Goal: Contribute content

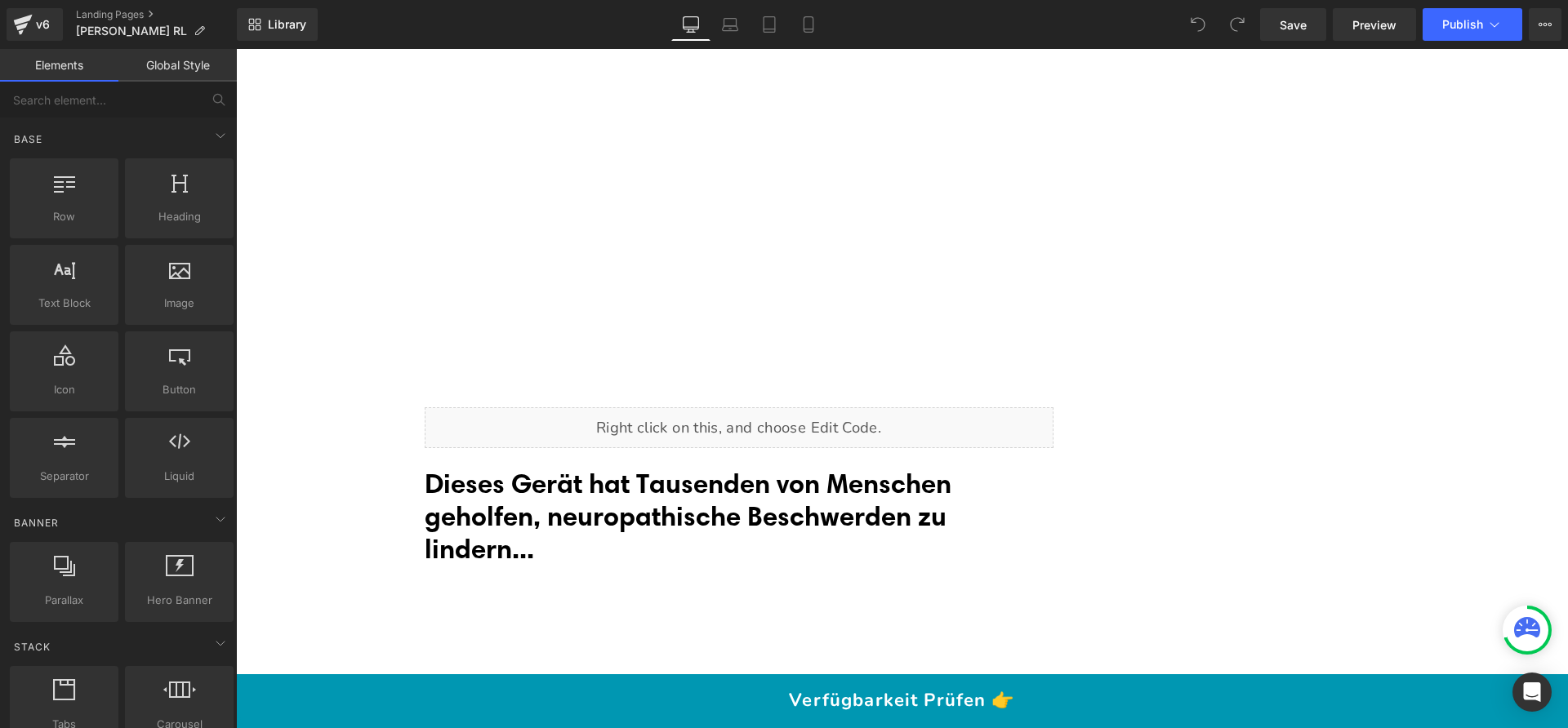
scroll to position [13429, 0]
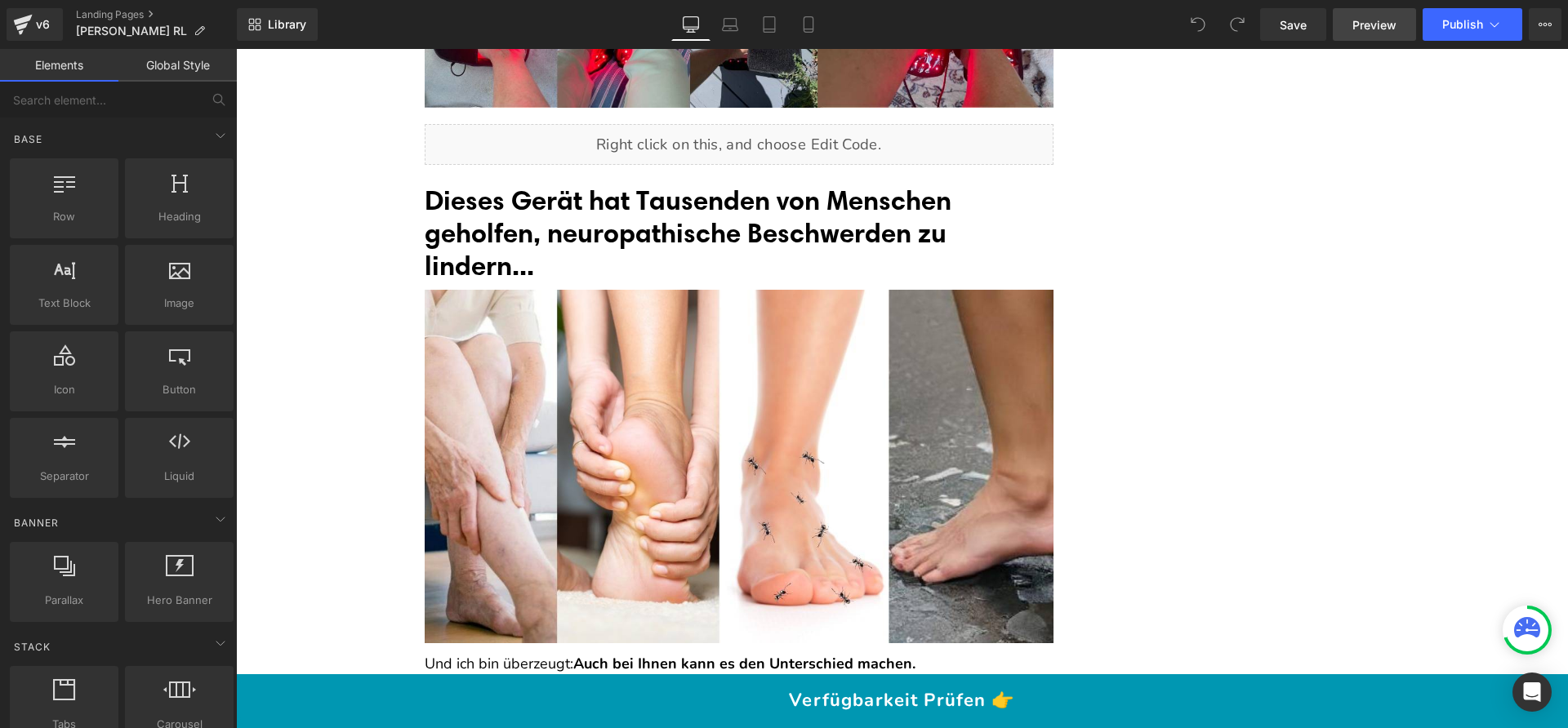
click at [1398, 18] on link "Preview" at bounding box center [1374, 24] width 83 height 32
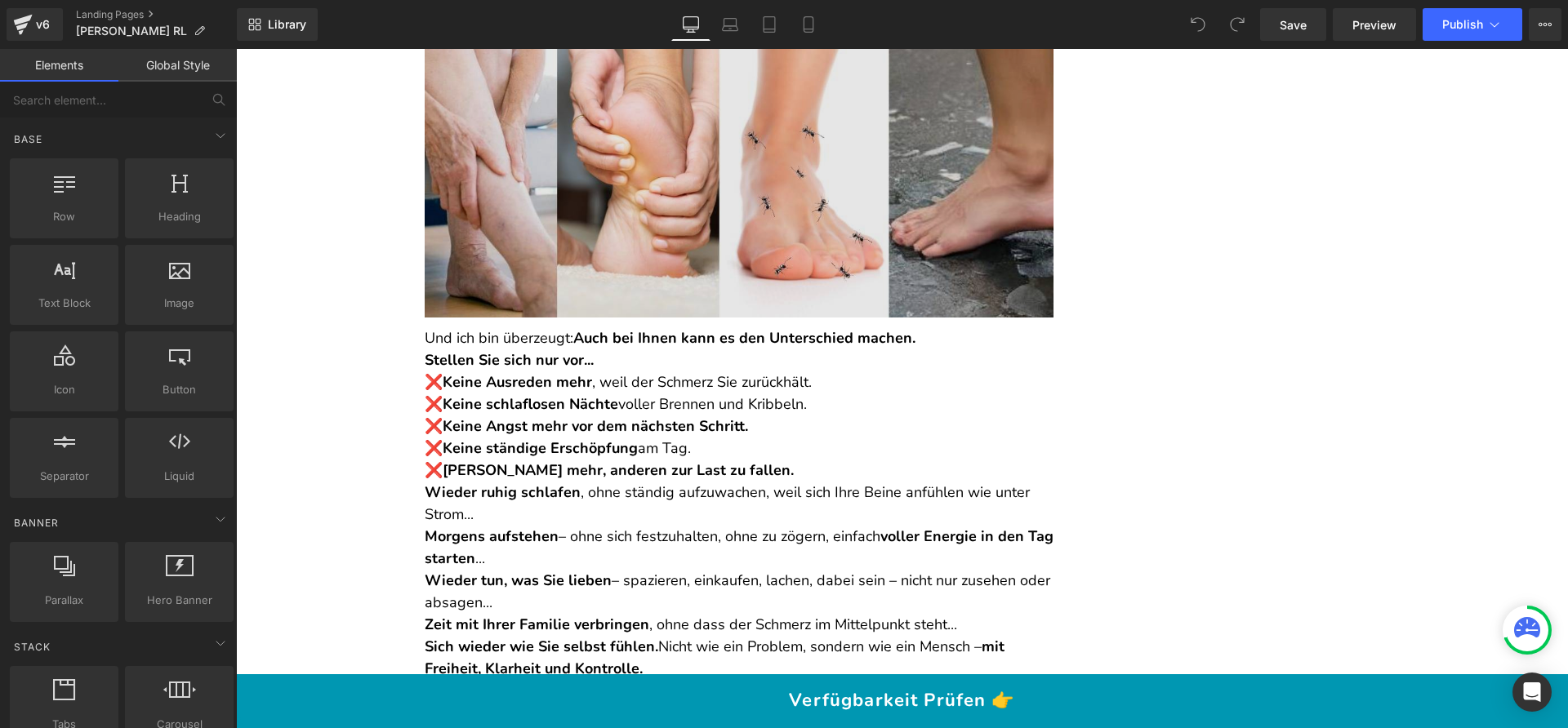
scroll to position [13756, 0]
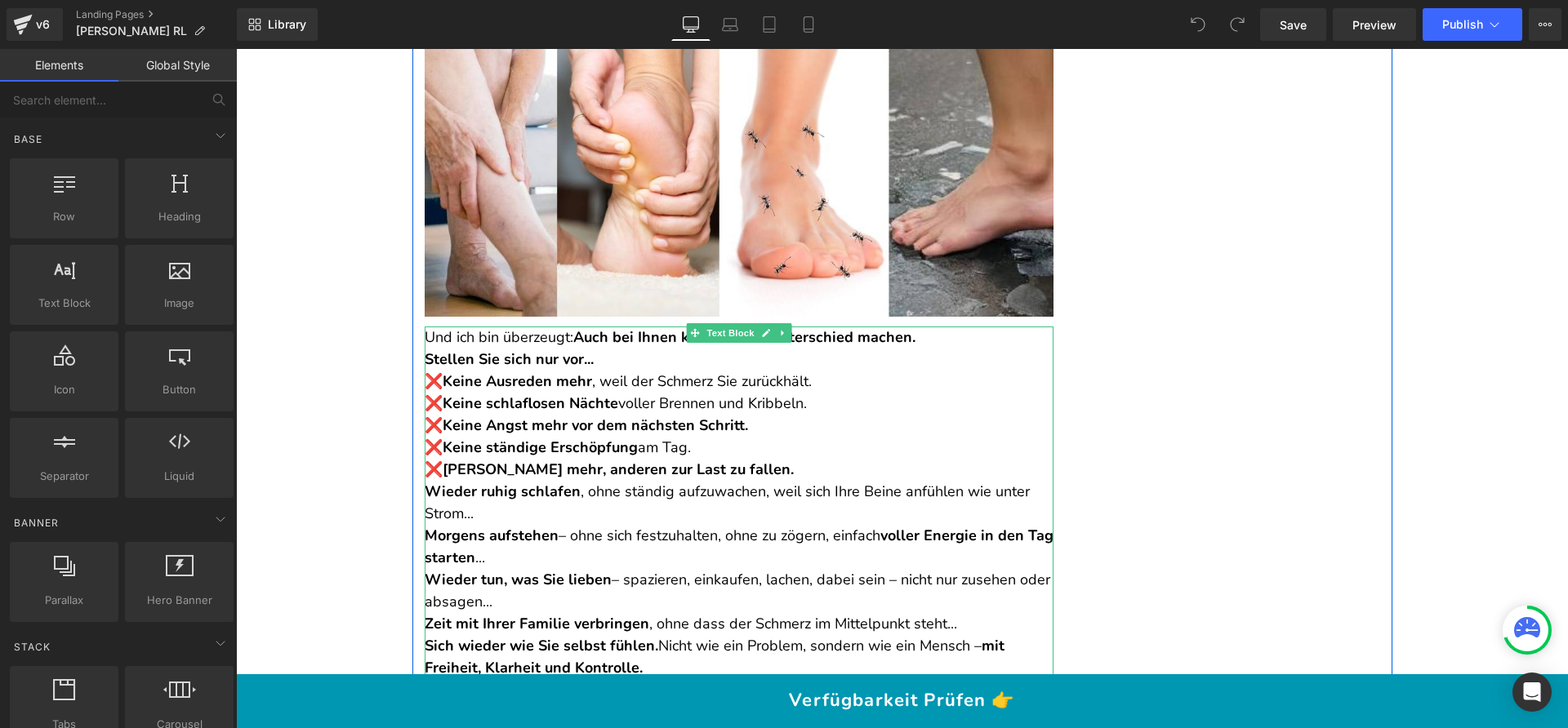
click at [922, 327] on p "Und ich bin überzeugt: Auch bei Ihnen kann es den Unterschied machen." at bounding box center [738, 338] width 629 height 22
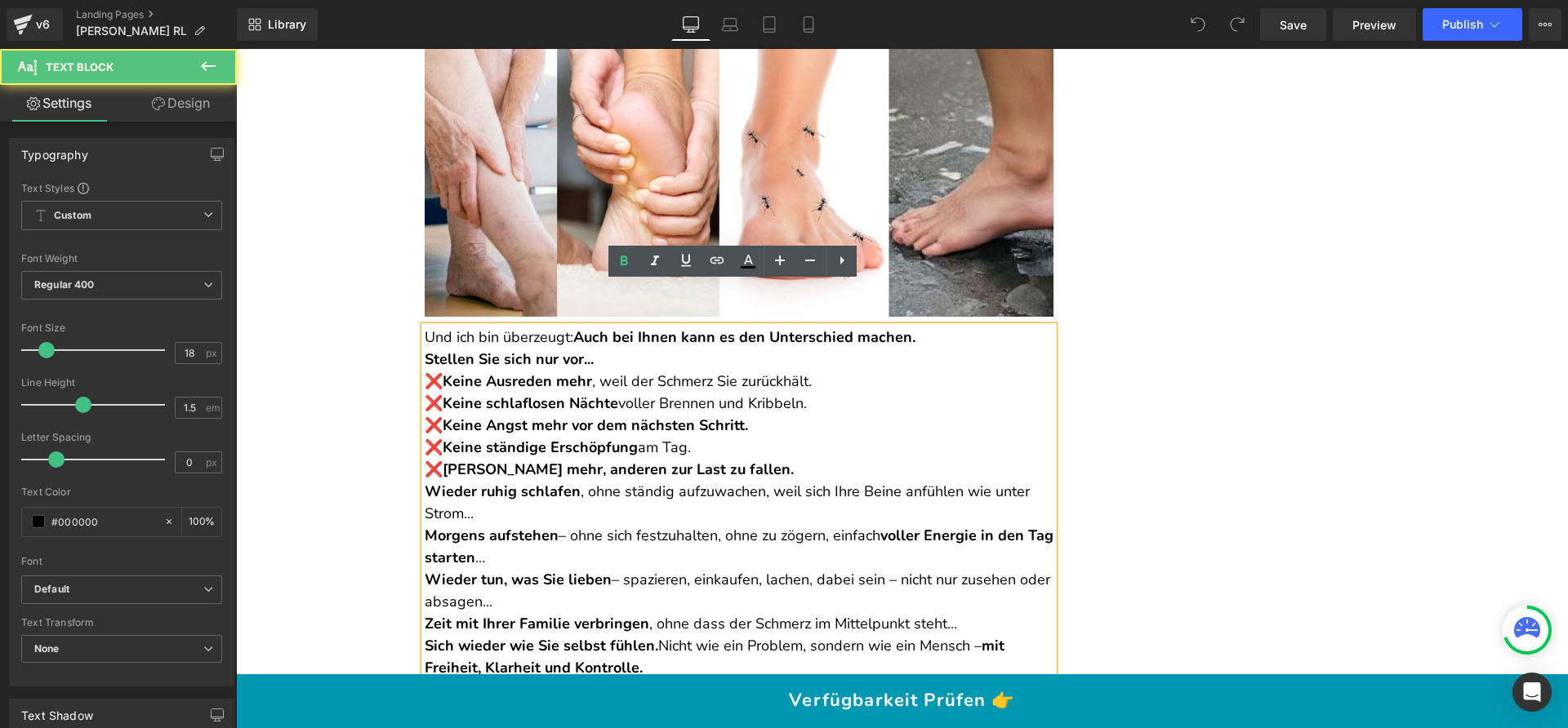
click at [928, 327] on p "Und ich bin überzeugt: Auch bei Ihnen kann es den Unterschied machen." at bounding box center [738, 338] width 629 height 22
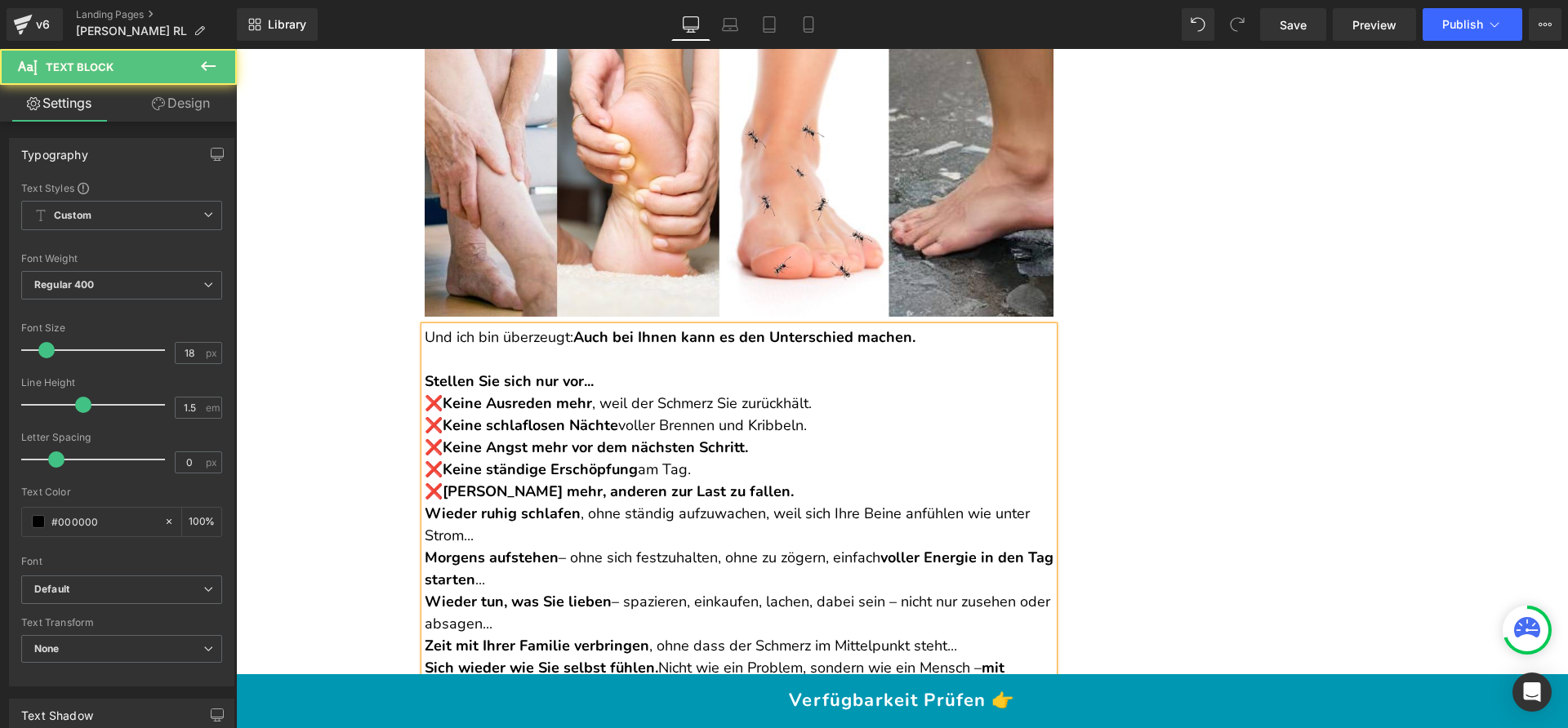
click at [620, 371] on p "Stellen Sie sich nur vor..." at bounding box center [738, 382] width 629 height 22
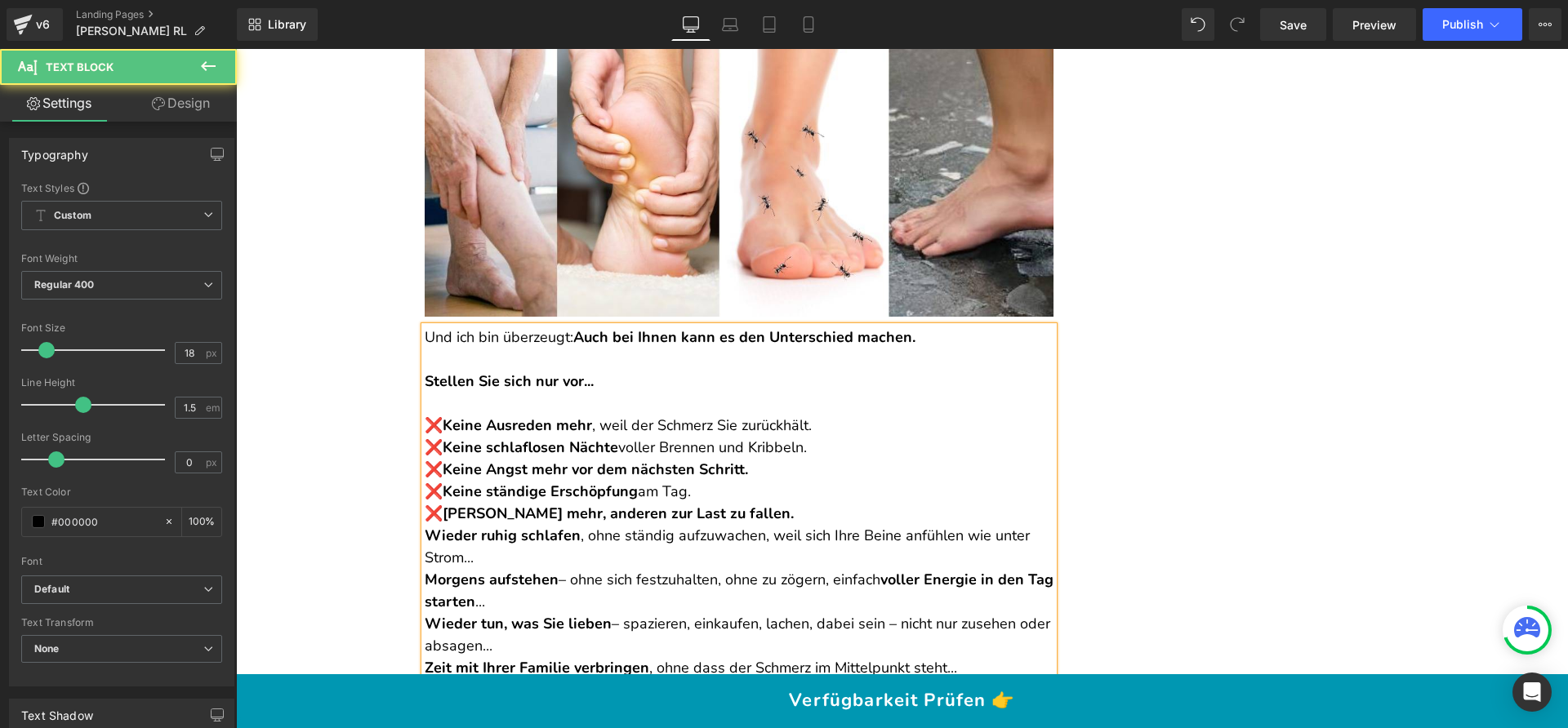
click at [834, 415] on p "❌ Keine Ausreden mehr , weil der Schmerz Sie zurückhält. ❌ Keine schlaflosen Nä…" at bounding box center [738, 470] width 629 height 110
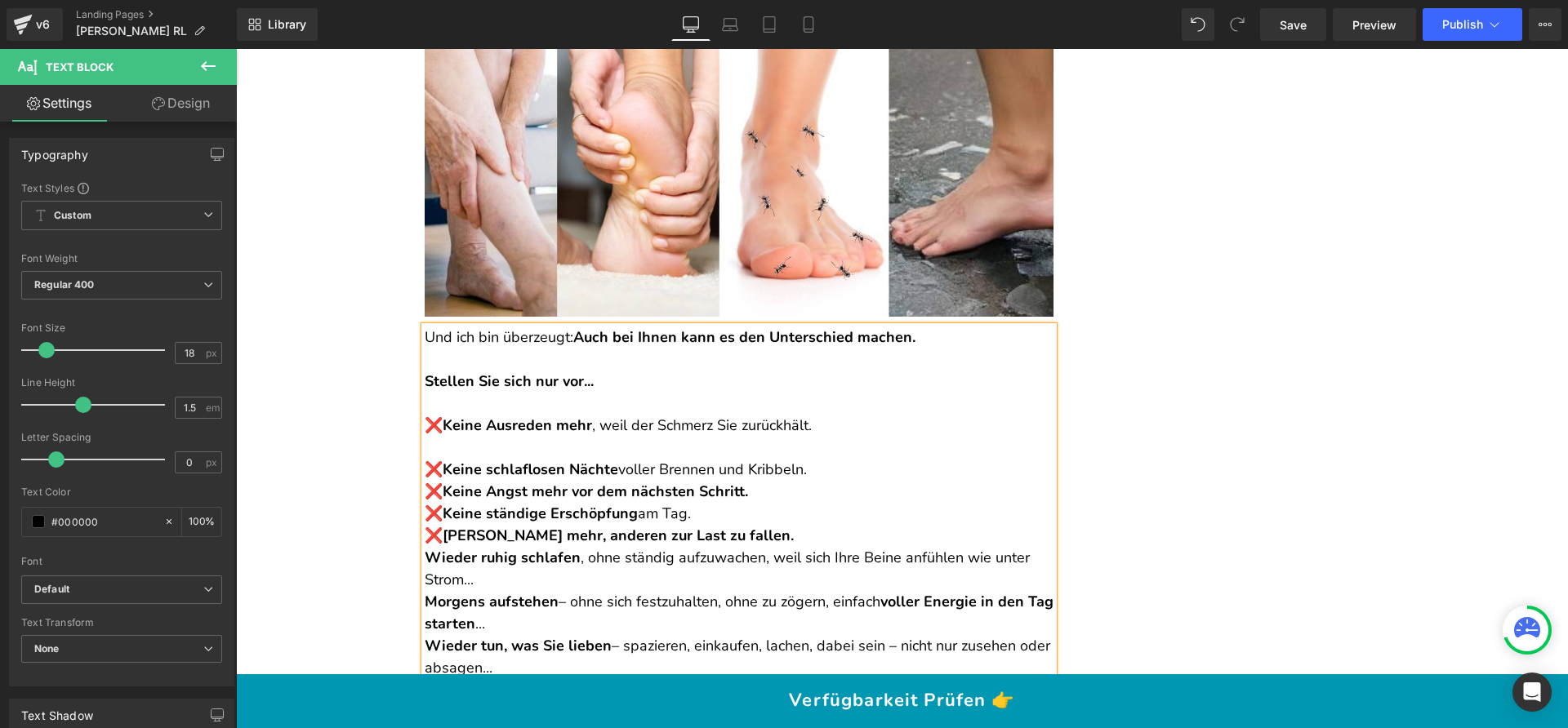
click at [814, 436] on p "❌ Keine schlaflosen Nächte voller Brennen und Kribbeln. ❌ Keine Angst mehr vor …" at bounding box center [738, 491] width 629 height 110
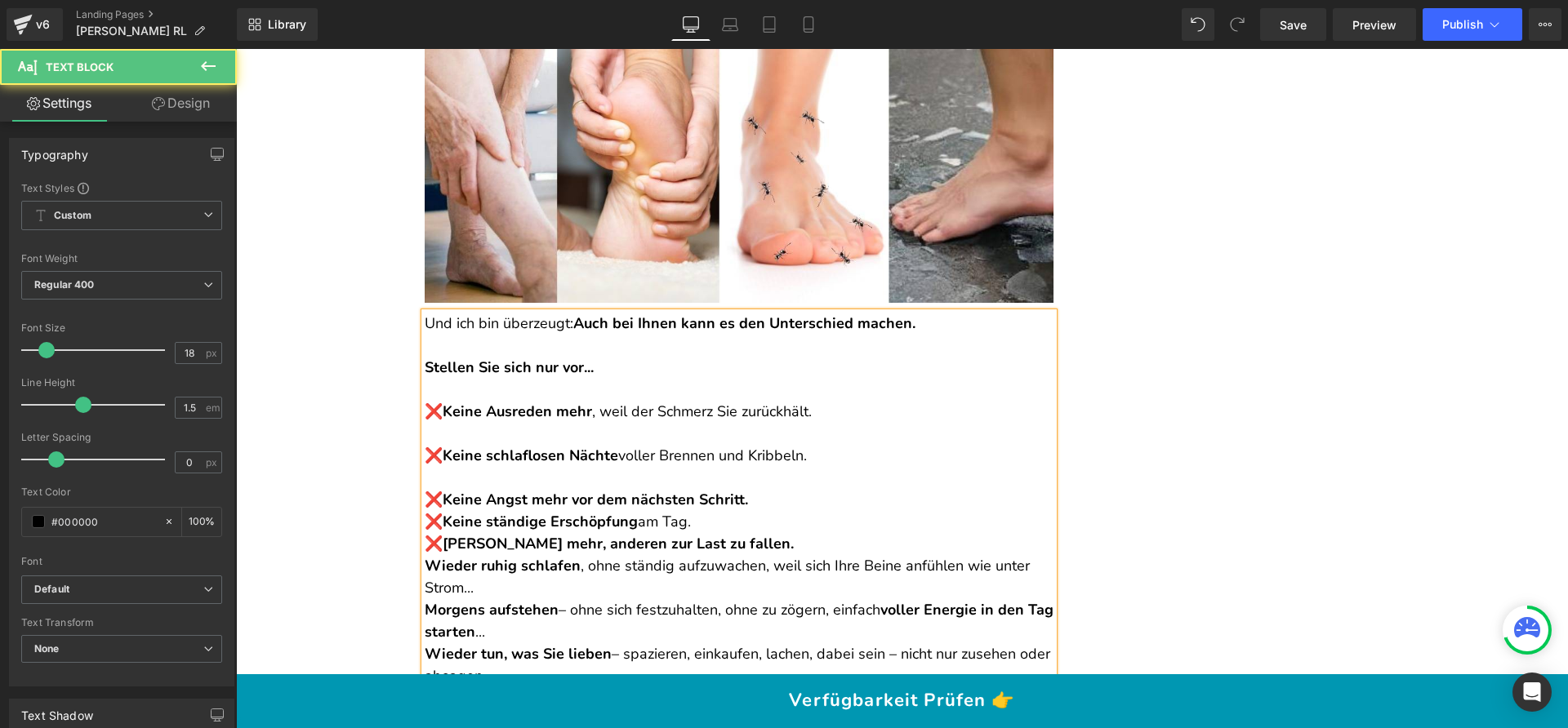
click at [784, 467] on p "❌ Keine Angst mehr vor dem nächsten Schritt. ❌ Keine ständige Erschöpfung am Ta…" at bounding box center [738, 511] width 629 height 88
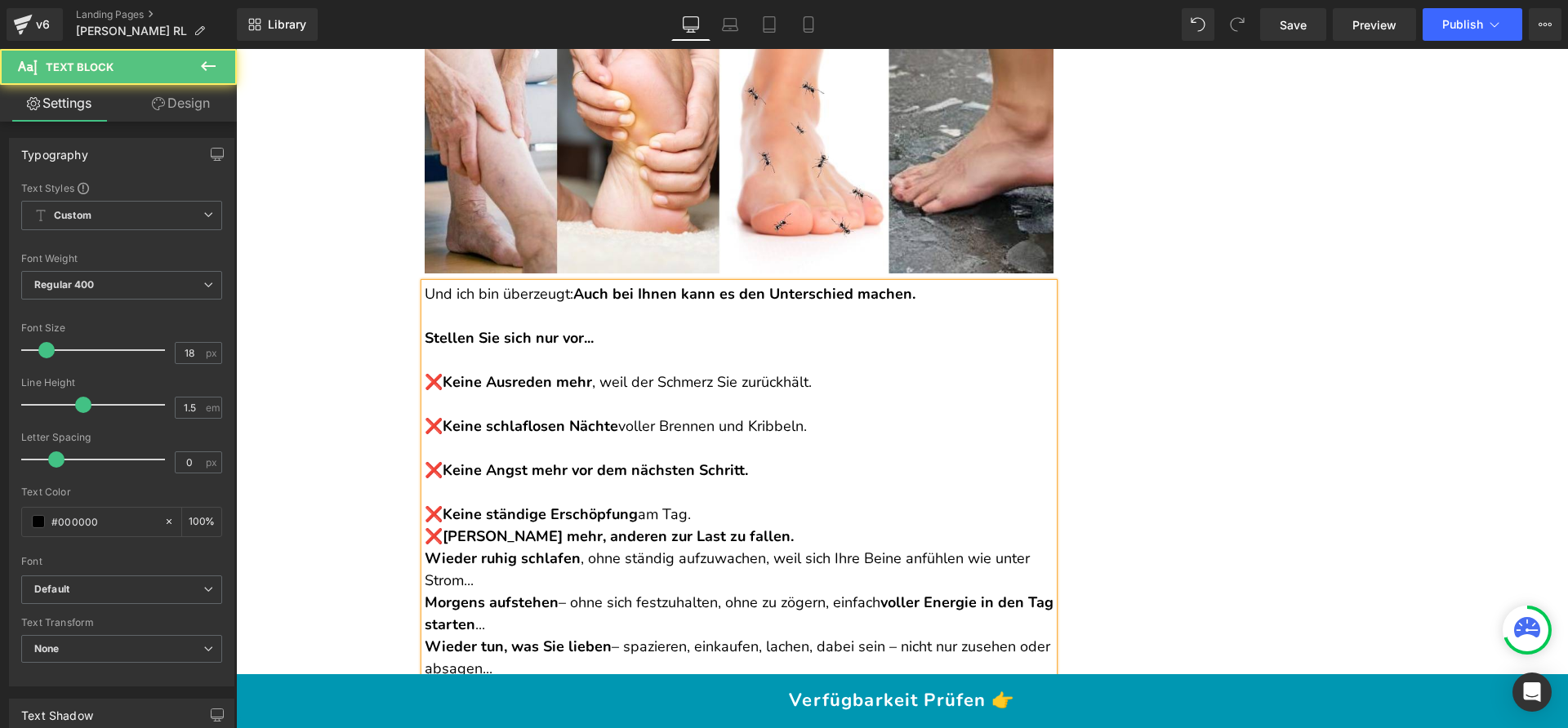
scroll to position [13800, 0]
click at [755, 480] on p "❌ Keine ständige Erschöpfung am Tag. ❌ Kein Gefühl mehr, anderen zur Last zu fa…" at bounding box center [738, 514] width 629 height 66
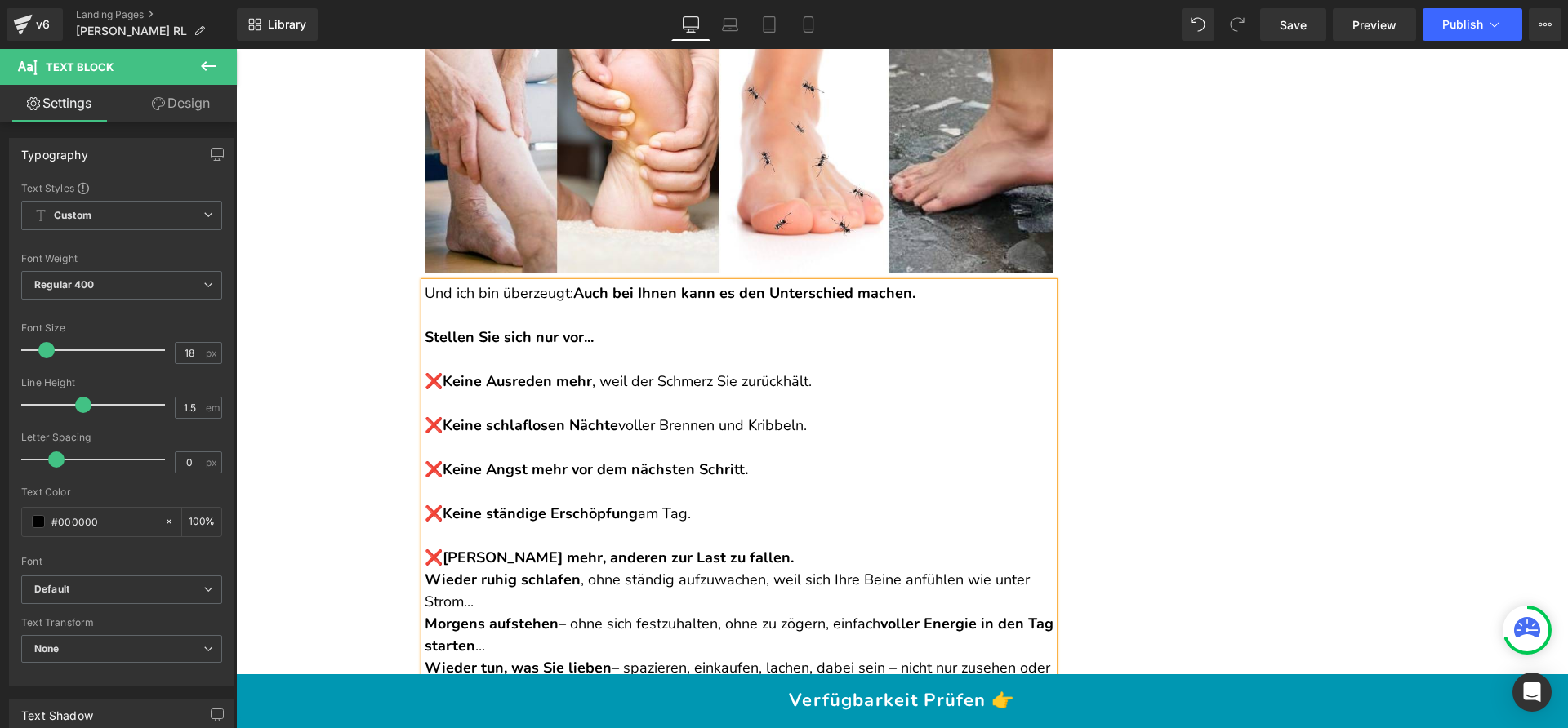
click at [772, 525] on p "❌ [PERSON_NAME] mehr, anderen zur Last zu fallen." at bounding box center [738, 547] width 629 height 44
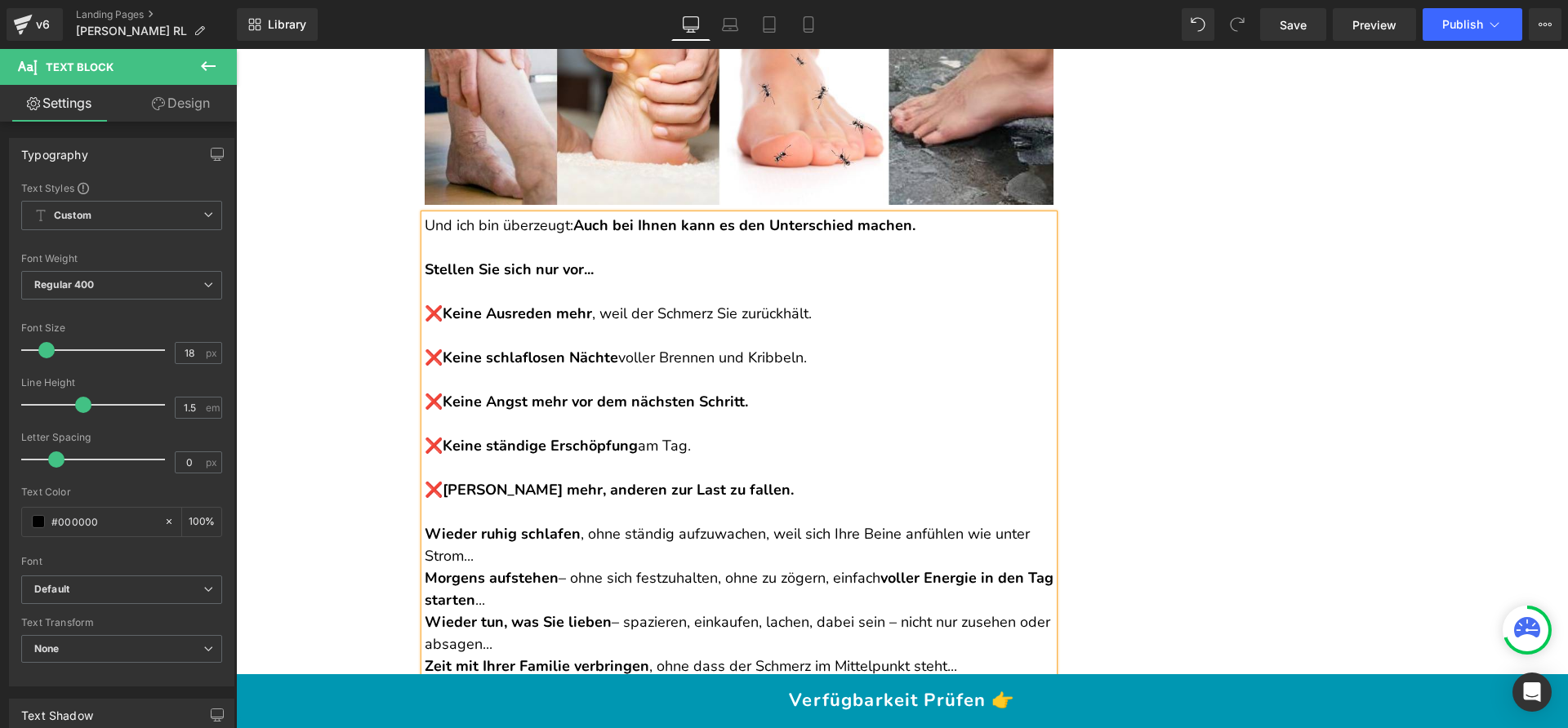
scroll to position [13934, 0]
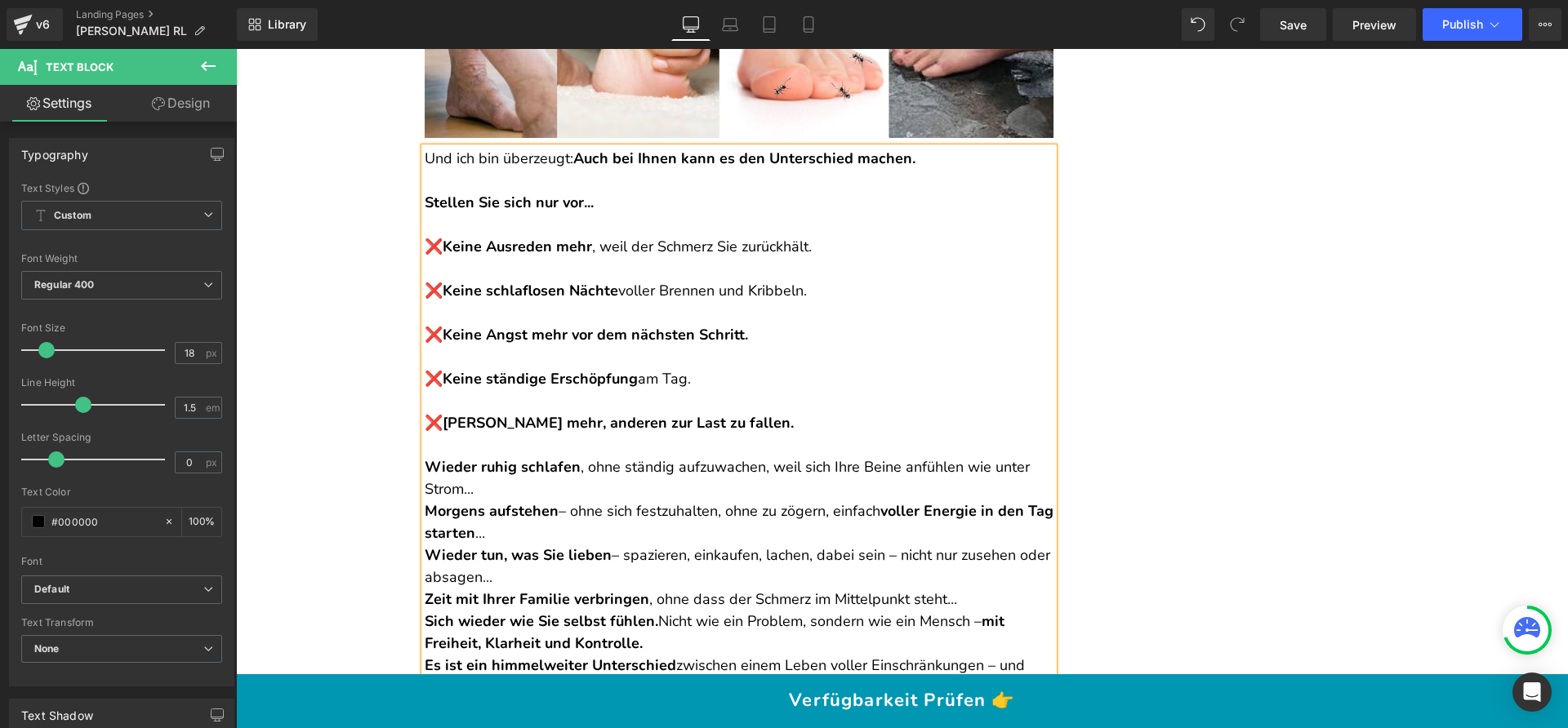
click at [535, 456] on p "Wieder ruhig schlafen , ohne ständig aufzuwachen, weil sich Ihre Beine anfühlen…" at bounding box center [738, 479] width 629 height 44
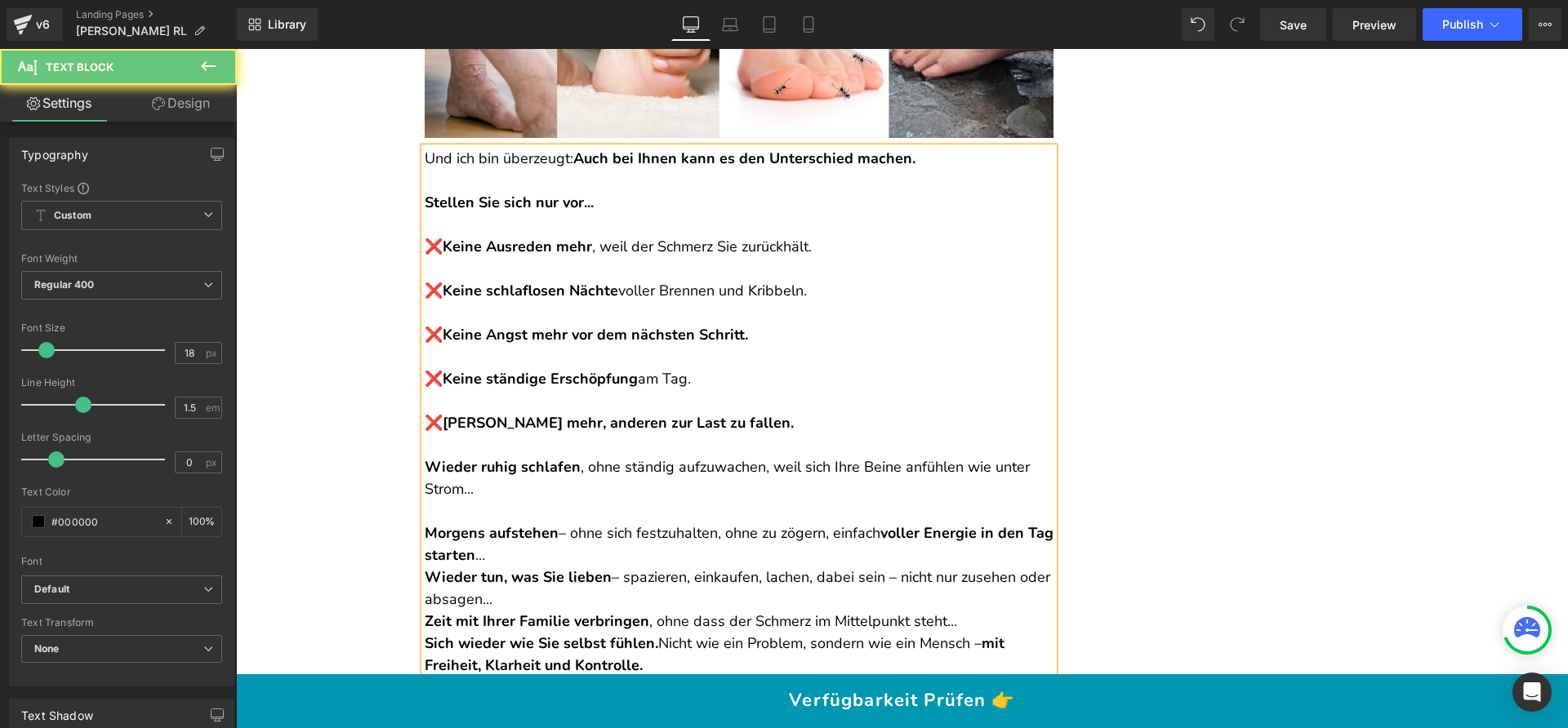
click at [539, 523] on p "Morgens aufstehen – ohne sich festzuhalten, ohne zu zögern, einfach voller Ener…" at bounding box center [738, 545] width 629 height 44
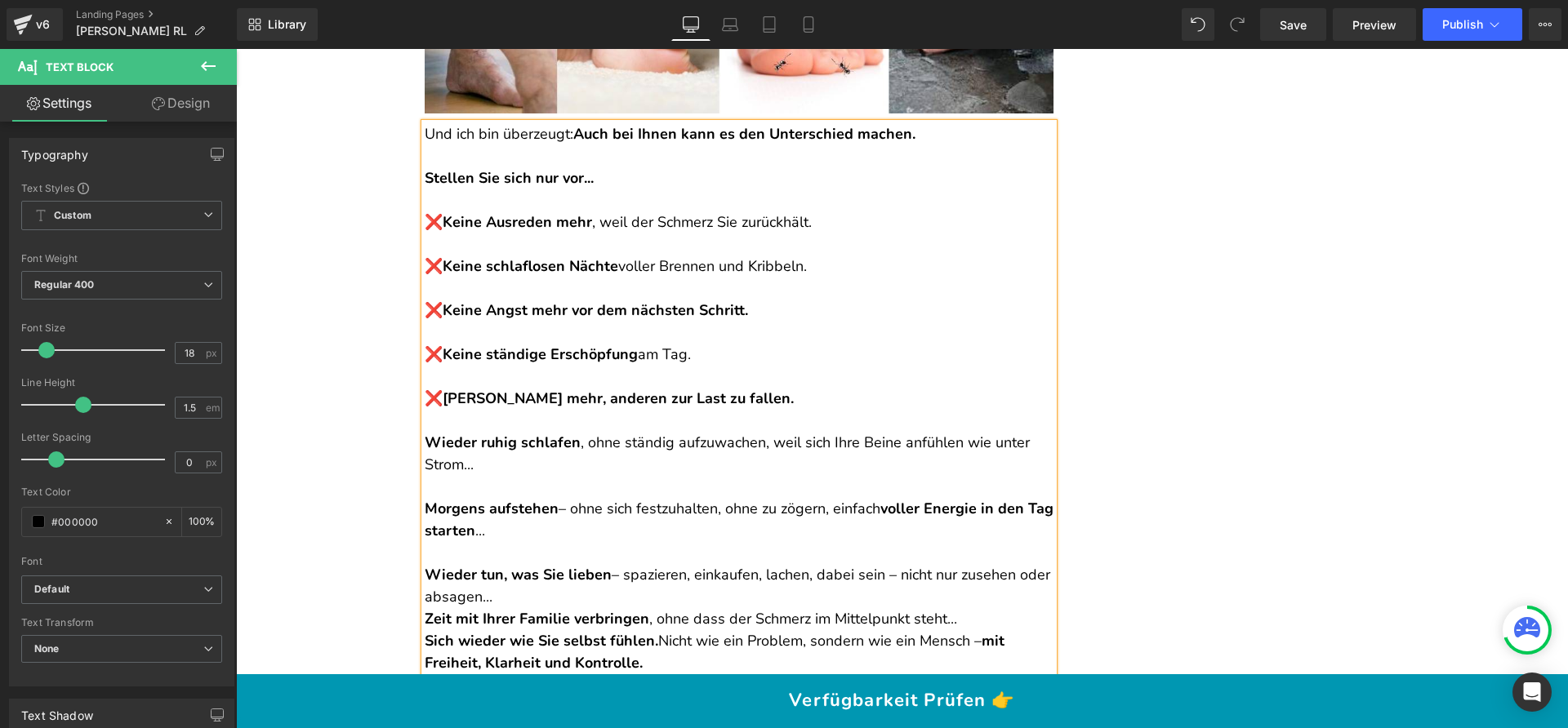
drag, startPoint x: 552, startPoint y: 552, endPoint x: 545, endPoint y: 534, distance: 19.3
click at [552, 564] on p "Wieder tun, was Sie lieben – spazieren, einkaufen, lachen, dabei sein – nicht n…" at bounding box center [738, 586] width 629 height 44
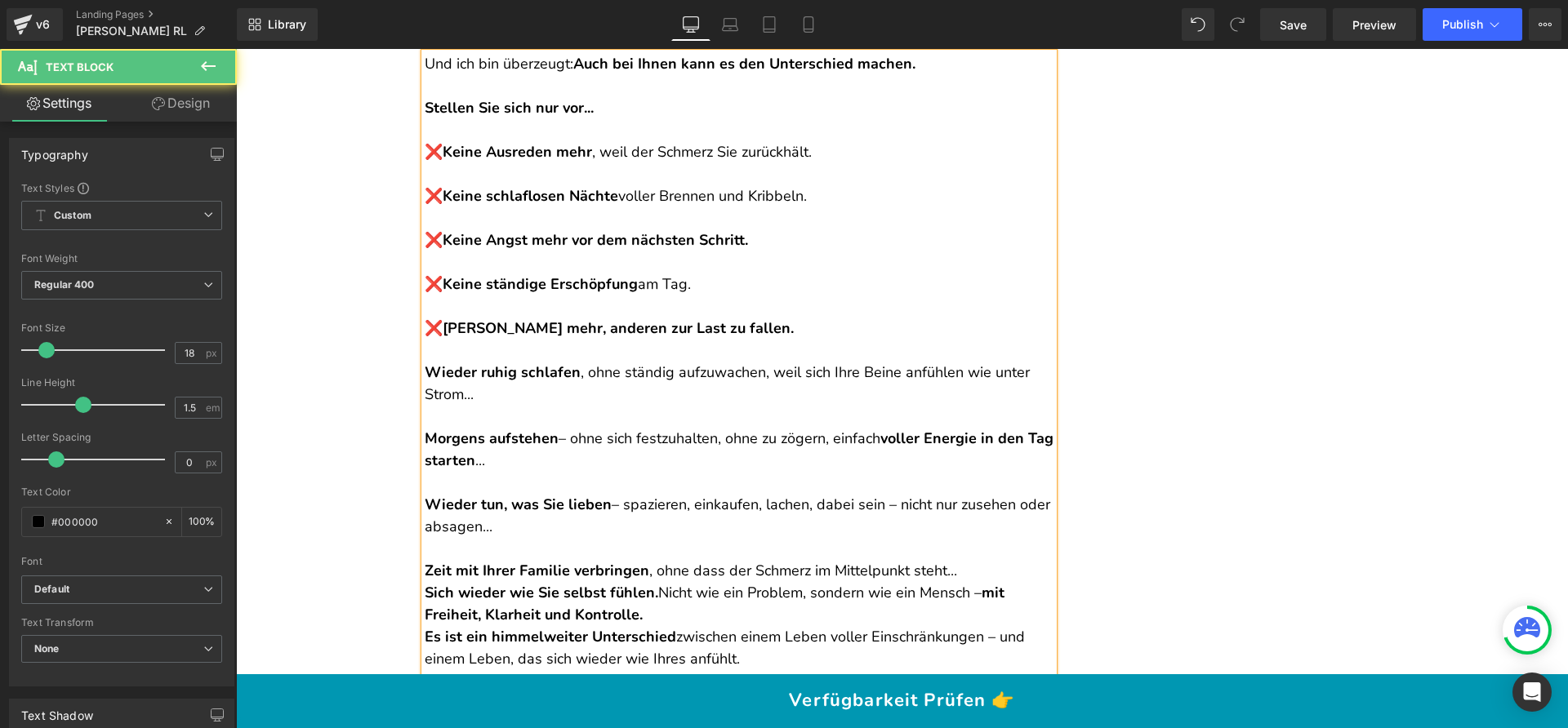
scroll to position [14095, 0]
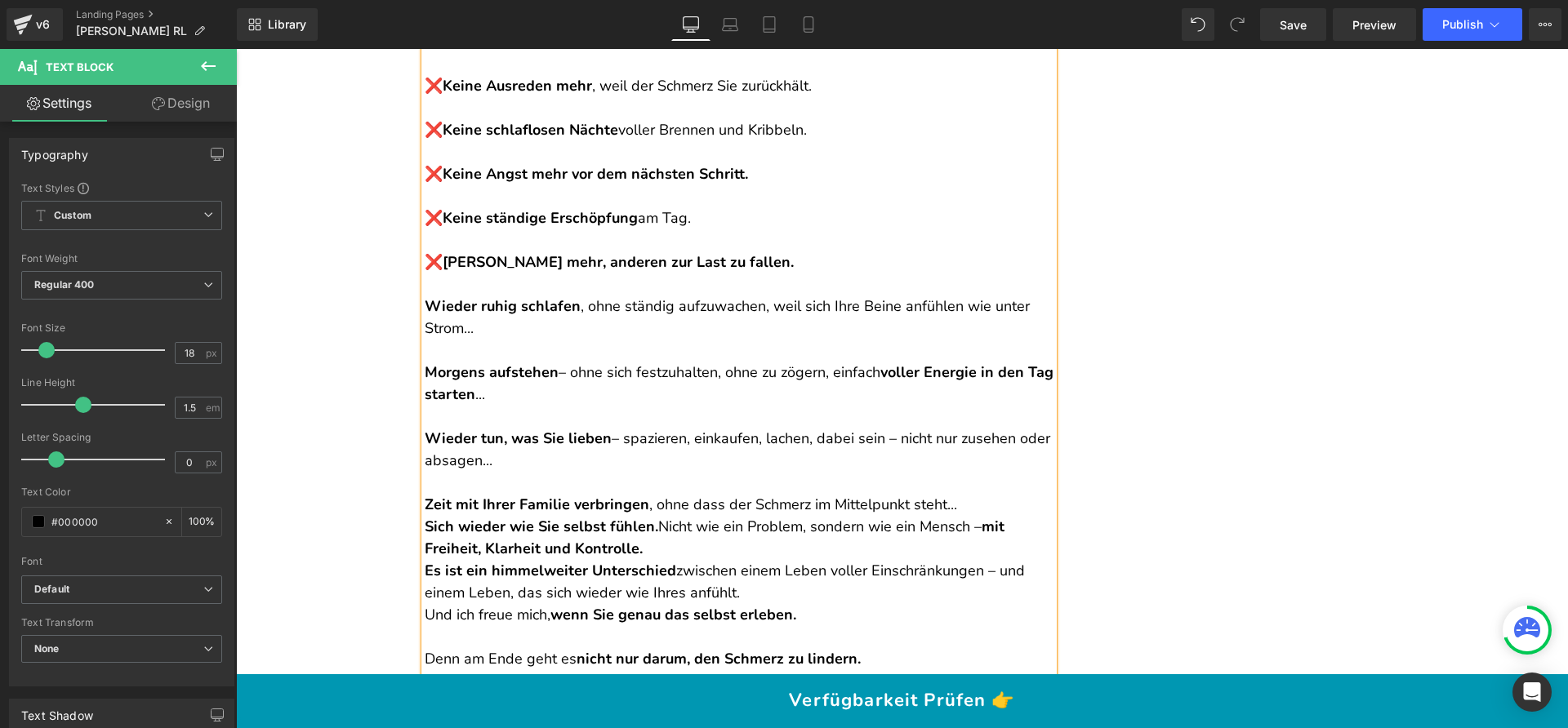
click at [971, 494] on p "Zeit mit Ihrer Familie verbringen , ohne dass der Schmerz im Mittelpunkt steht.…" at bounding box center [738, 505] width 629 height 22
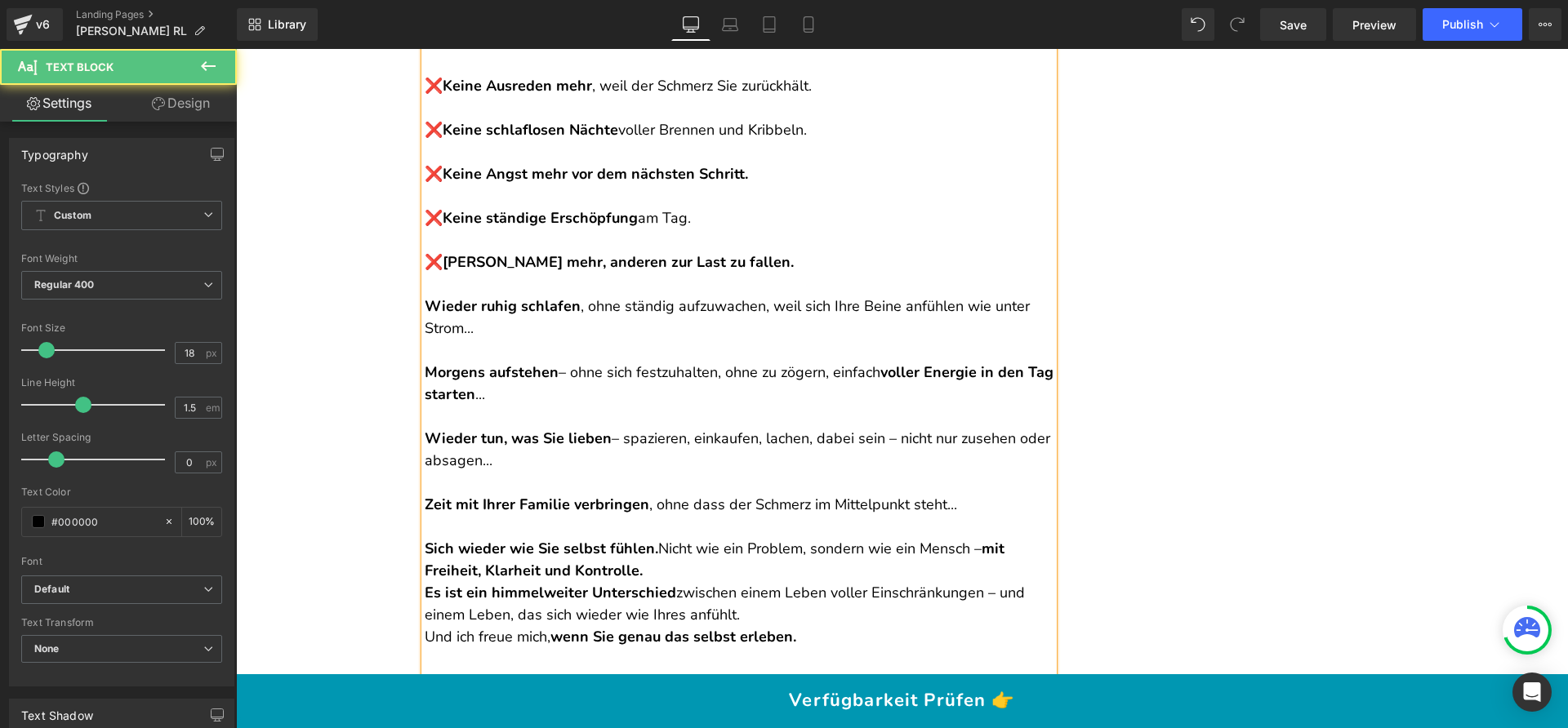
click at [714, 537] on p "Sich wieder wie Sie selbst fühlen. Nicht wie ein Problem, sondern wie ein Mensc…" at bounding box center [738, 560] width 629 height 44
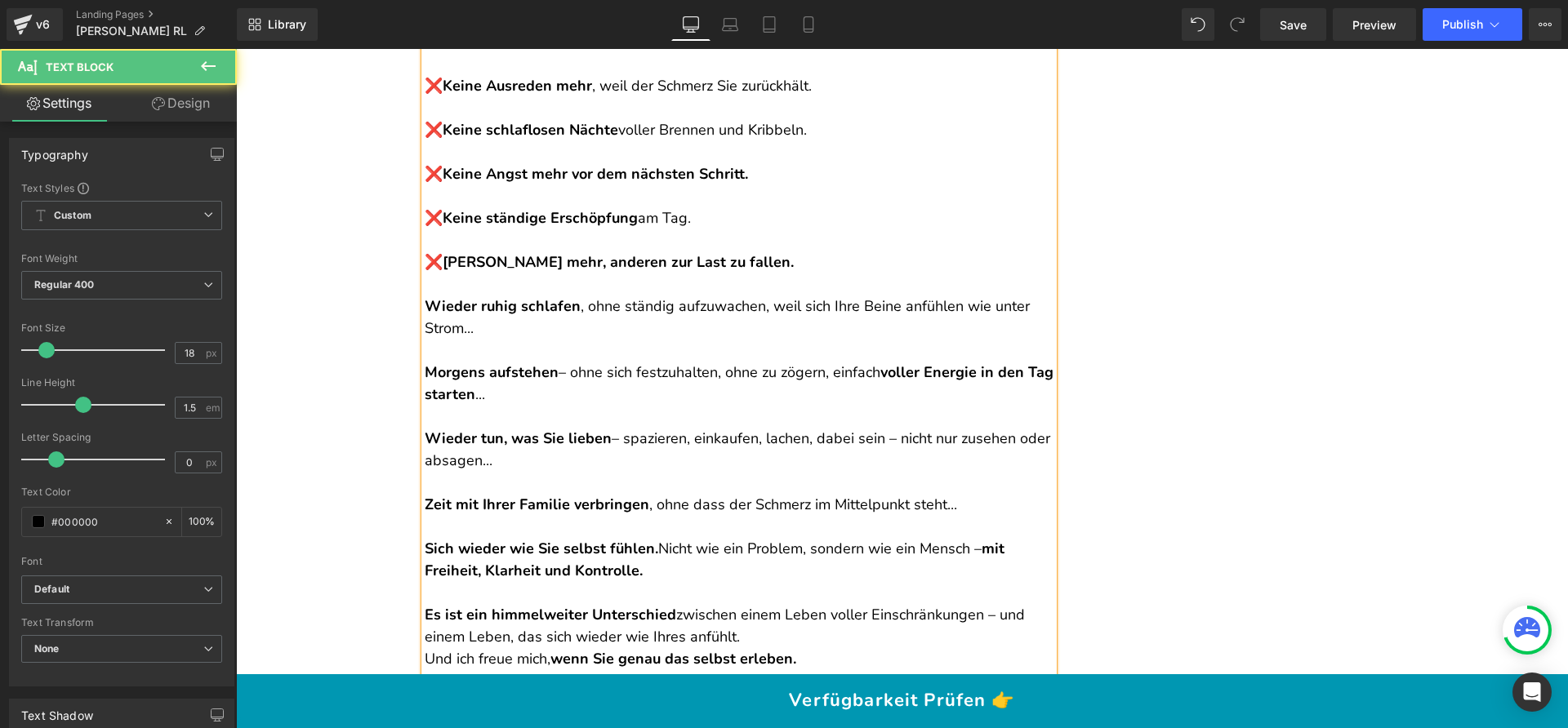
click at [659, 537] on p "Sich wieder wie Sie selbst fühlen. Nicht wie ein Problem, sondern wie ein Mensc…" at bounding box center [738, 560] width 629 height 44
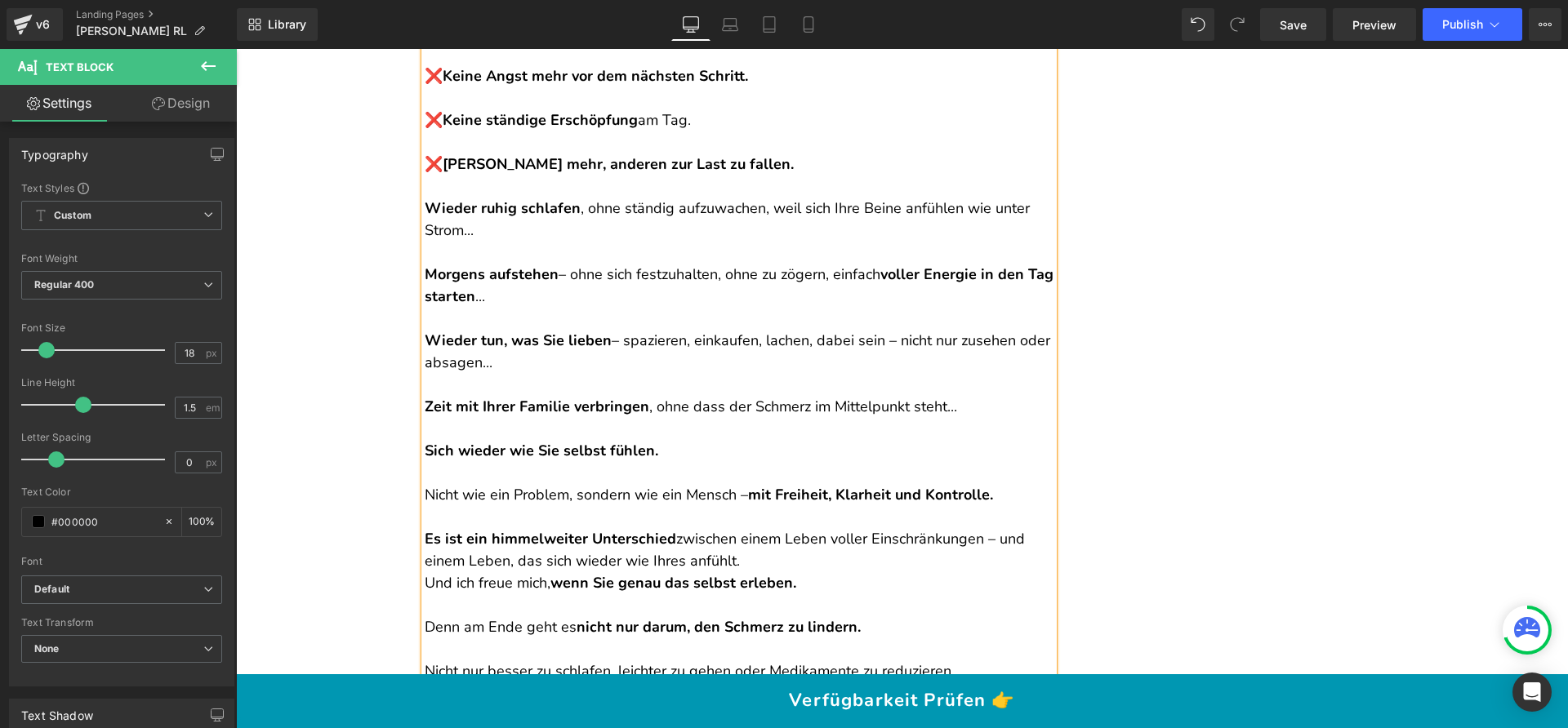
scroll to position [14232, 0]
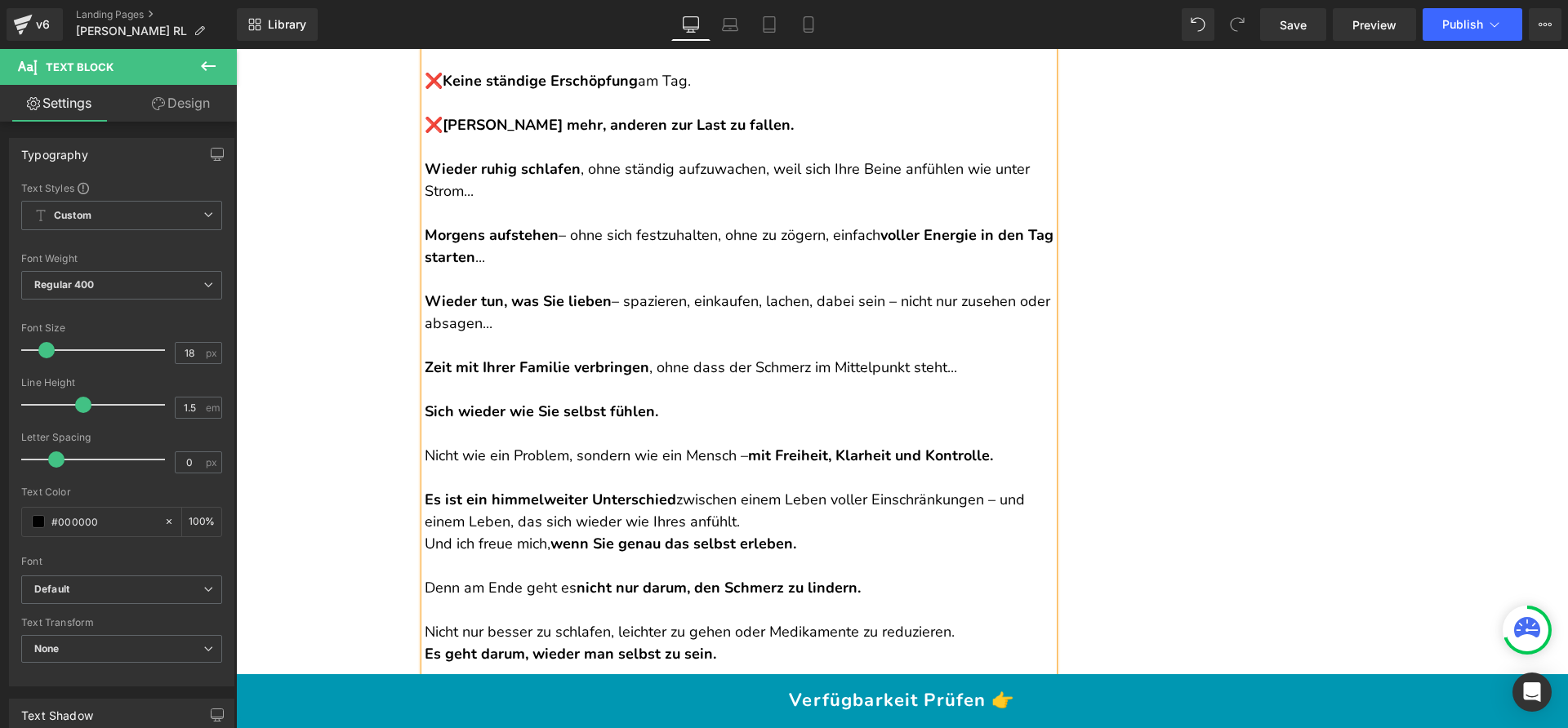
click at [786, 489] on p "Es ist ein himmelweiter Unterschied zwischen einem Leben voller Einschränkungen…" at bounding box center [738, 511] width 629 height 44
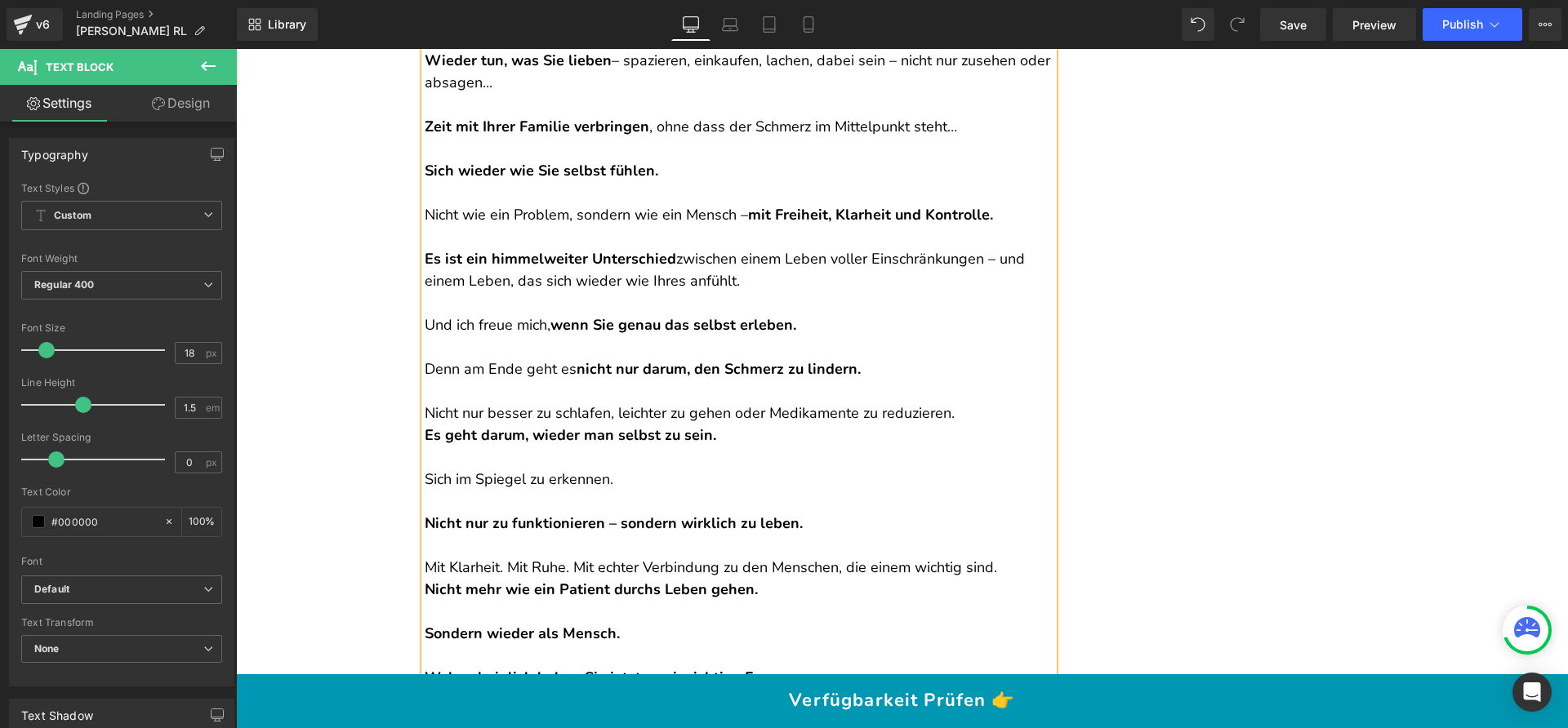
scroll to position [14491, 0]
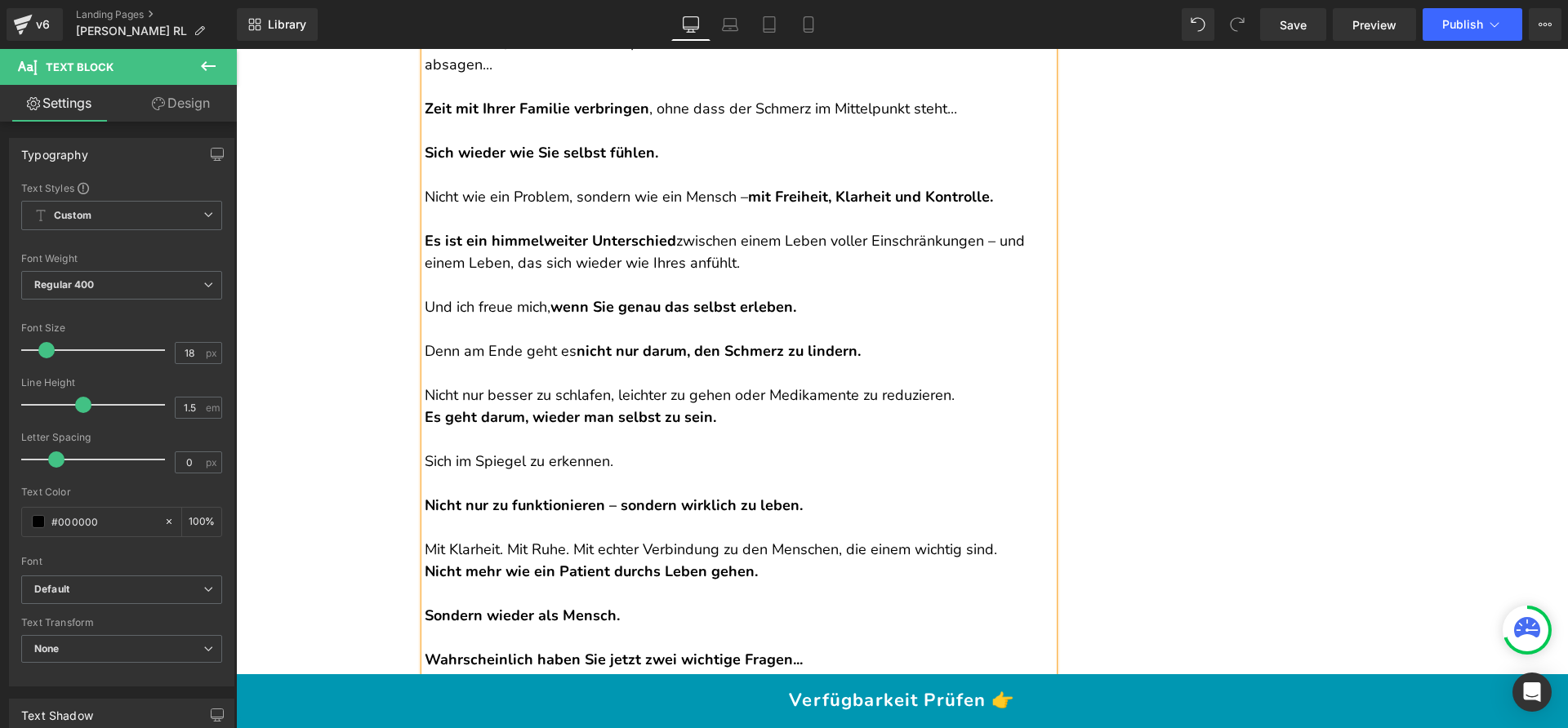
click at [1007, 516] on p "Mit Klarheit. Mit Ruhe. Mit echter Verbindung zu den Menschen, die einem wichti…" at bounding box center [738, 538] width 629 height 44
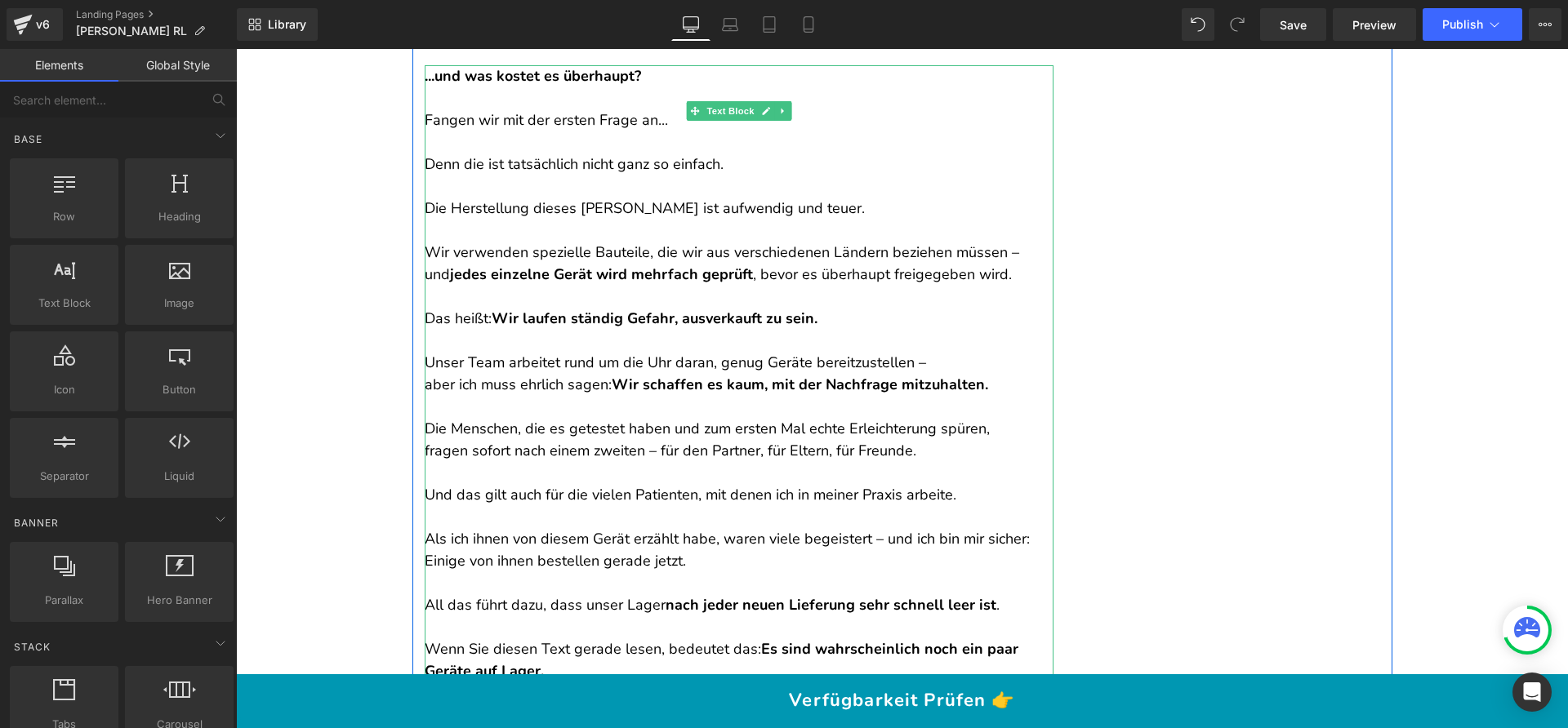
scroll to position [15591, 0]
click at [607, 416] on p "Die Menschen, die es getestet haben und zum ersten Mal echte Erleichterung spür…" at bounding box center [738, 438] width 629 height 44
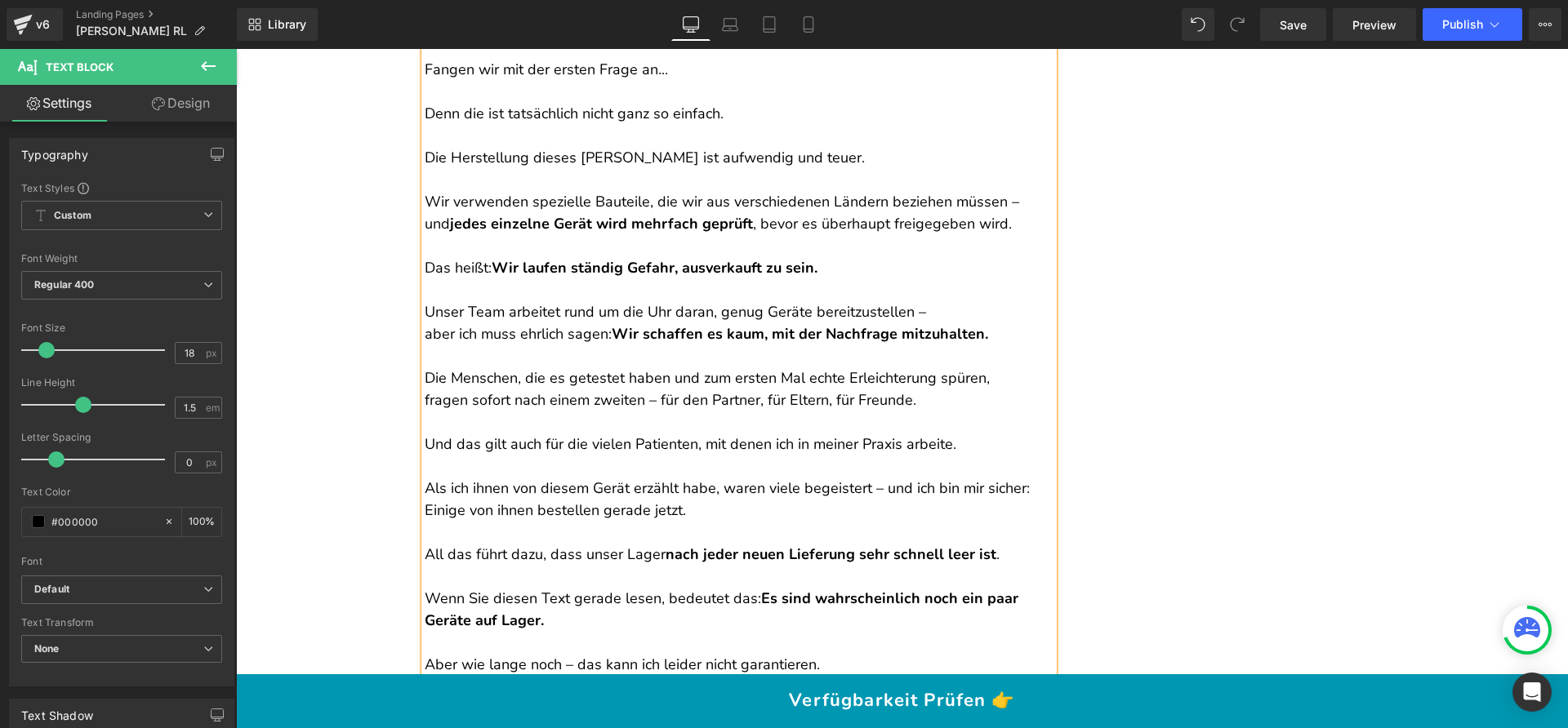
scroll to position [15640, 0]
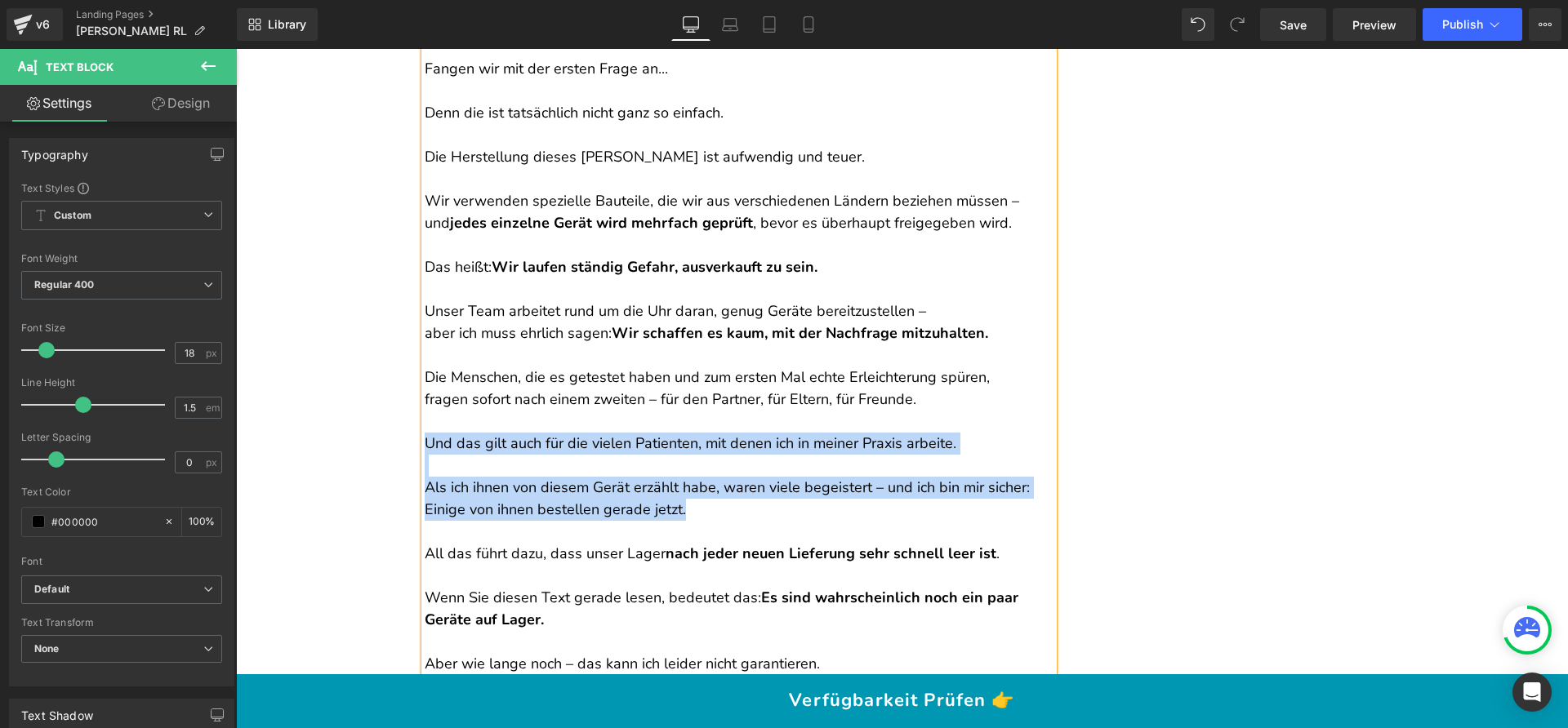
drag, startPoint x: 699, startPoint y: 468, endPoint x: 423, endPoint y: 393, distance: 286.0
click at [424, 393] on div "... und was kostet es überhaupt? Fangen wir mit der ersten Frage an... Denn die…" at bounding box center [738, 344] width 629 height 661
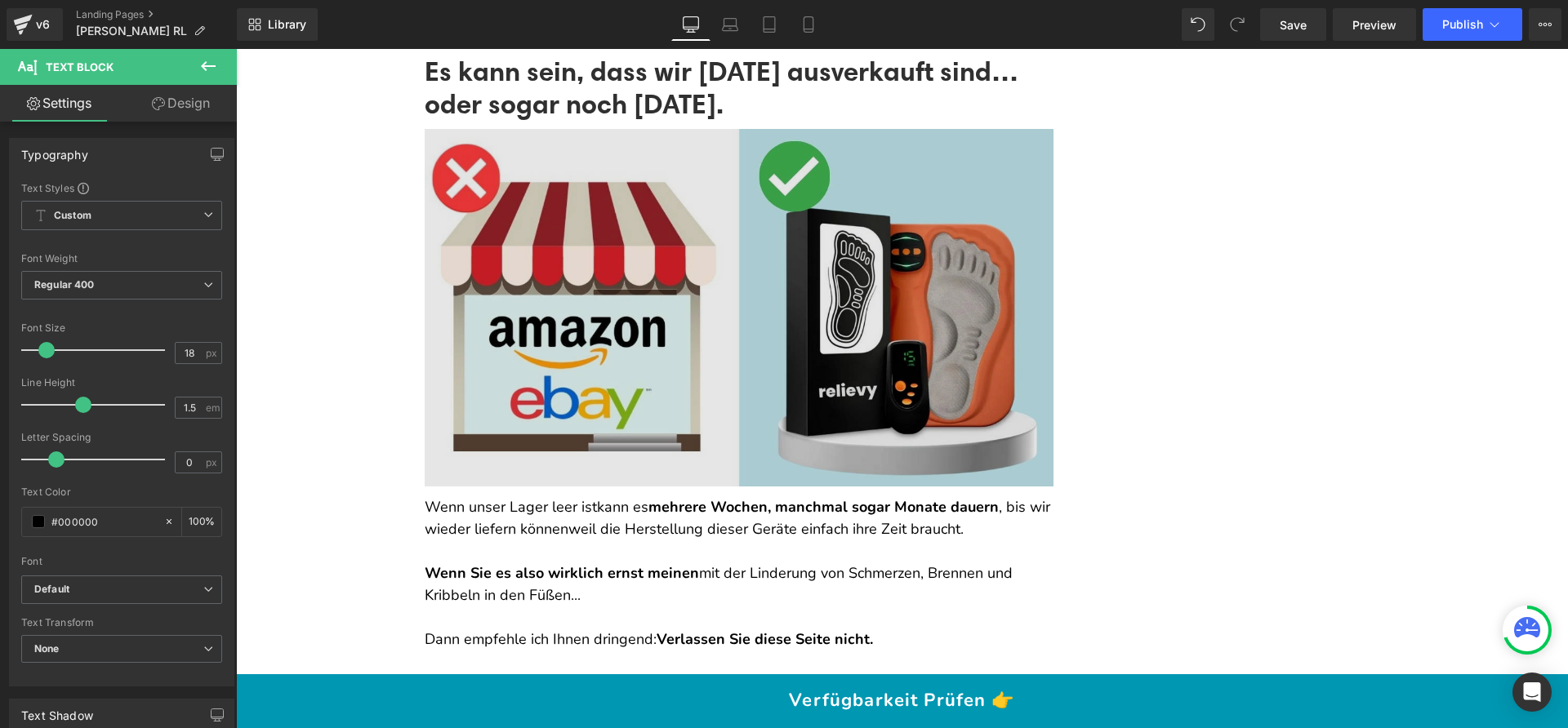
scroll to position [16311, 0]
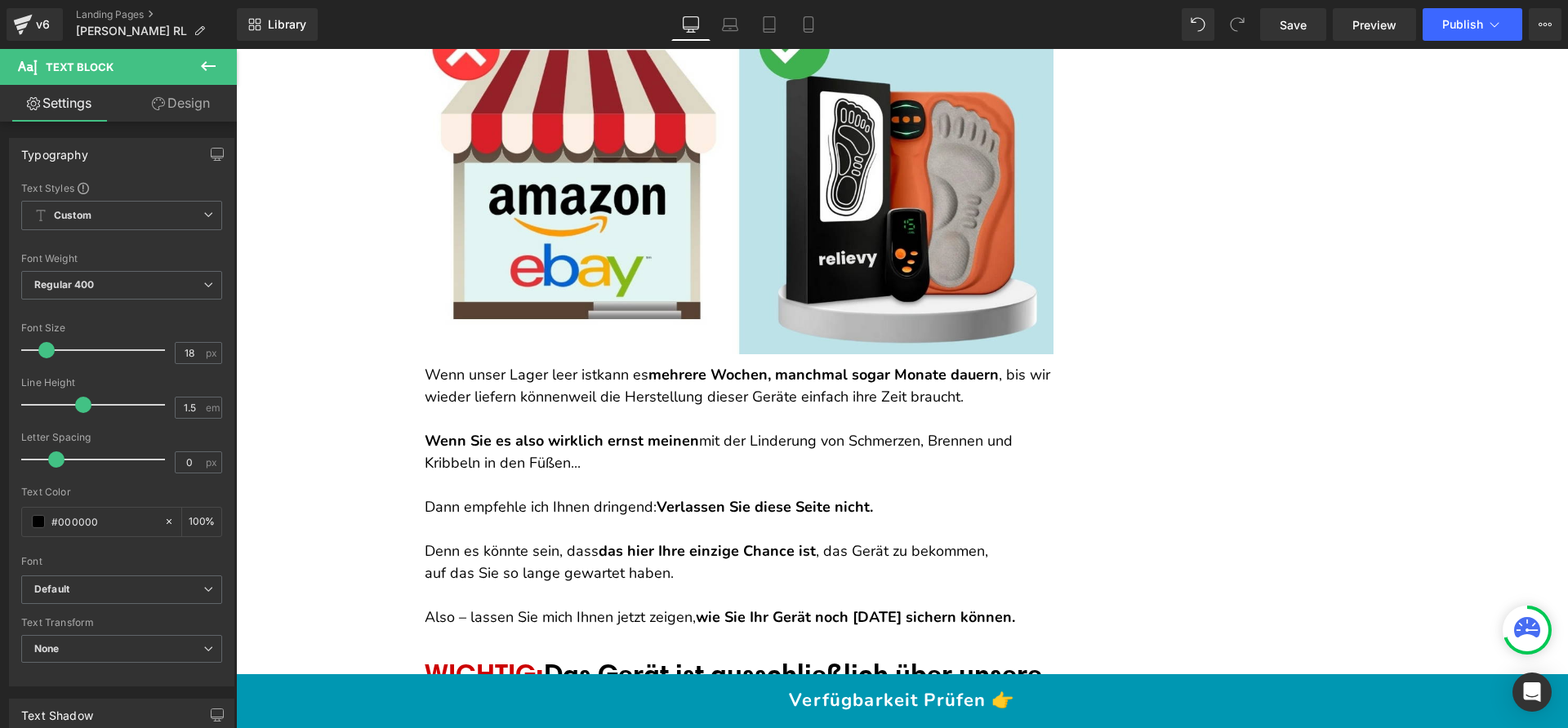
click at [692, 430] on p "Wenn Sie es also wirklich ernst meinen mit der Linderung von Schmerzen, Brennen…" at bounding box center [738, 452] width 629 height 44
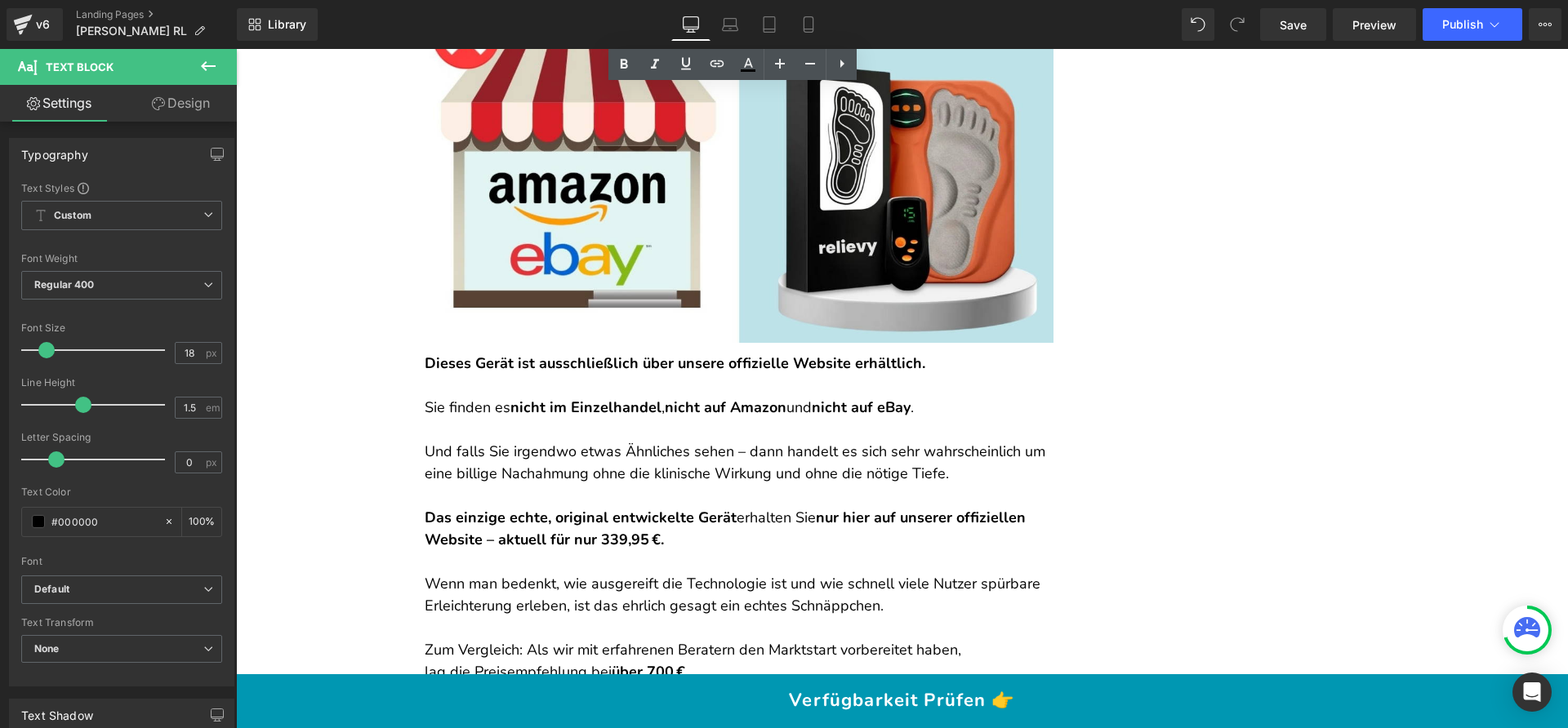
scroll to position [17059, 0]
click at [692, 440] on p "Und falls Sie irgendwo etwas Ähnliches sehen – dann handelt es sich sehr wahrsc…" at bounding box center [738, 462] width 629 height 44
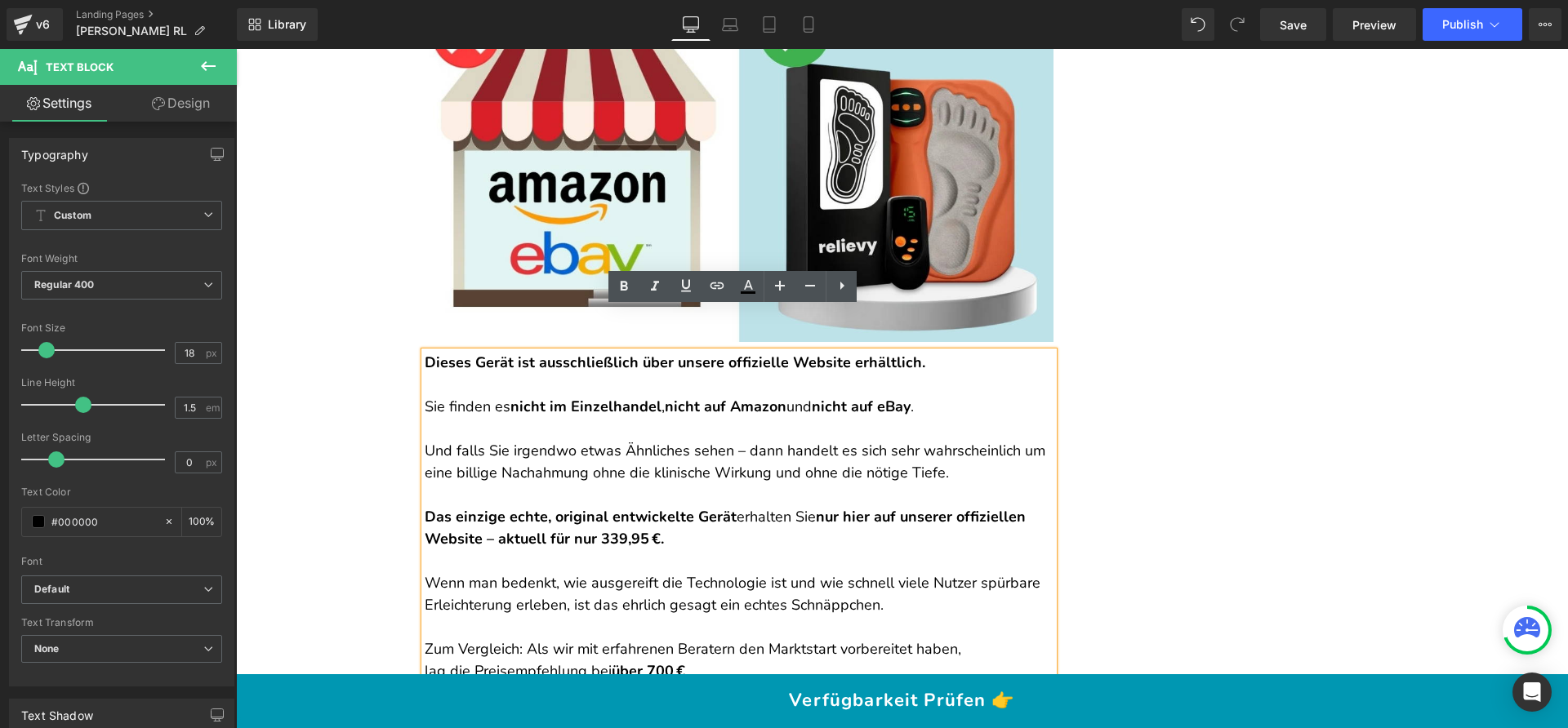
click at [470, 440] on p "Und falls Sie irgendwo etwas Ähnliches sehen – dann handelt es sich sehr wahrsc…" at bounding box center [738, 462] width 629 height 44
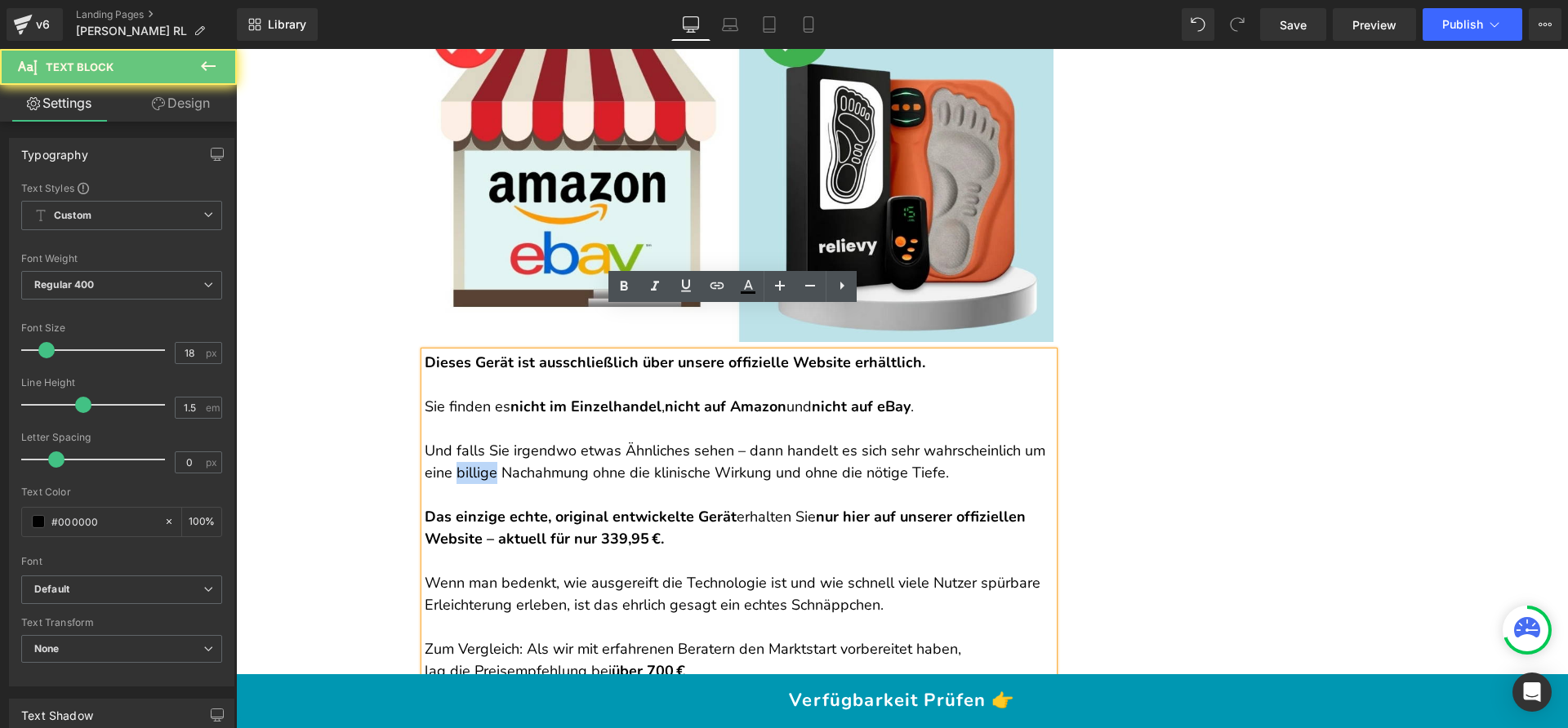
click at [470, 440] on p "Und falls Sie irgendwo etwas Ähnliches sehen – dann handelt es sich sehr wahrsc…" at bounding box center [738, 462] width 629 height 44
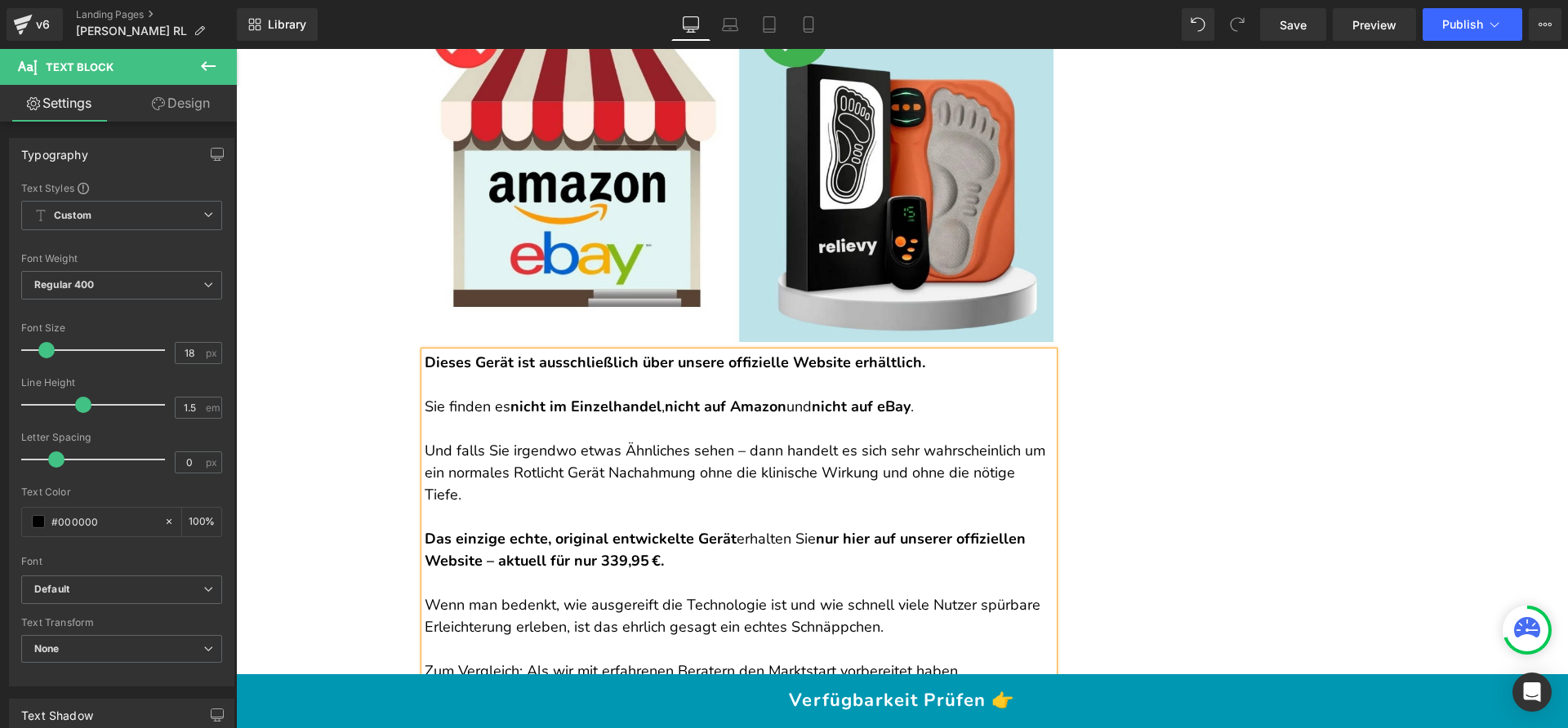
click at [646, 440] on p "Und falls Sie irgendwo etwas Ähnliches sehen – dann handelt es sich sehr wahrsc…" at bounding box center [738, 473] width 629 height 66
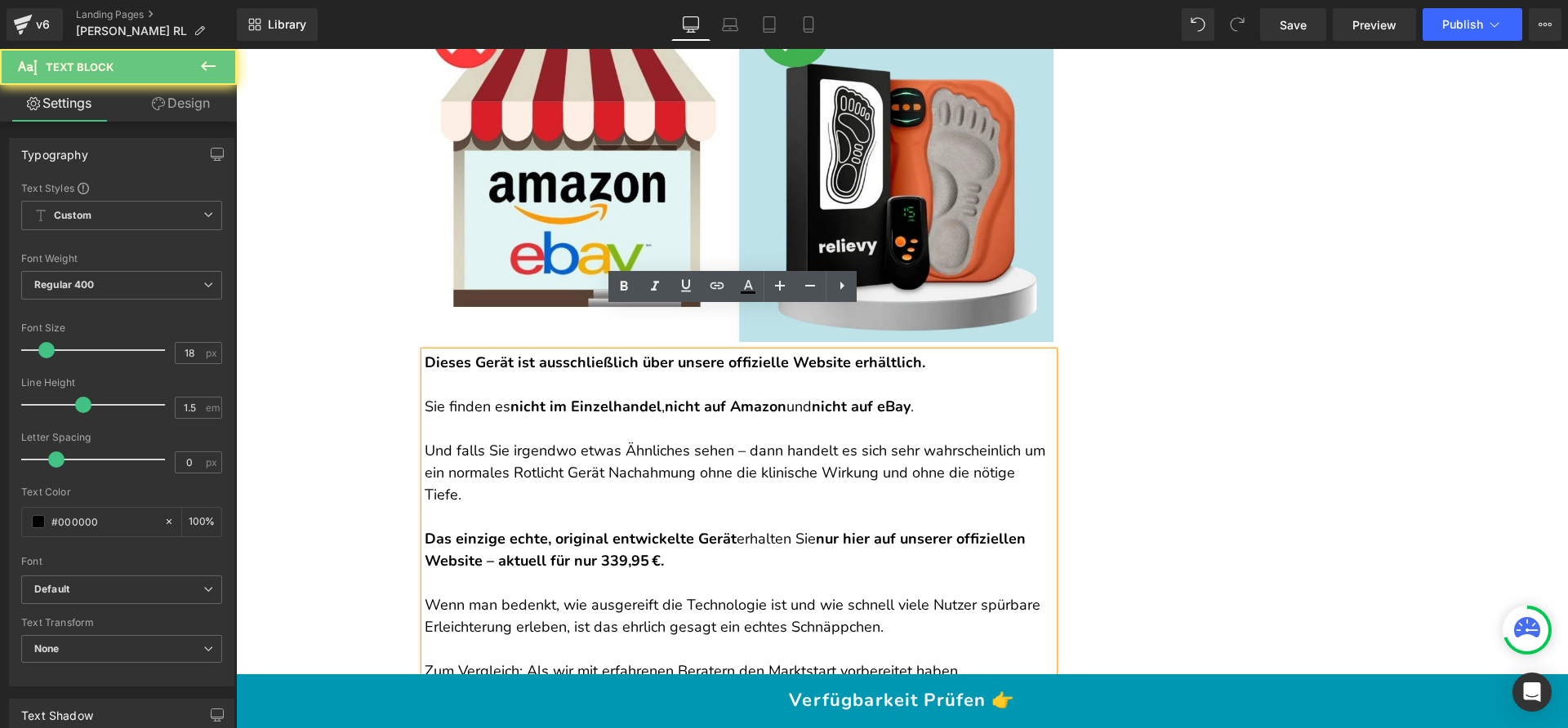
click at [645, 440] on p "Und falls Sie irgendwo etwas Ähnliches sehen – dann handelt es sich sehr wahrsc…" at bounding box center [738, 473] width 629 height 66
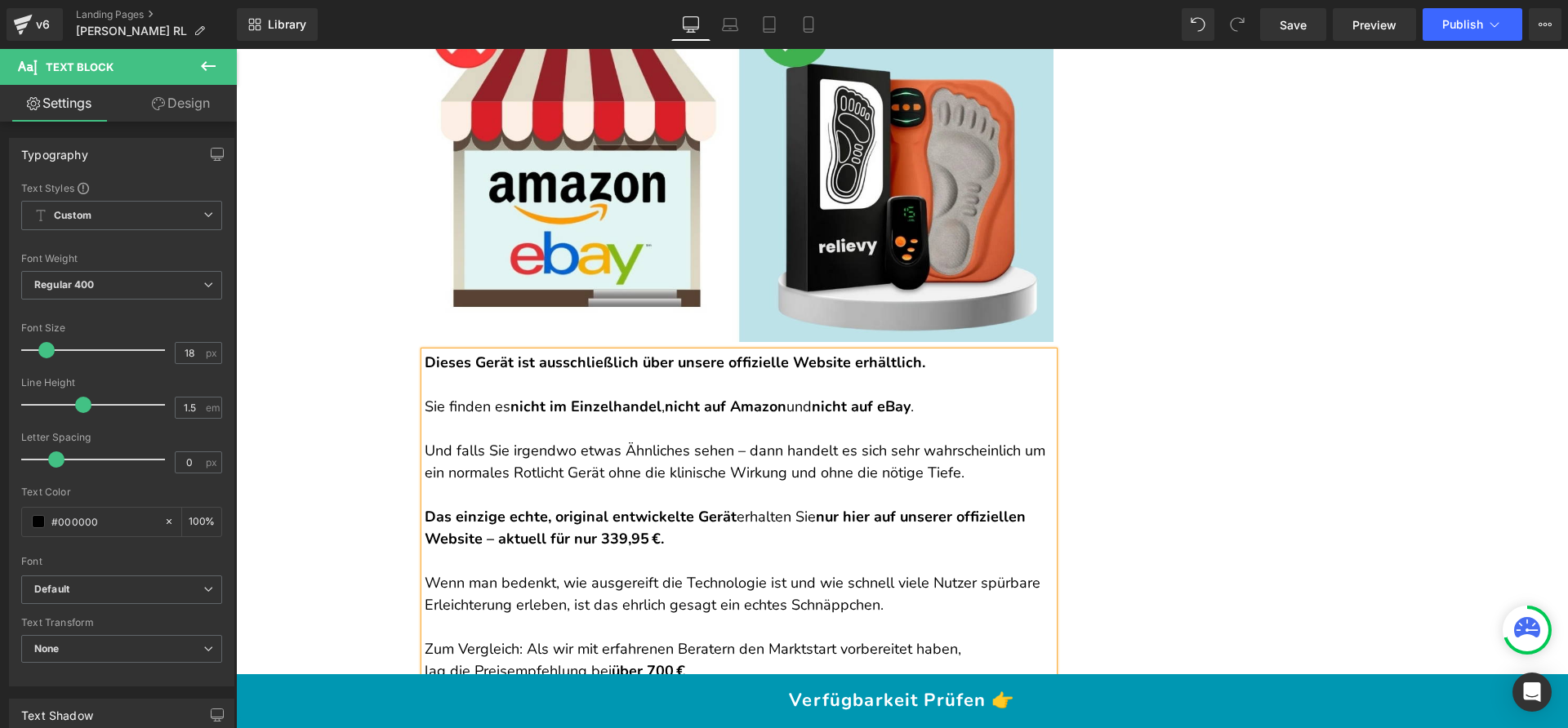
click at [564, 440] on p "Und falls Sie irgendwo etwas Ähnliches sehen – dann handelt es sich sehr wahrsc…" at bounding box center [738, 462] width 629 height 44
click at [557, 440] on p "Und falls Sie irgendwo etwas Ähnliches sehen – dann handelt es sich sehr wahrsc…" at bounding box center [738, 462] width 629 height 44
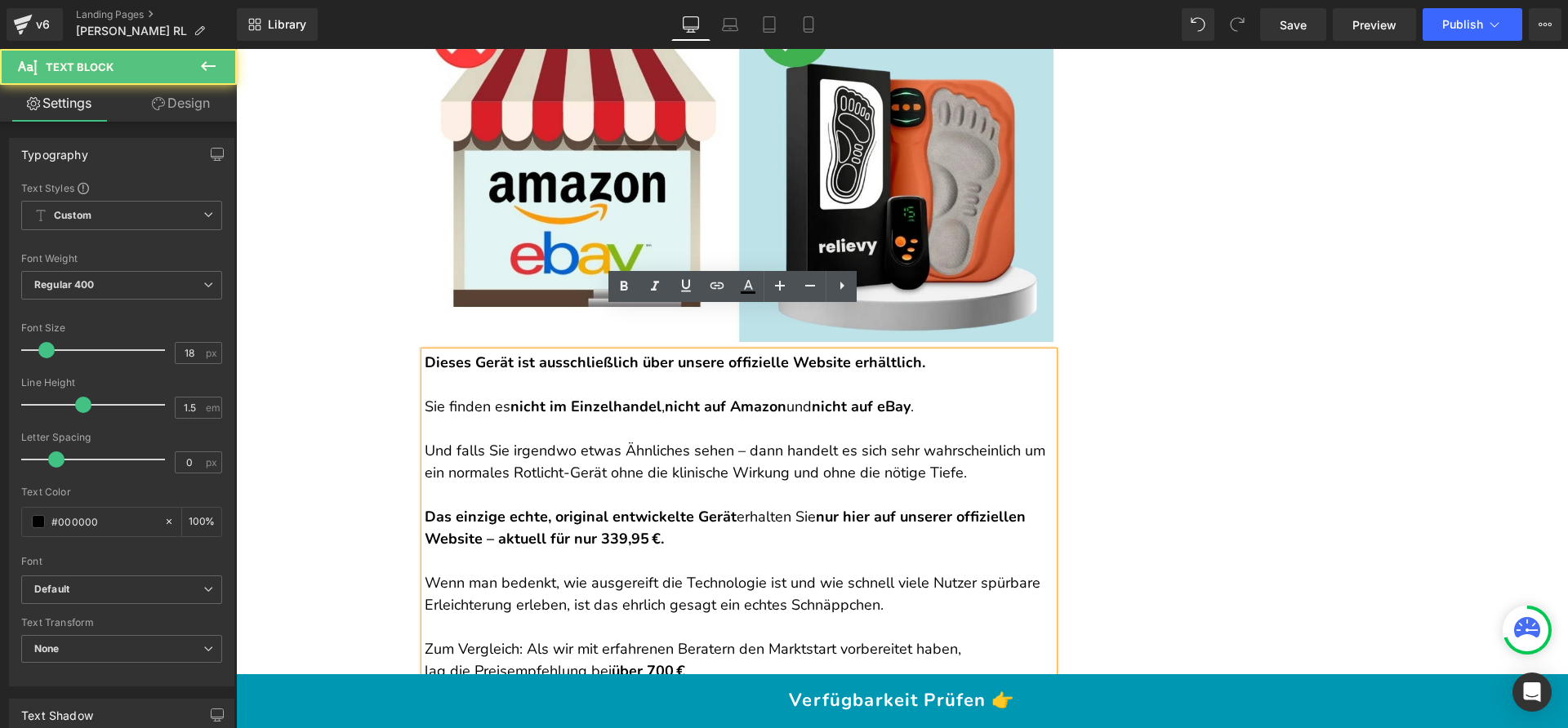
click at [626, 484] on p at bounding box center [738, 495] width 629 height 22
click at [733, 440] on p "Und falls Sie irgendwo etwas Ähnliches sehen – dann handelt es sich sehr wahrsc…" at bounding box center [738, 462] width 629 height 44
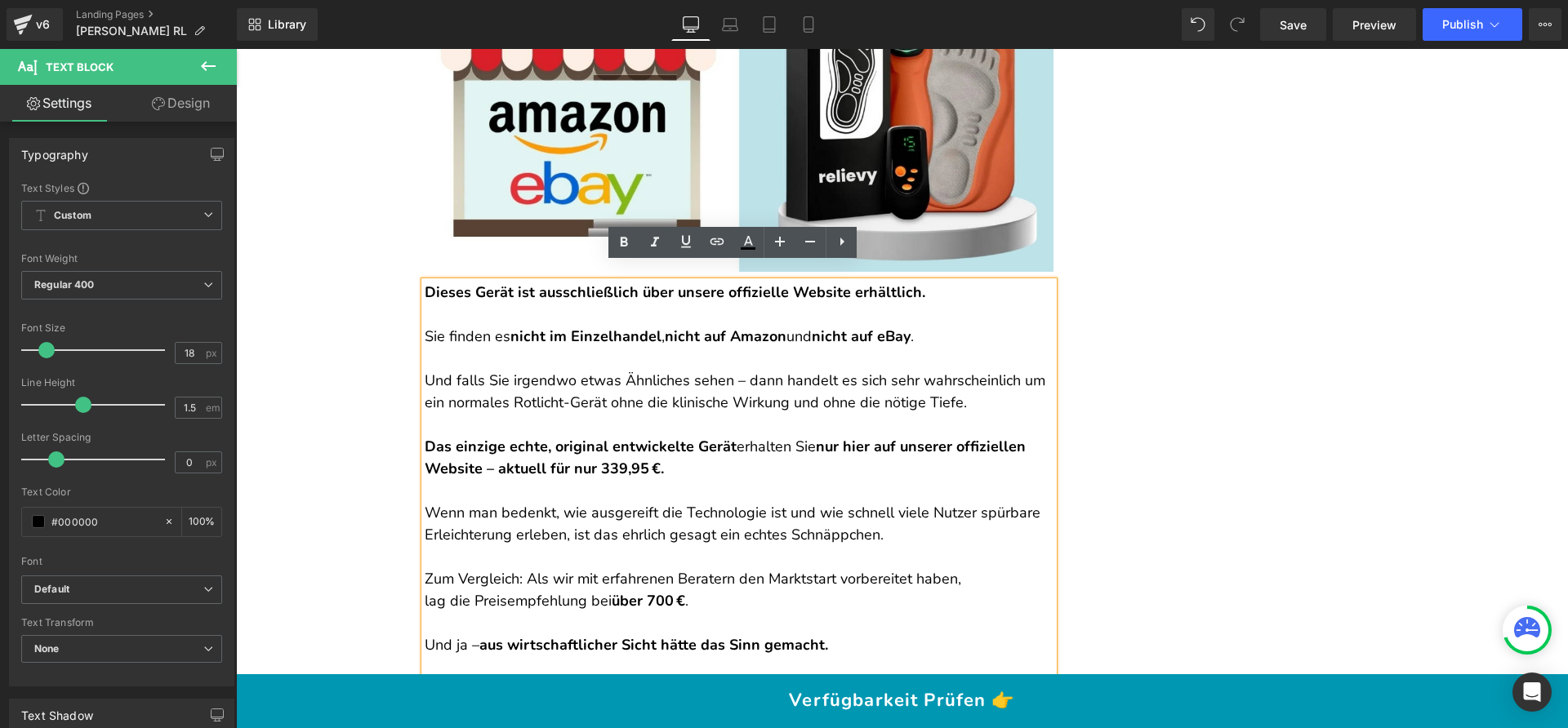
scroll to position [17138, 0]
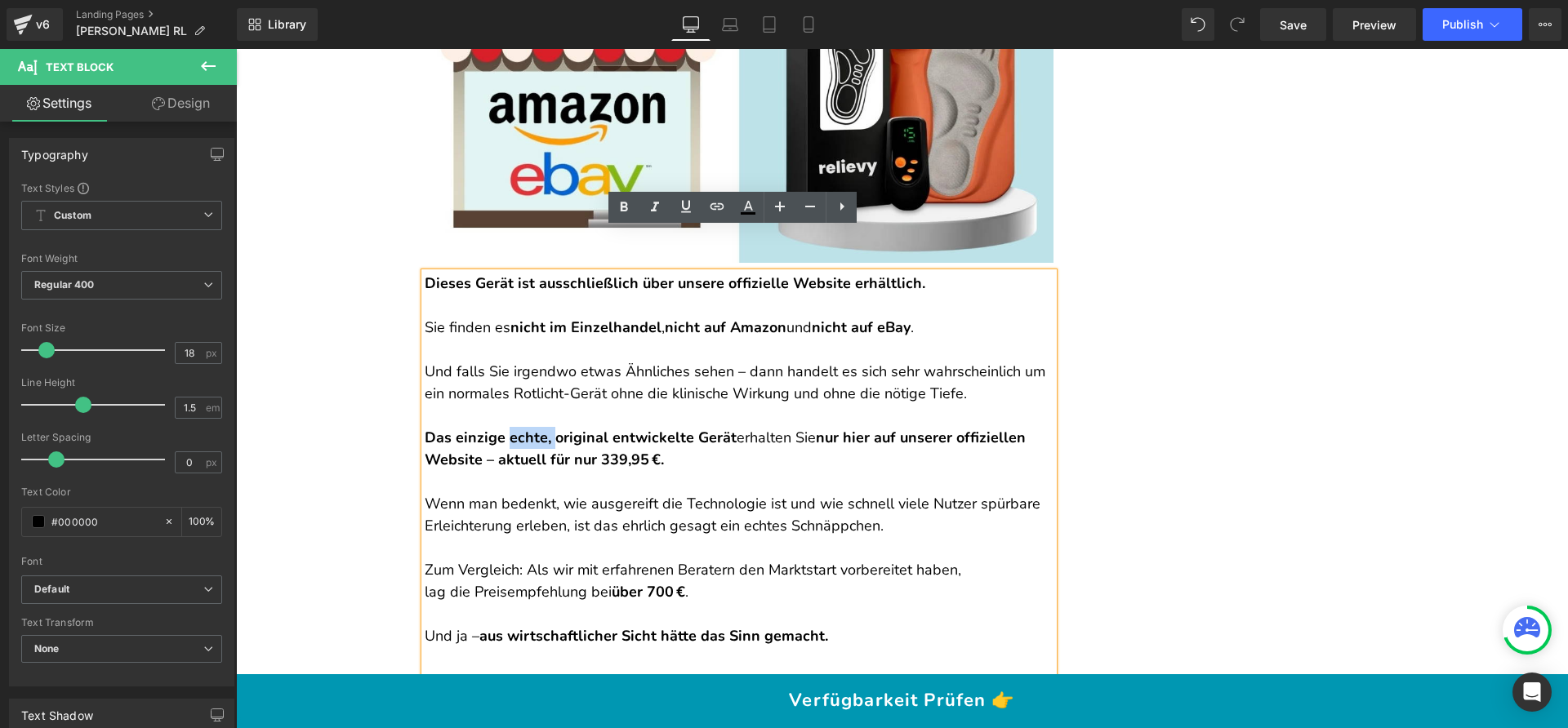
drag, startPoint x: 549, startPoint y: 393, endPoint x: 505, endPoint y: 388, distance: 44.3
click at [505, 428] on strong "Das einzige echte, original entwickelte Gerät" at bounding box center [580, 437] width 312 height 19
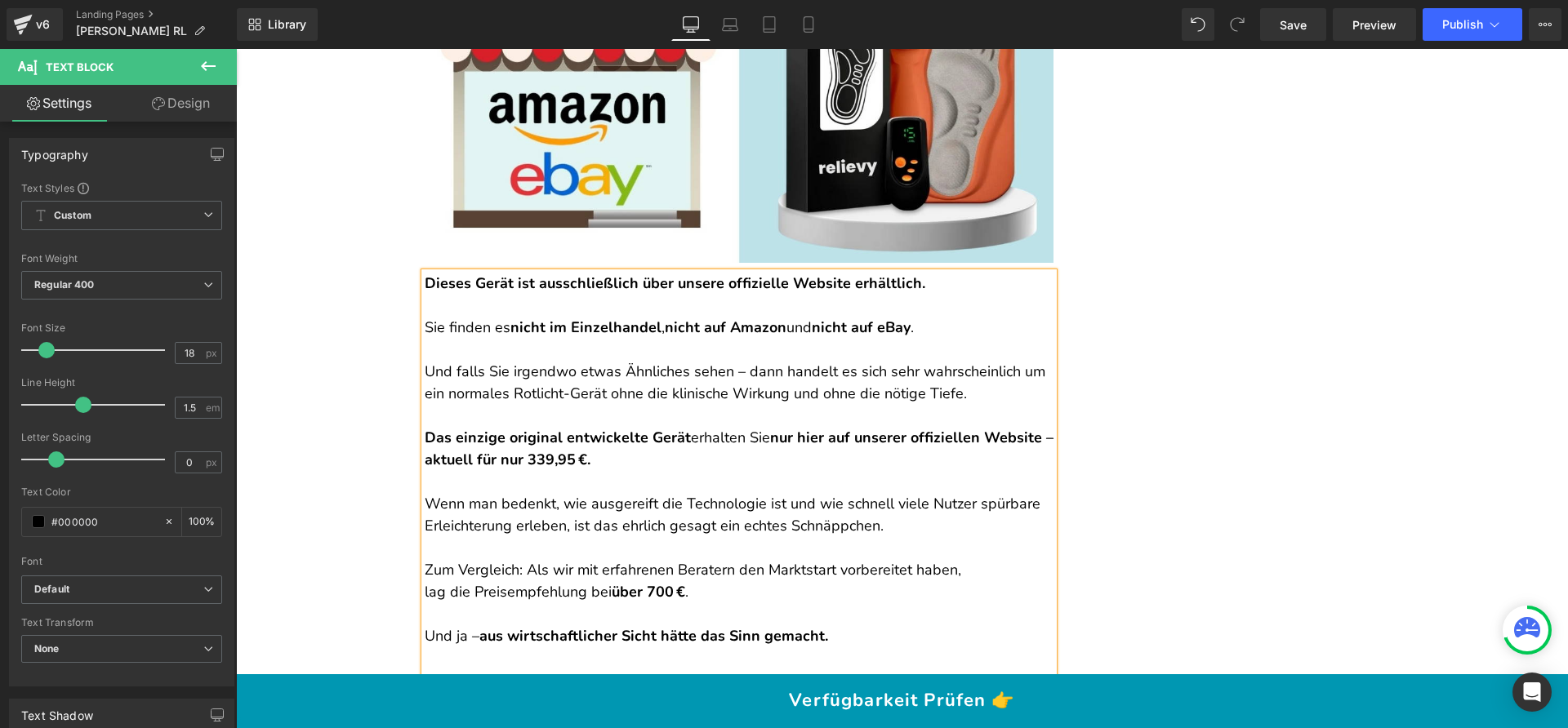
click at [509, 428] on strong "nur hier auf unserer offiziellen Website – aktuell für nur 339,95 €." at bounding box center [738, 448] width 629 height 41
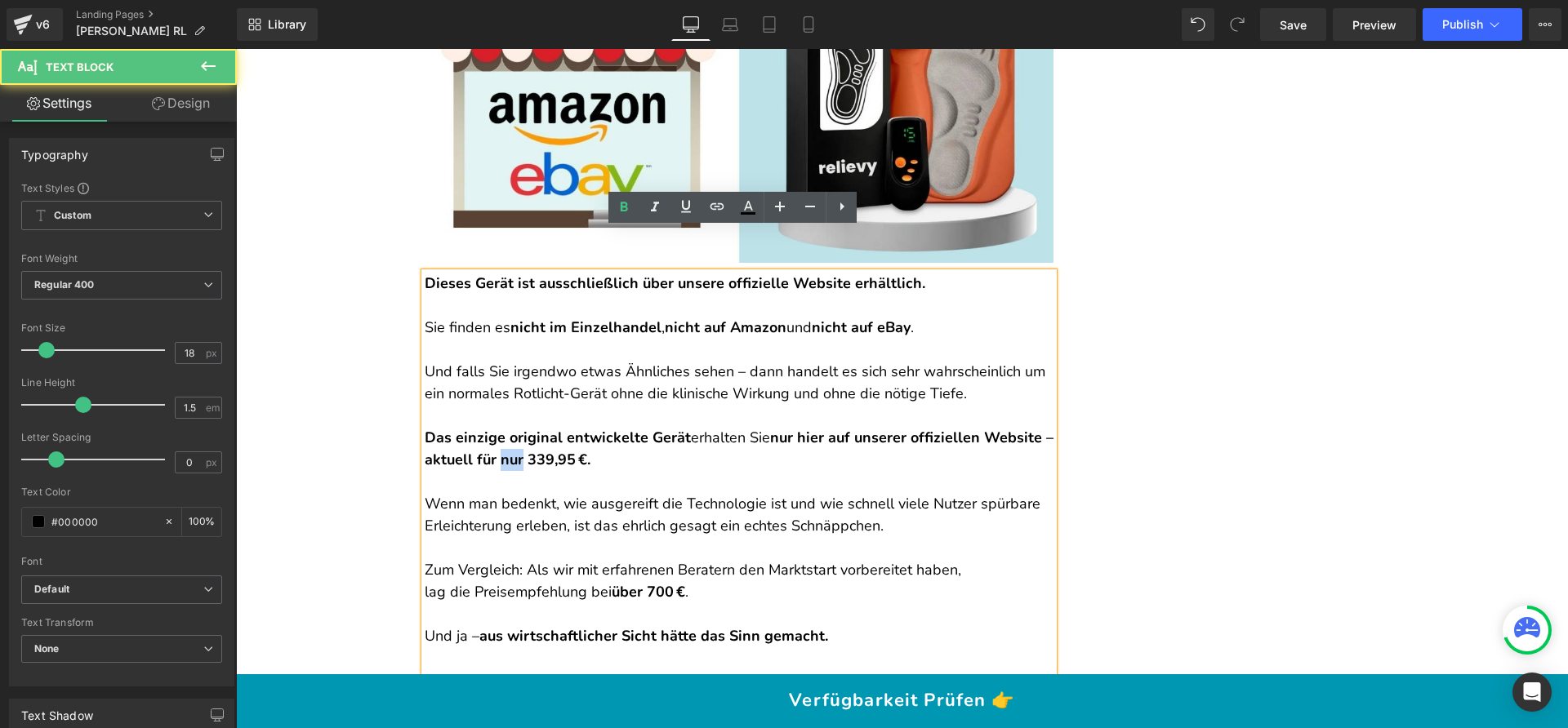
click at [509, 428] on strong "nur hier auf unserer offiziellen Website – aktuell für nur 339,95 €." at bounding box center [738, 448] width 629 height 41
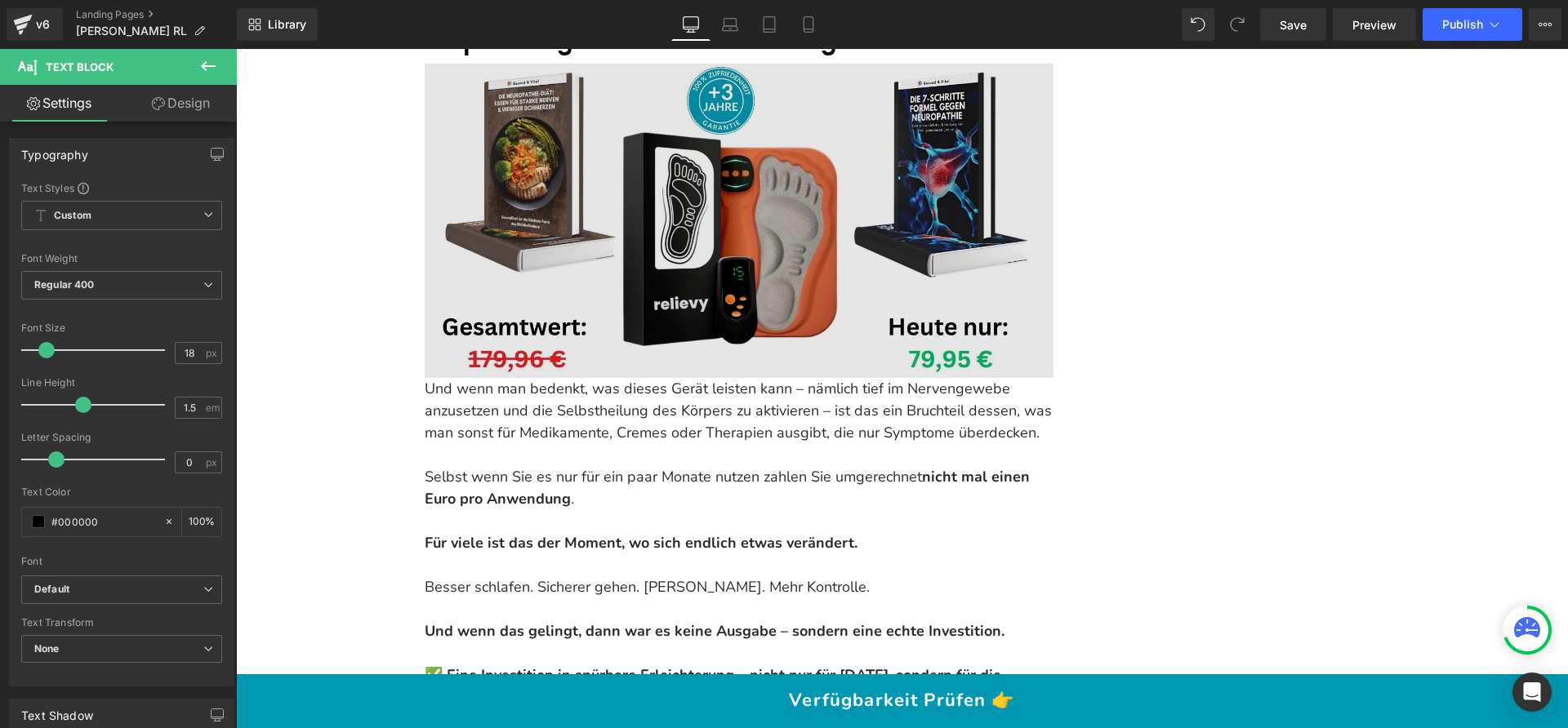
scroll to position [17897, 0]
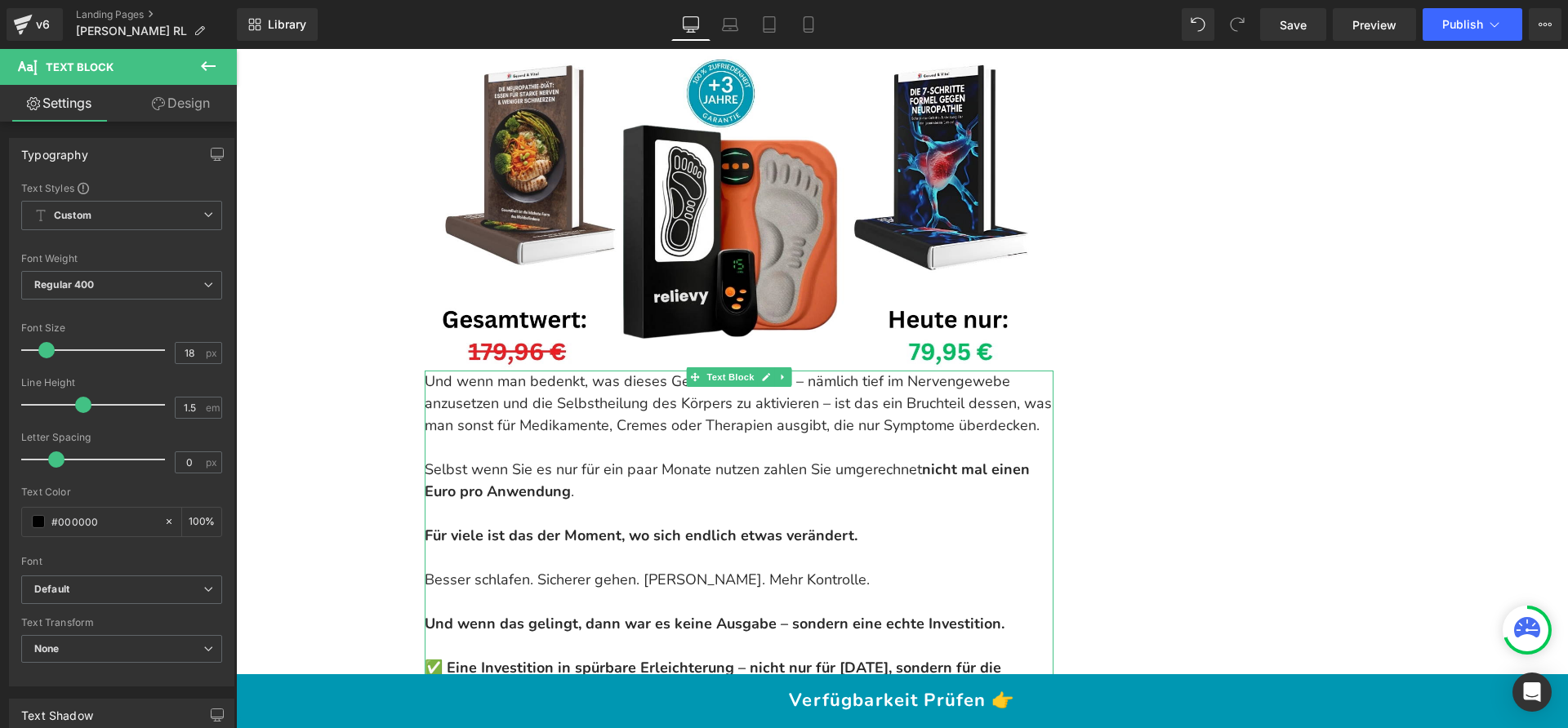
click at [541, 436] on p at bounding box center [738, 447] width 629 height 22
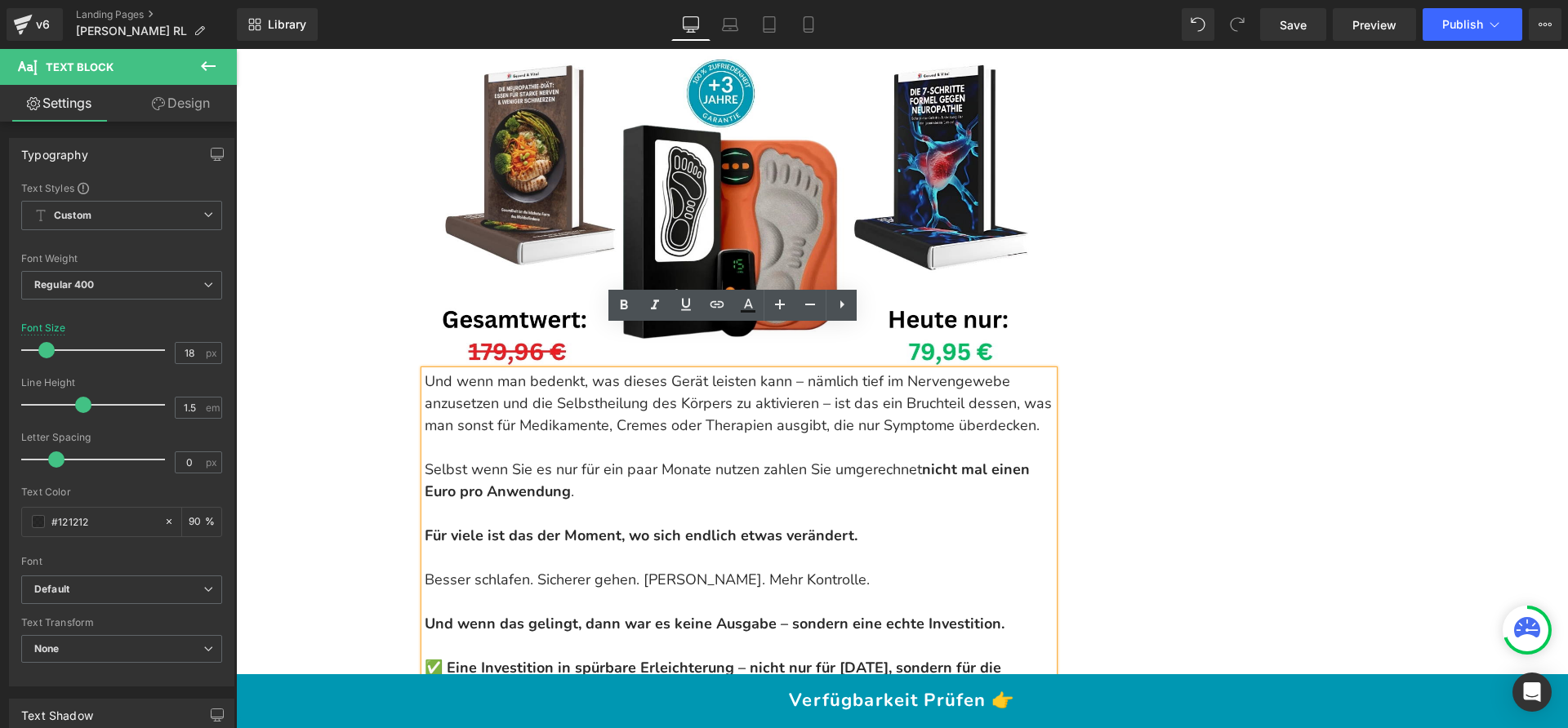
click at [575, 371] on p "Und wenn man bedenkt, was dieses Gerät leisten kann – nämlich tief im Nervengew…" at bounding box center [738, 404] width 629 height 66
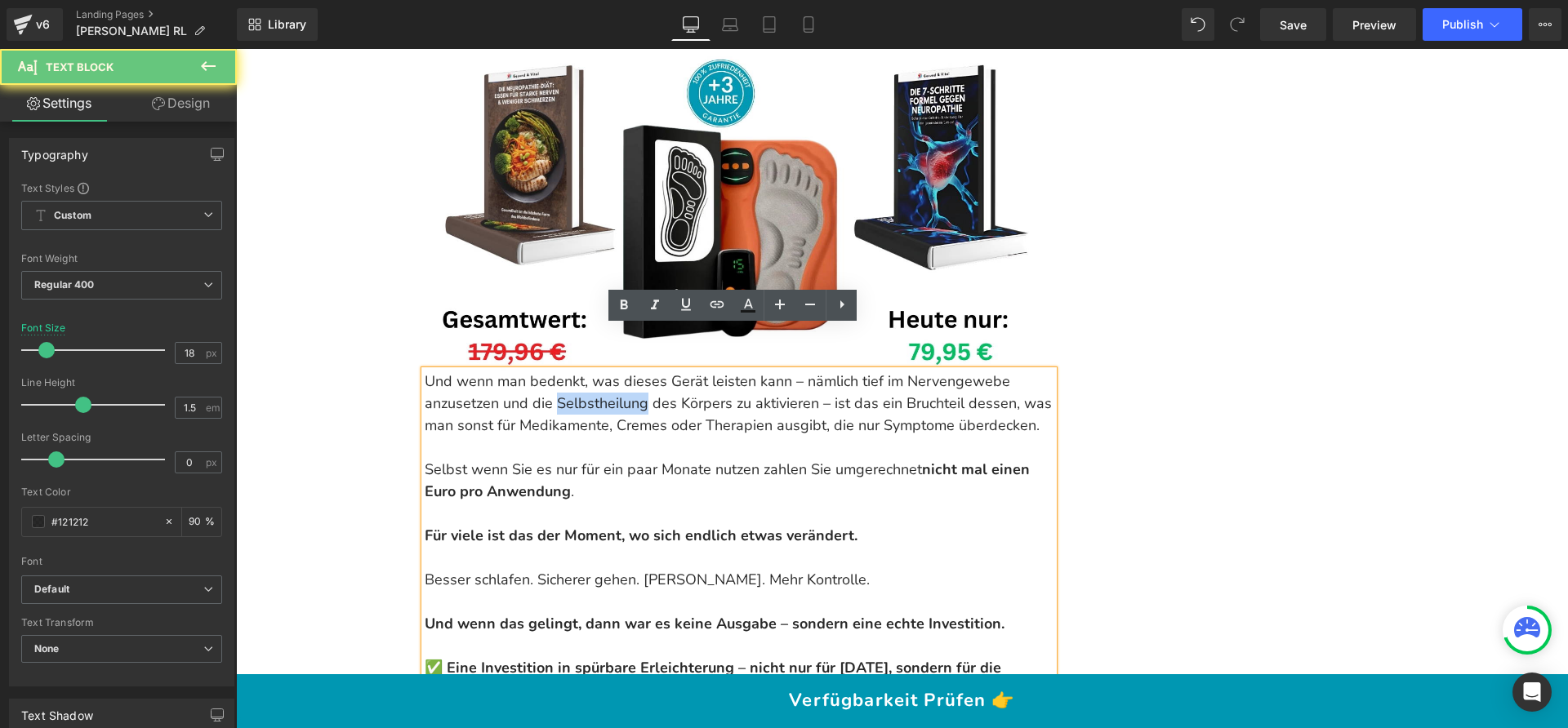
click at [575, 371] on p "Und wenn man bedenkt, was dieses Gerät leisten kann – nämlich tief im Nervengew…" at bounding box center [738, 404] width 629 height 66
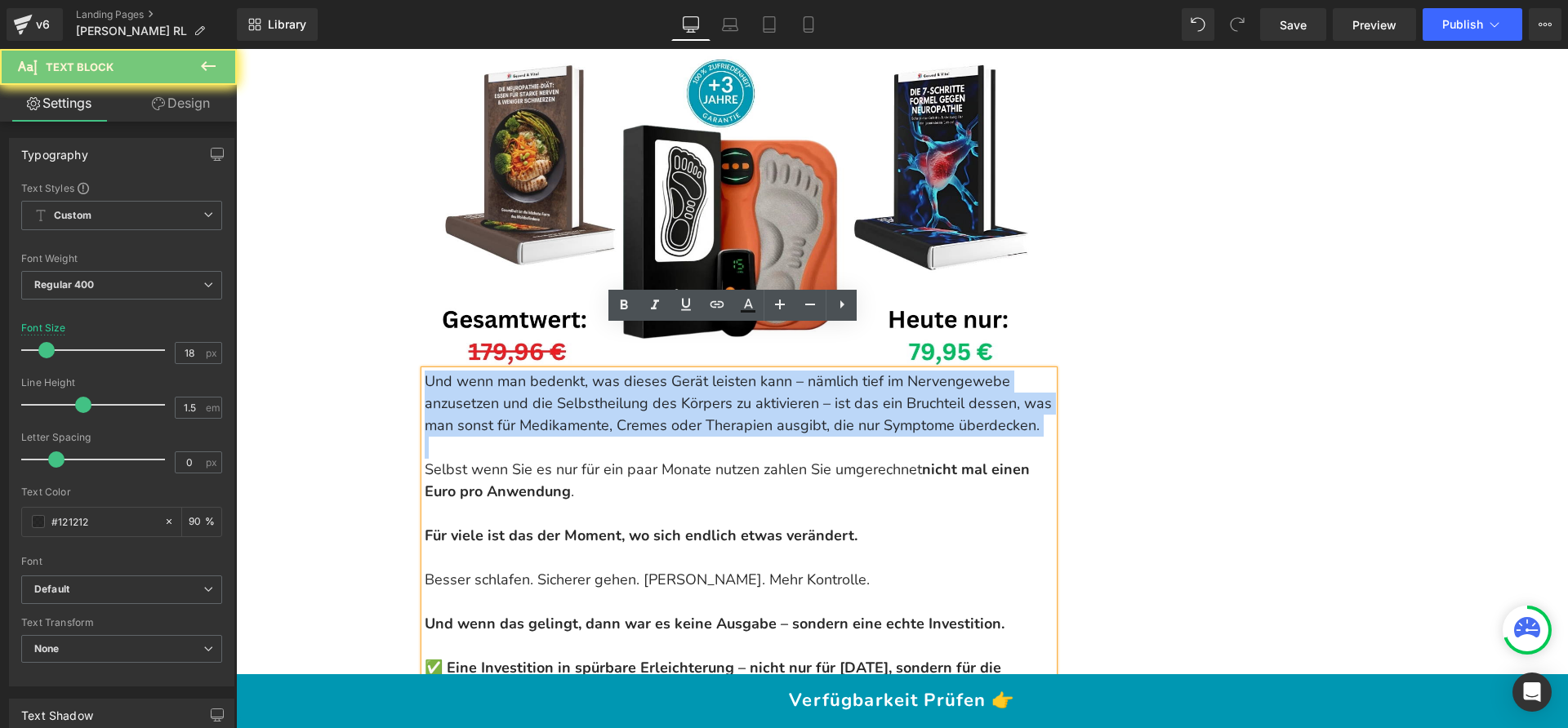
click at [575, 371] on p "Und wenn man bedenkt, was dieses Gerät leisten kann – nämlich tief im Nervengew…" at bounding box center [738, 404] width 629 height 66
click at [570, 372] on p "Und wenn man bedenkt, was dieses Gerät leisten kann – nämlich tief im Nervengew…" at bounding box center [738, 404] width 629 height 66
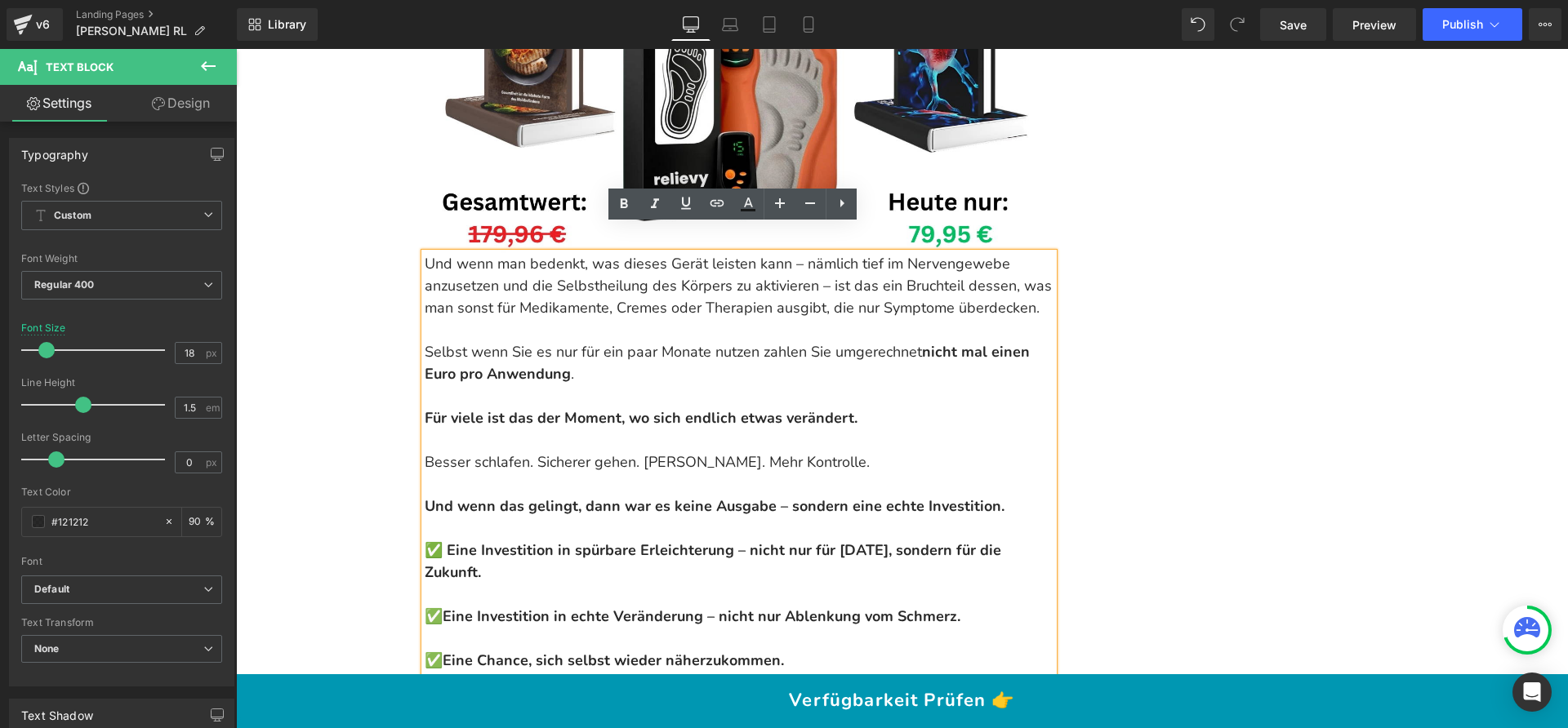
scroll to position [18015, 0]
click at [632, 429] on p "Besser schlafen. Sicherer gehen. [PERSON_NAME]. Mehr Kontrolle." at bounding box center [738, 451] width 629 height 44
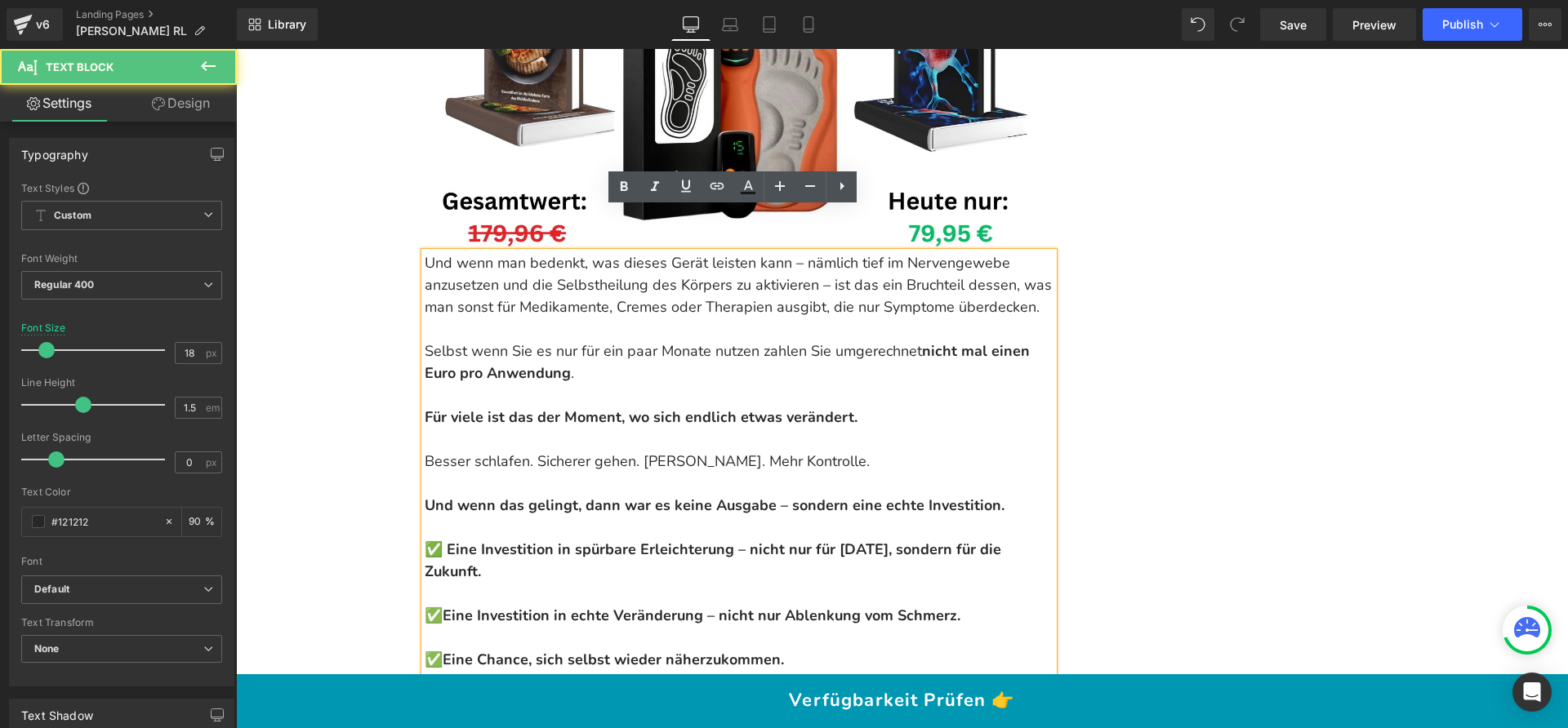
click at [596, 429] on p "Besser schlafen. Sicherer gehen. [PERSON_NAME]. Mehr Kontrolle." at bounding box center [738, 451] width 629 height 44
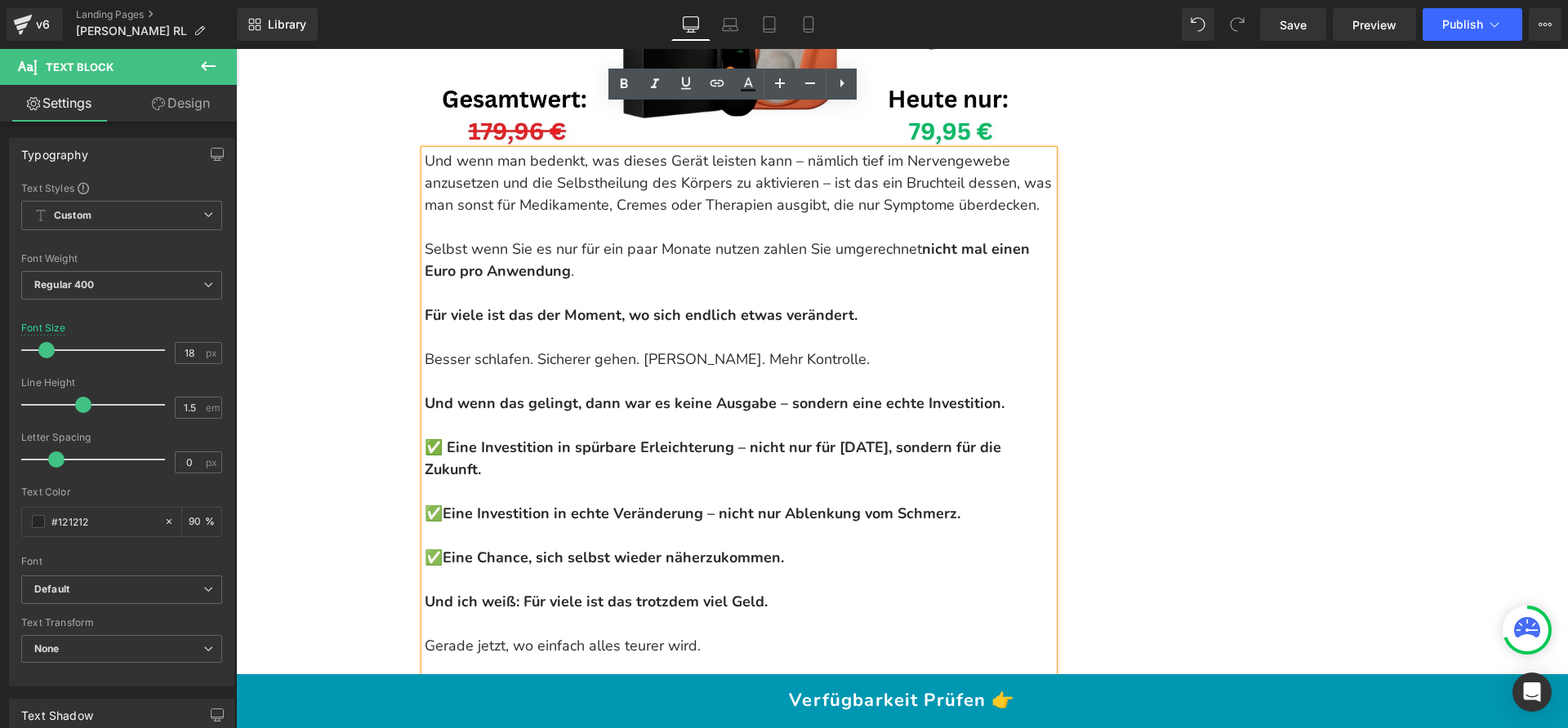
scroll to position [18141, 0]
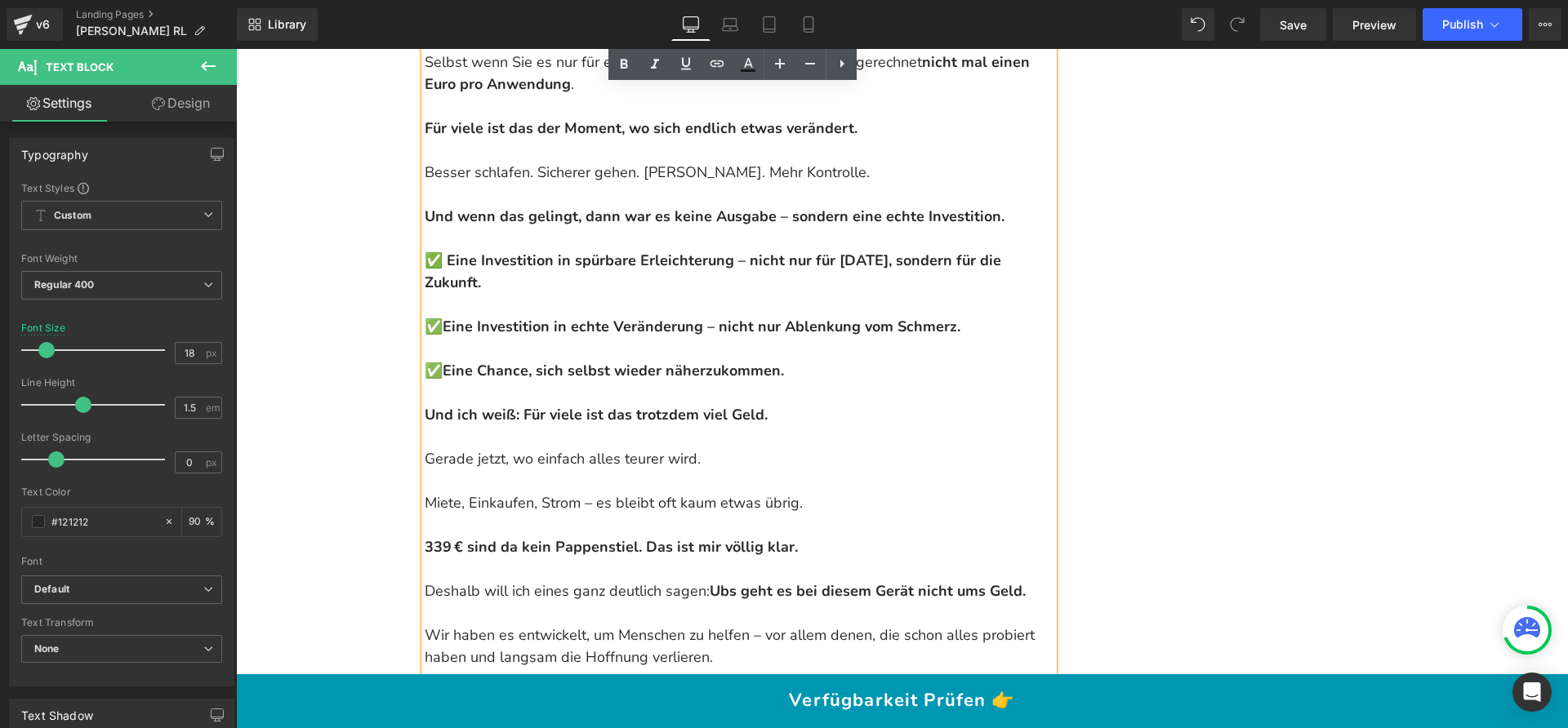
click at [494, 448] on p "Gerade jetzt, wo einfach alles teurer wird." at bounding box center [738, 459] width 629 height 22
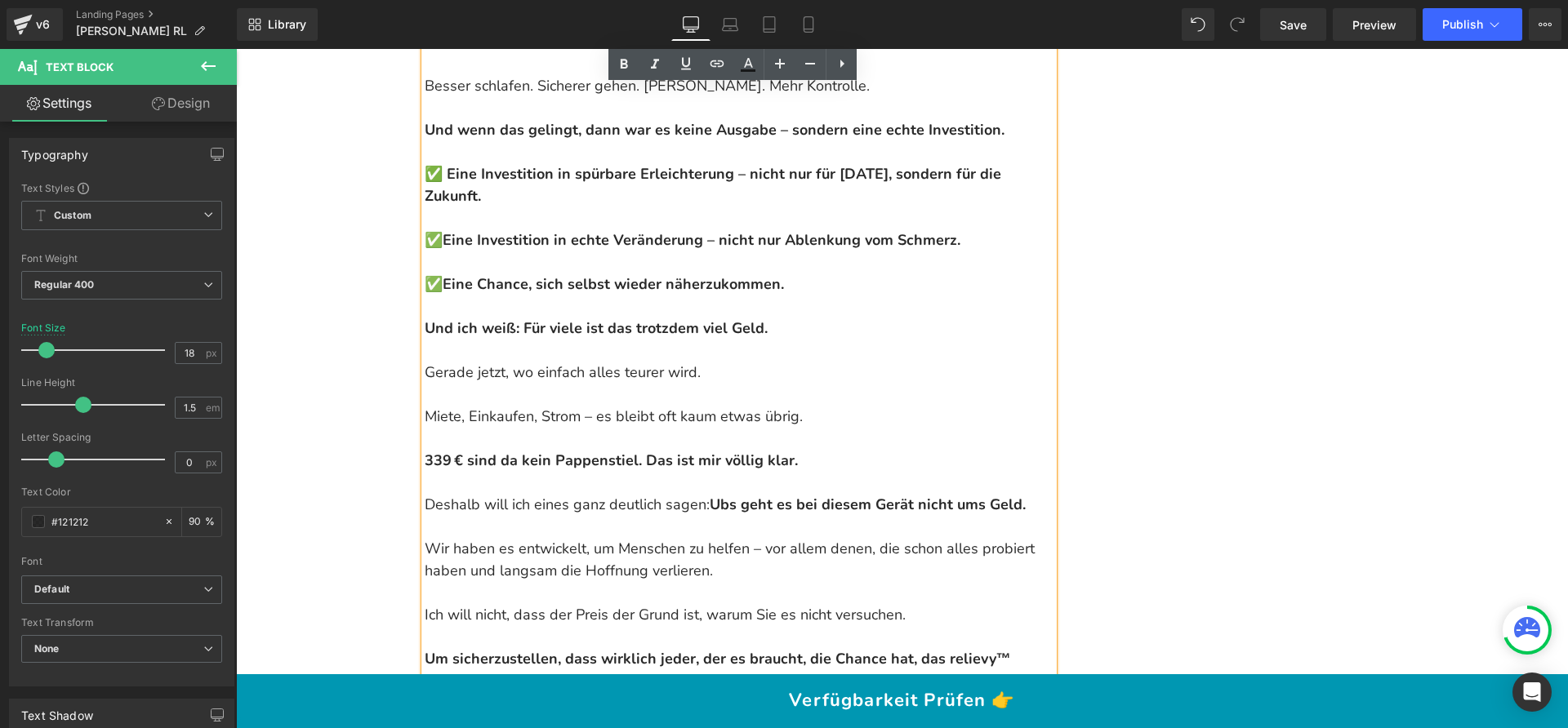
scroll to position [18402, 0]
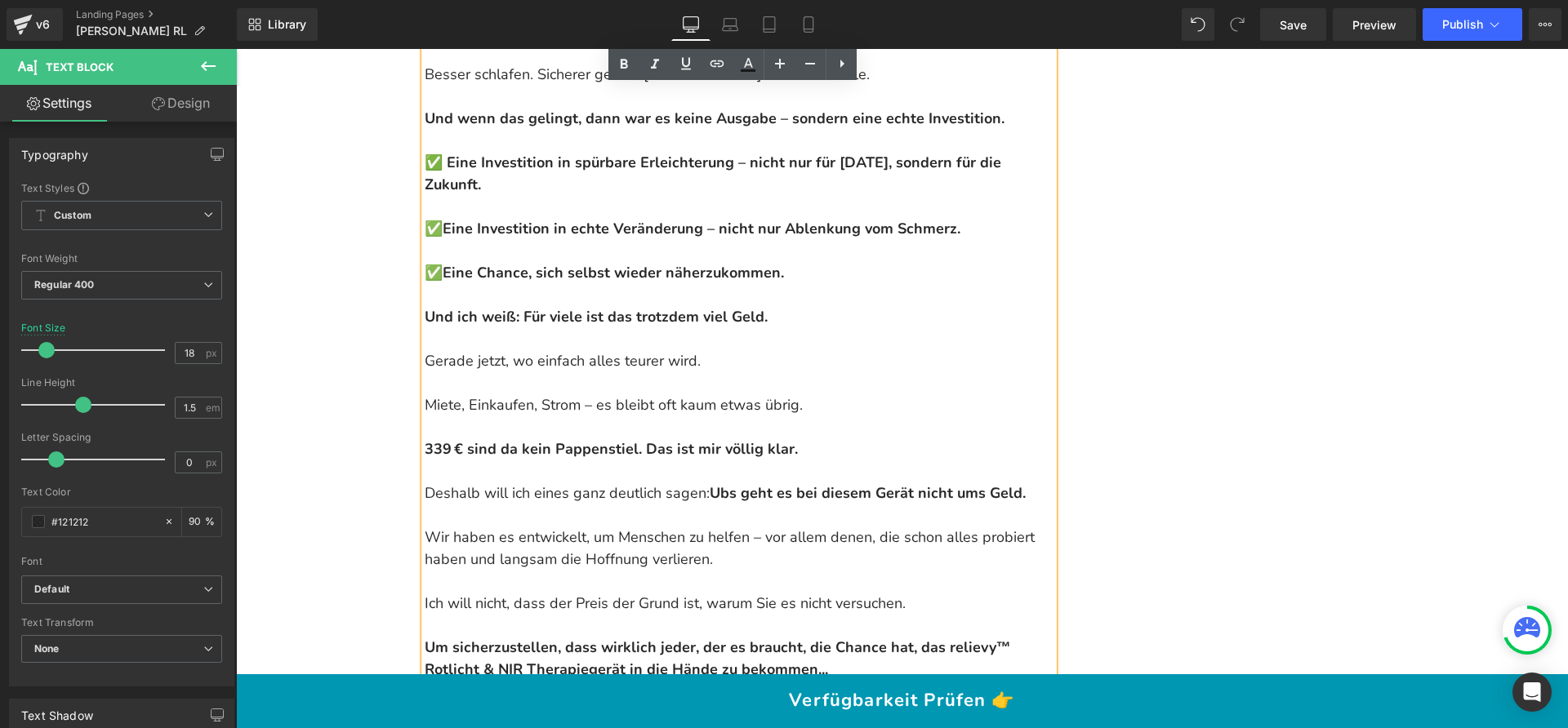
click at [491, 460] on p at bounding box center [738, 471] width 629 height 22
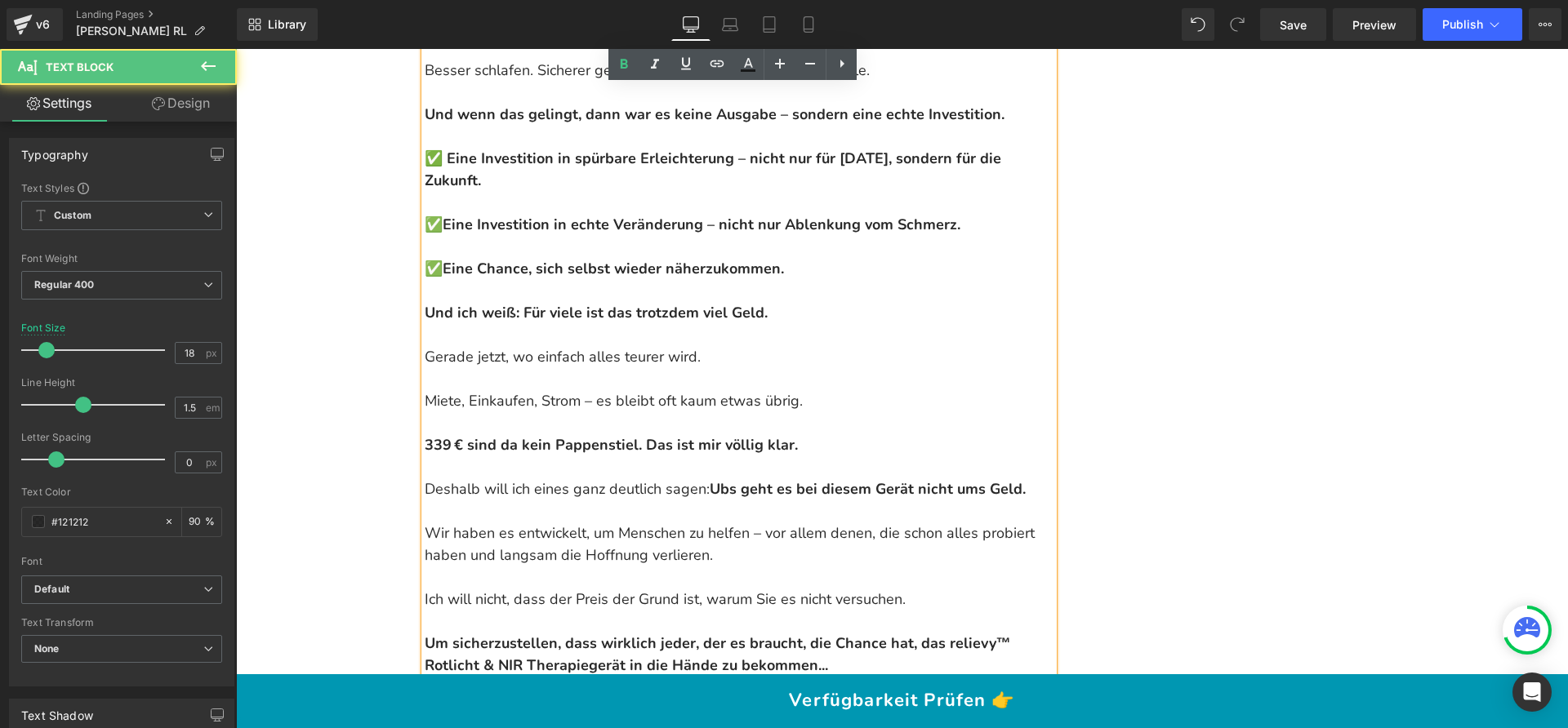
scroll to position [18415, 0]
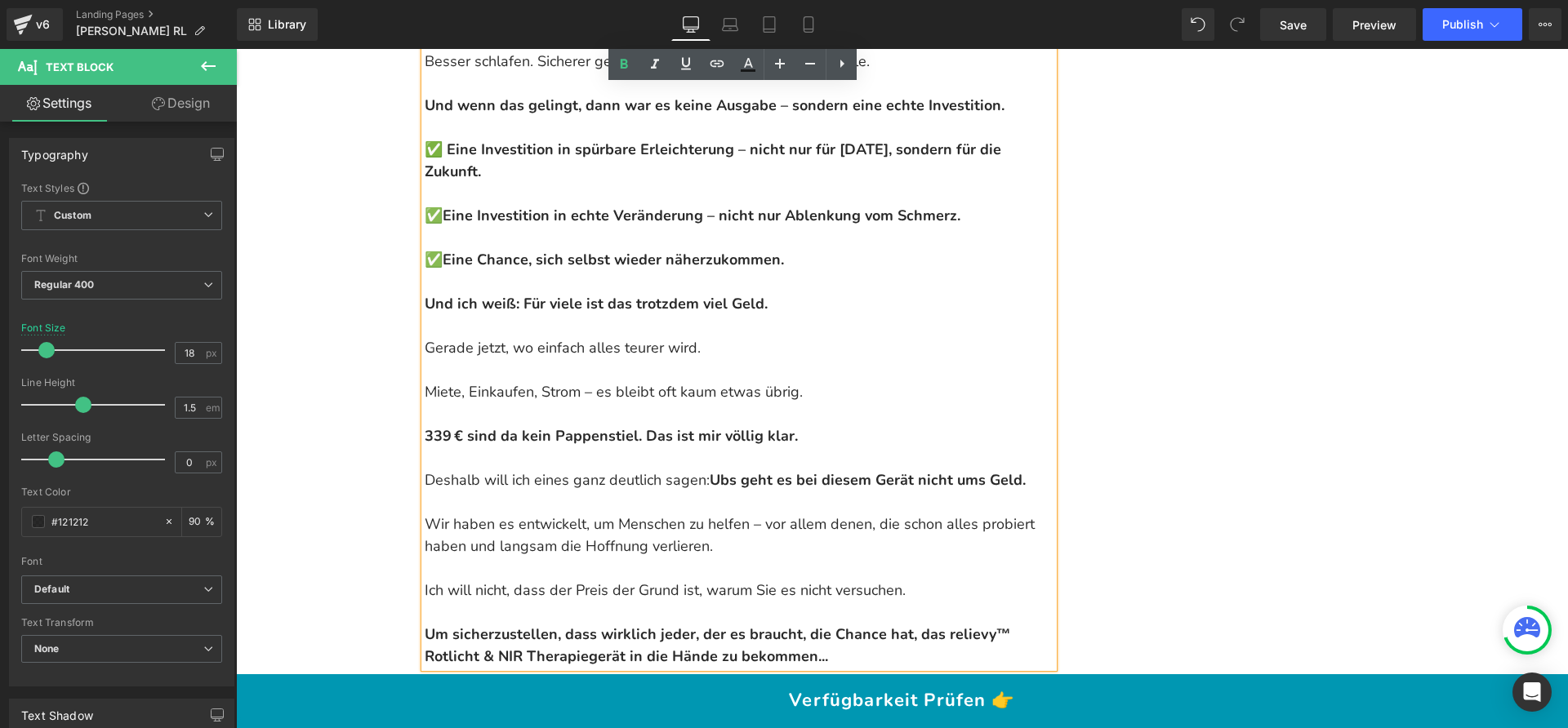
click at [639, 426] on strong "339 € sind da kein Pappenstiel. Das ist mir völlig klar." at bounding box center [610, 435] width 373 height 19
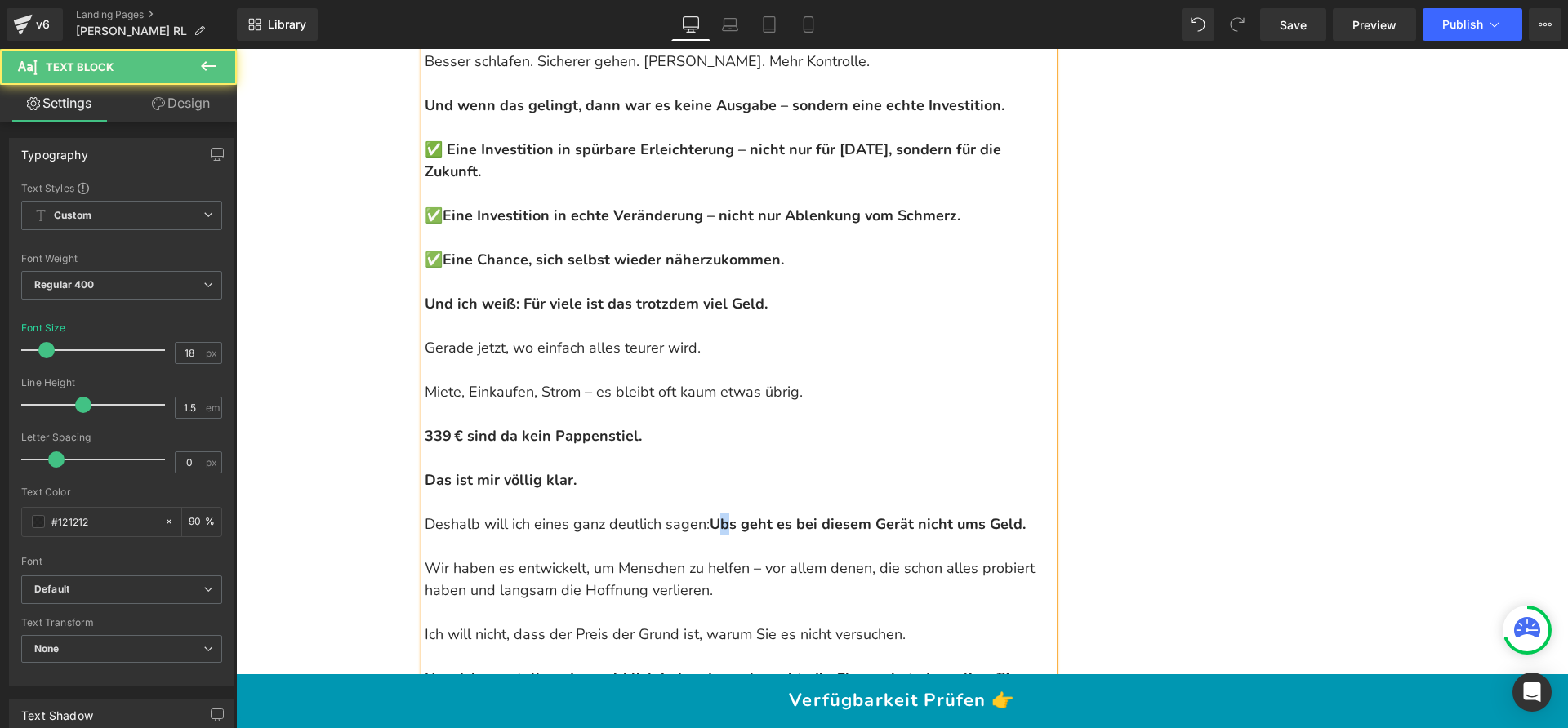
click at [713, 514] on strong "Ubs geht es bei diesem Gerät nicht ums Geld." at bounding box center [867, 524] width 316 height 19
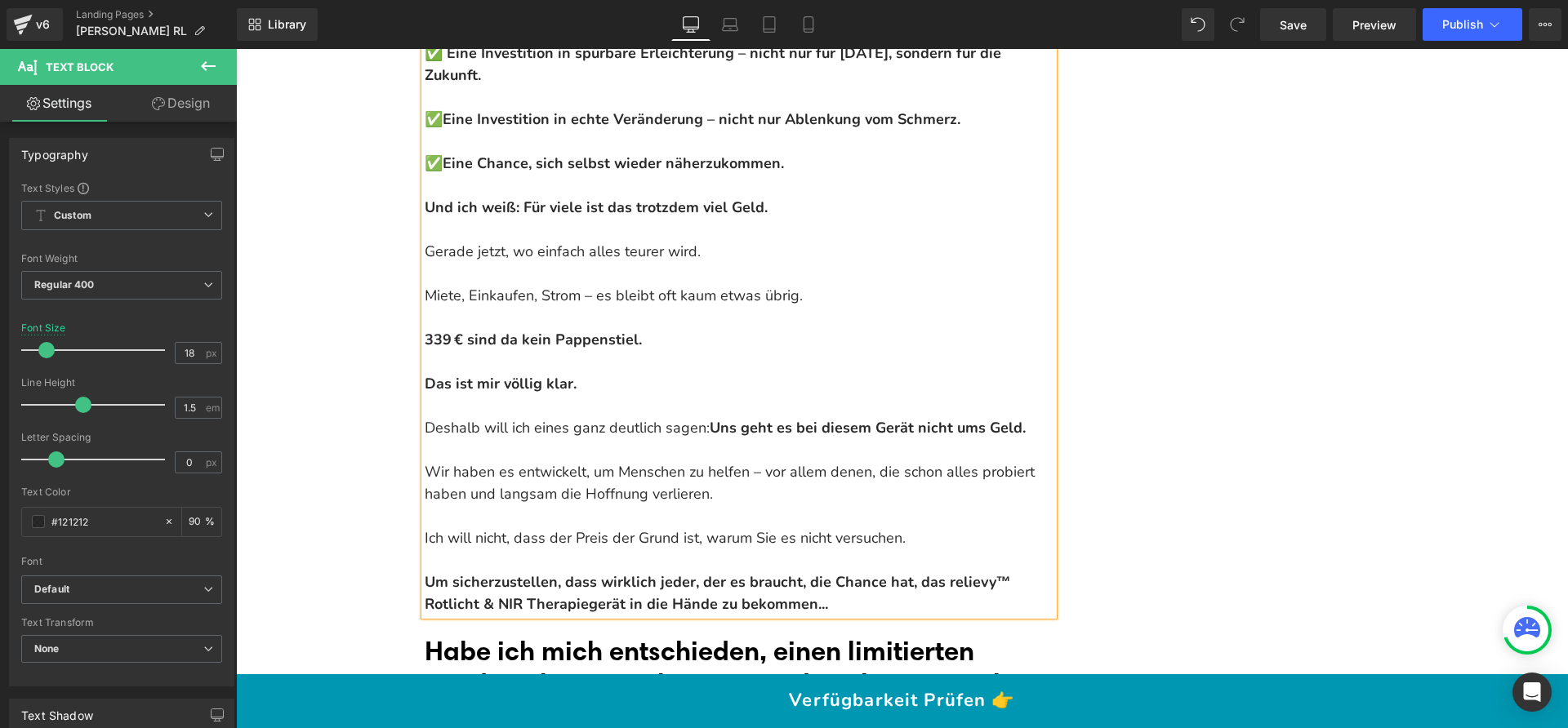
scroll to position [18525, 0]
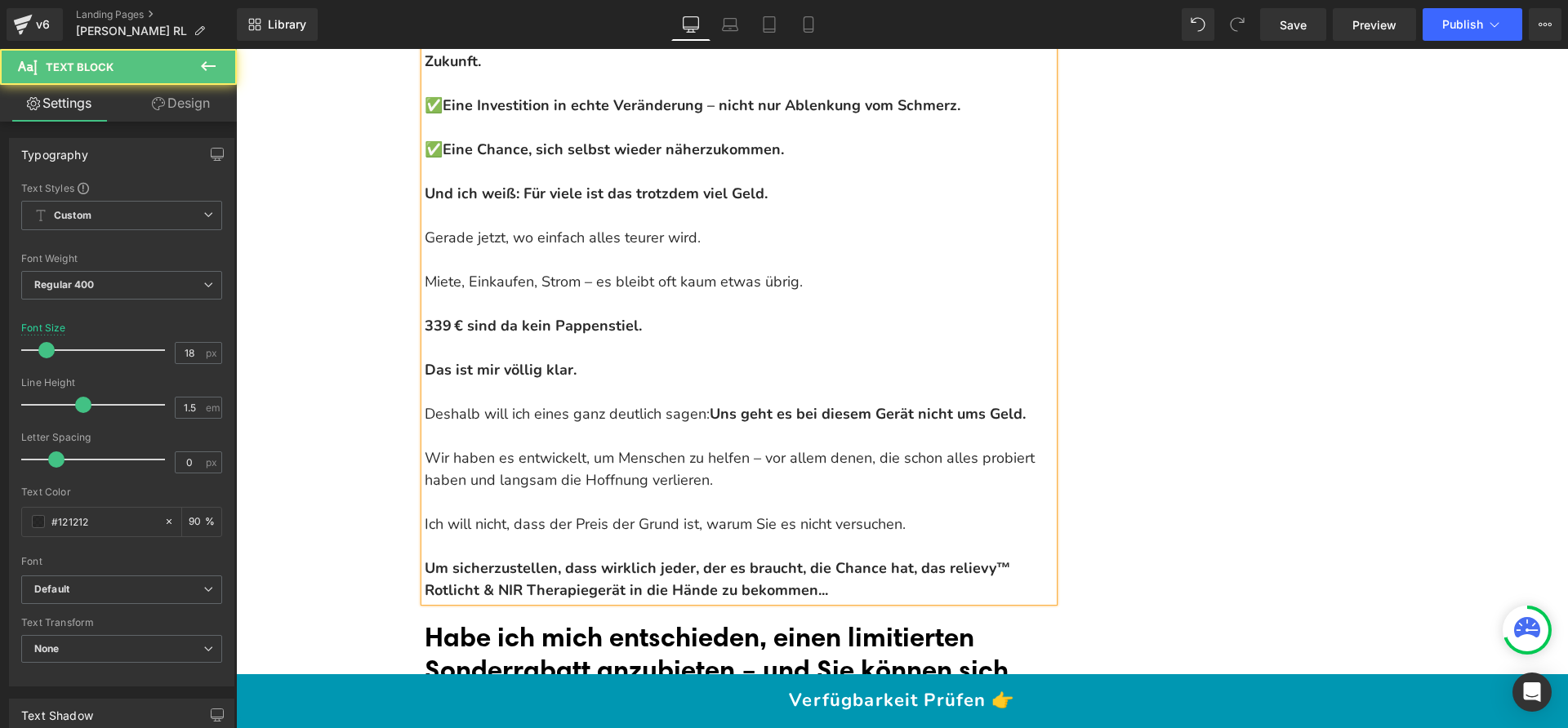
click at [952, 404] on strong "Uns geht es bei diesem Gerät nicht ums Geld." at bounding box center [867, 413] width 316 height 19
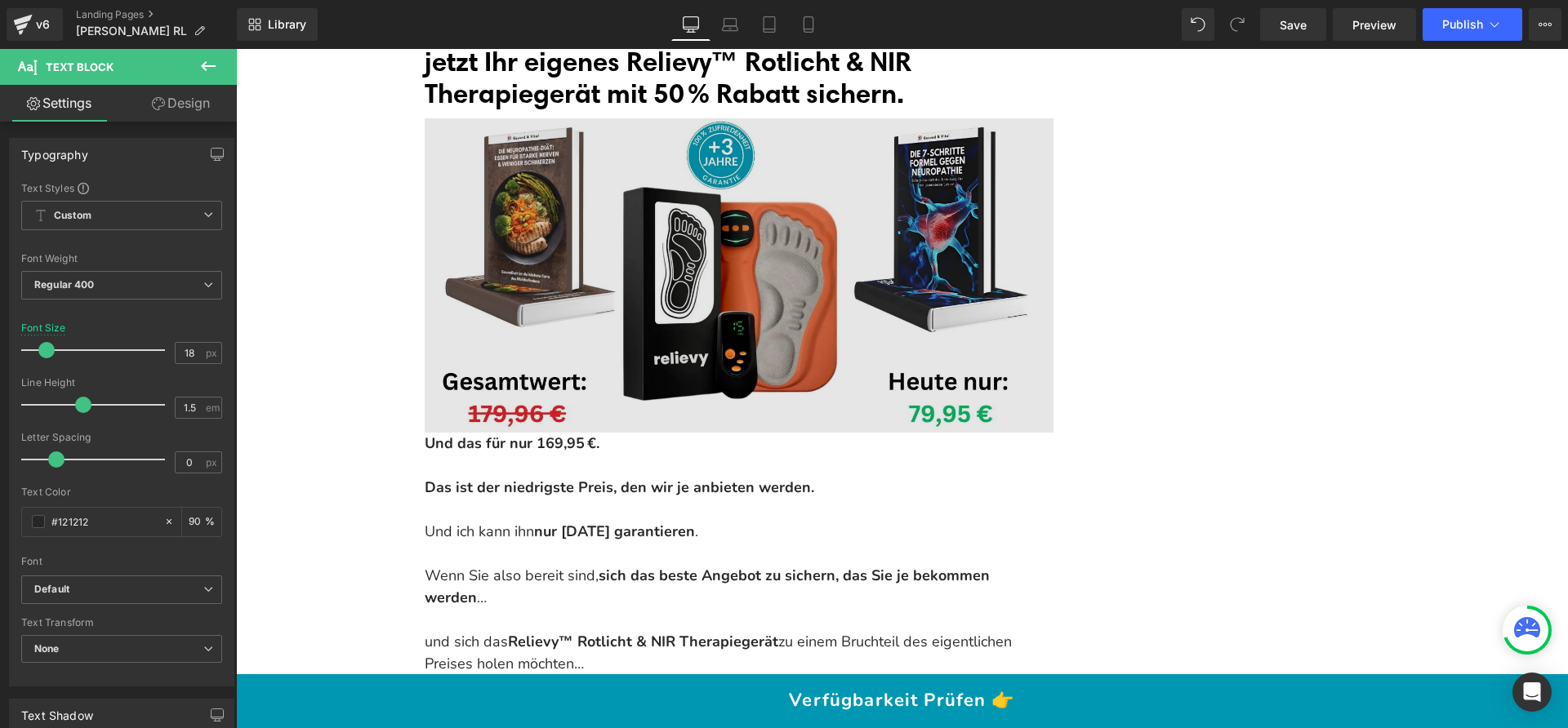
scroll to position [19166, 0]
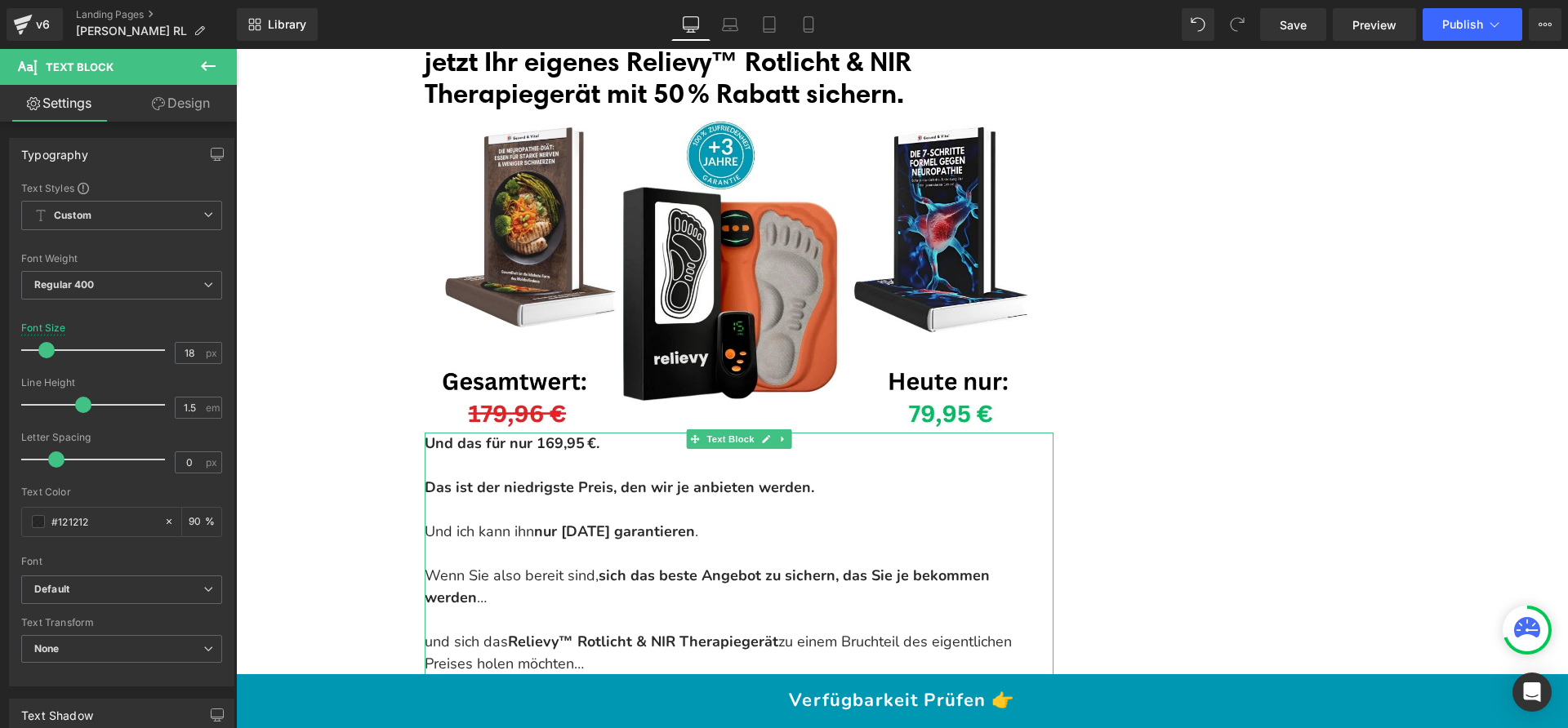
click at [624, 455] on p at bounding box center [738, 466] width 629 height 22
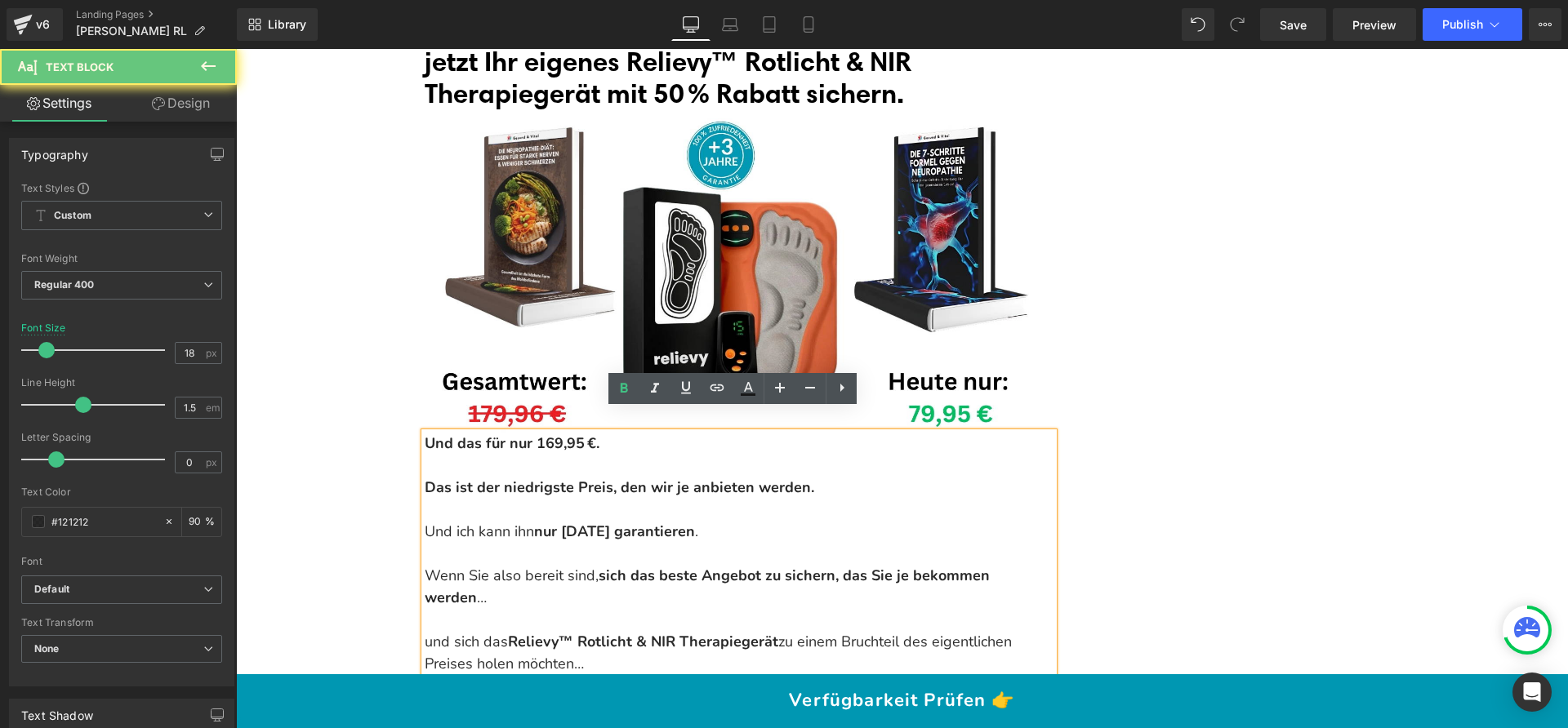
click at [619, 455] on p at bounding box center [738, 466] width 629 height 22
click at [617, 433] on p "Und das für nur 169,95 €." at bounding box center [738, 444] width 629 height 22
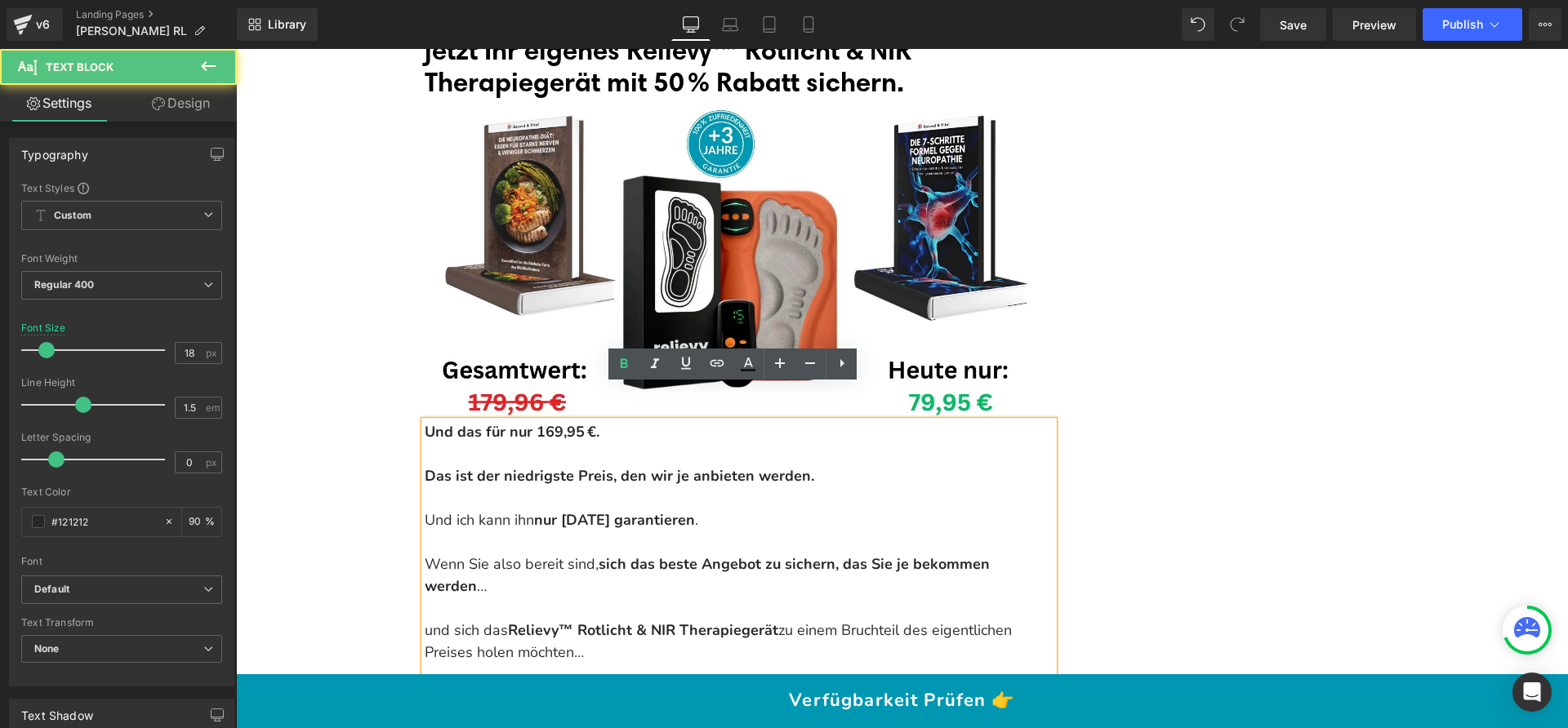
scroll to position [19261, 0]
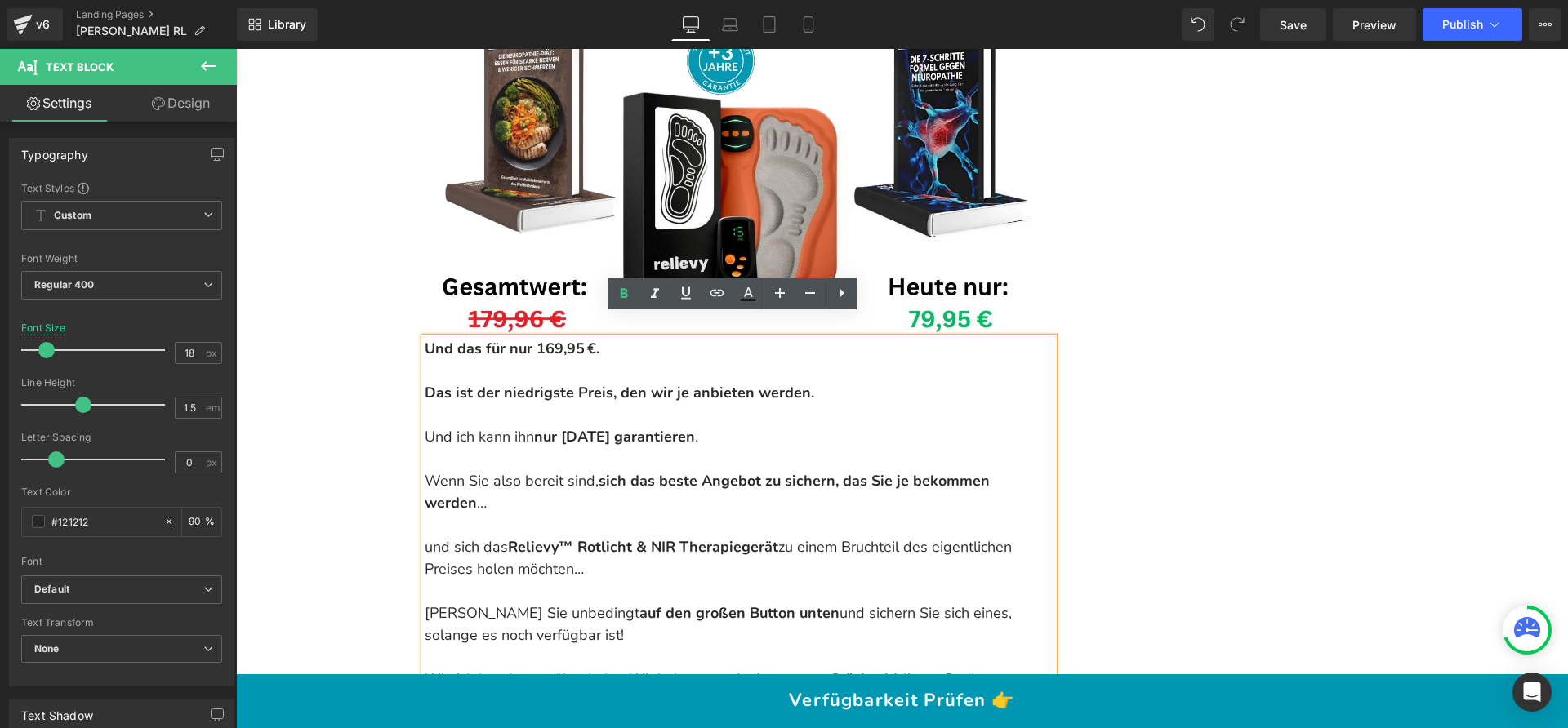
click at [753, 383] on strong "Das ist der niedrigste Preis, den wir je anbieten werden." at bounding box center [619, 392] width 389 height 19
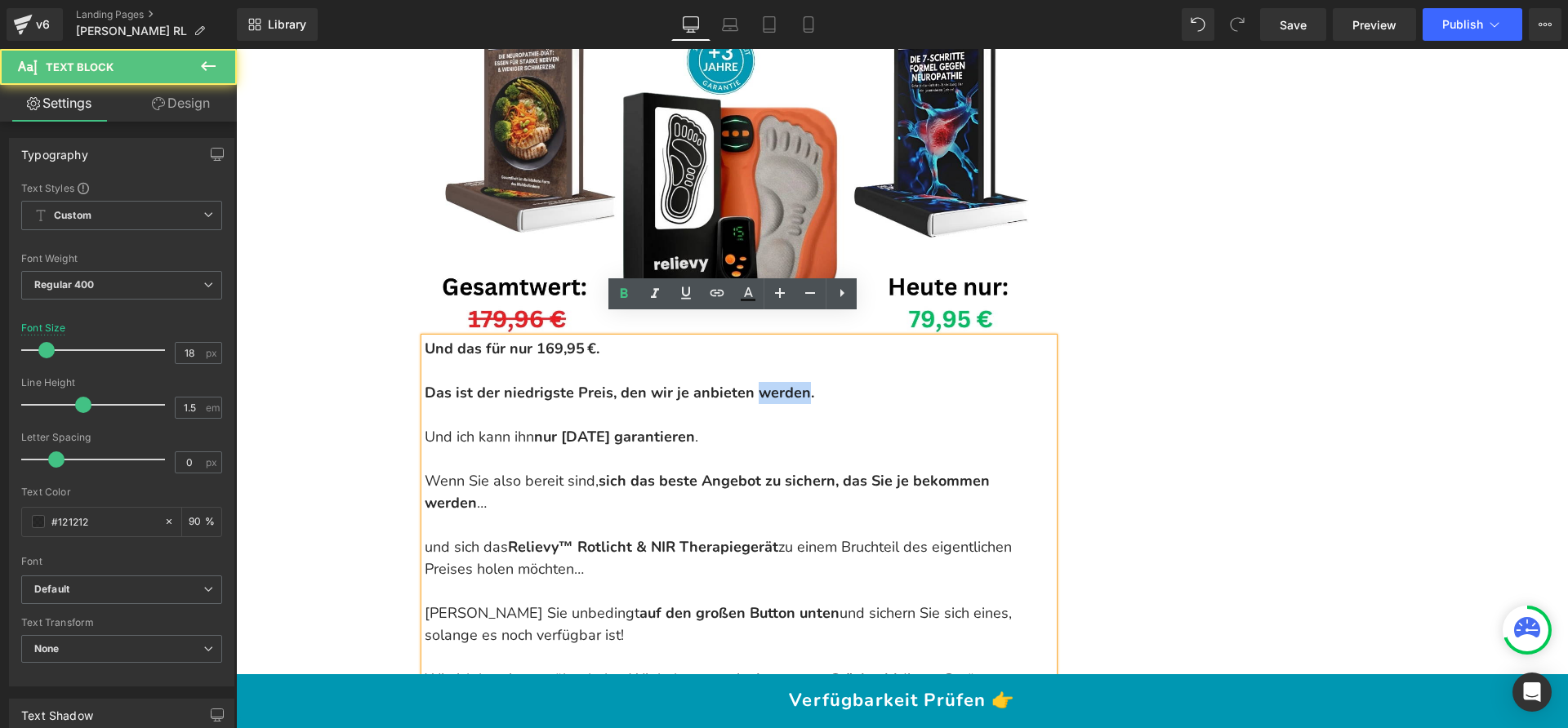
click at [753, 383] on strong "Das ist der niedrigste Preis, den wir je anbieten werden." at bounding box center [619, 392] width 389 height 19
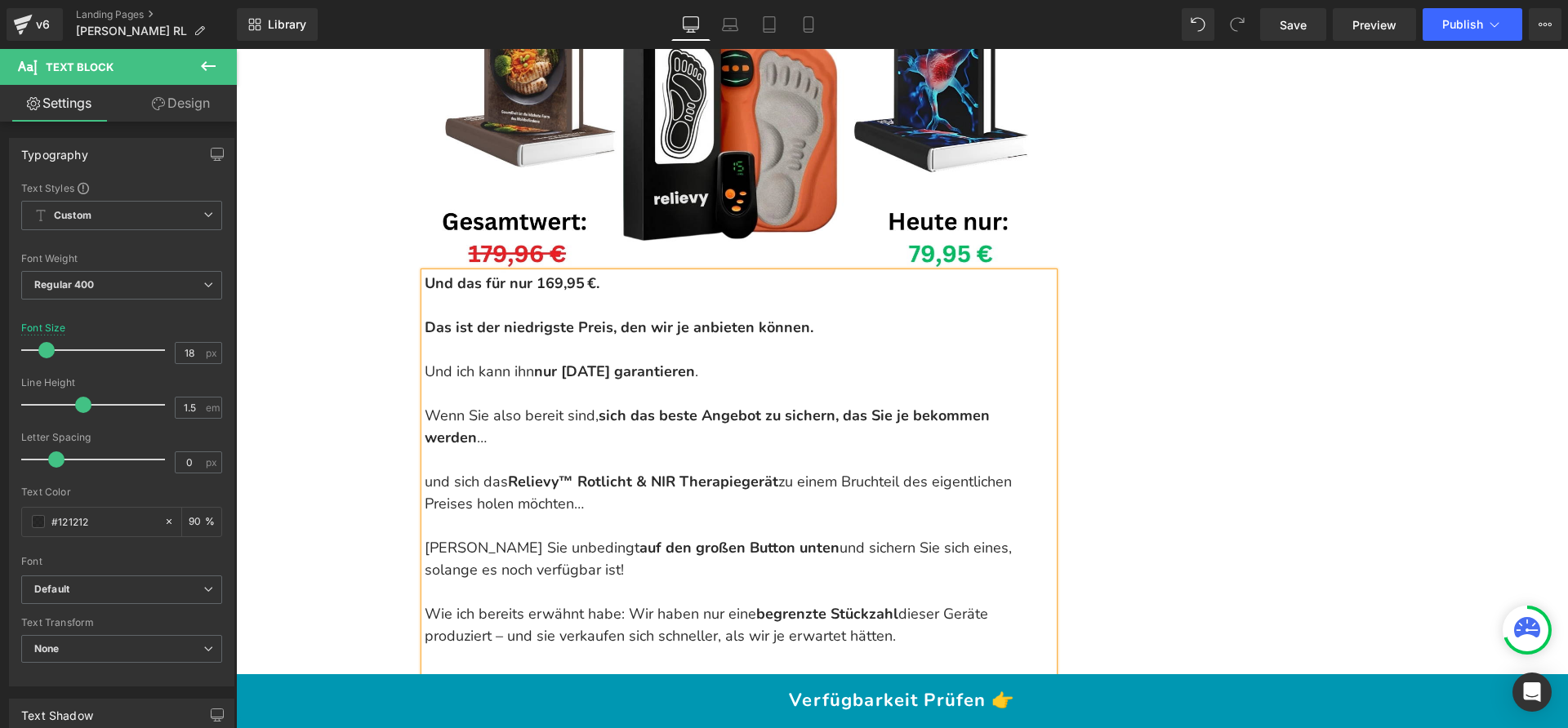
scroll to position [19361, 0]
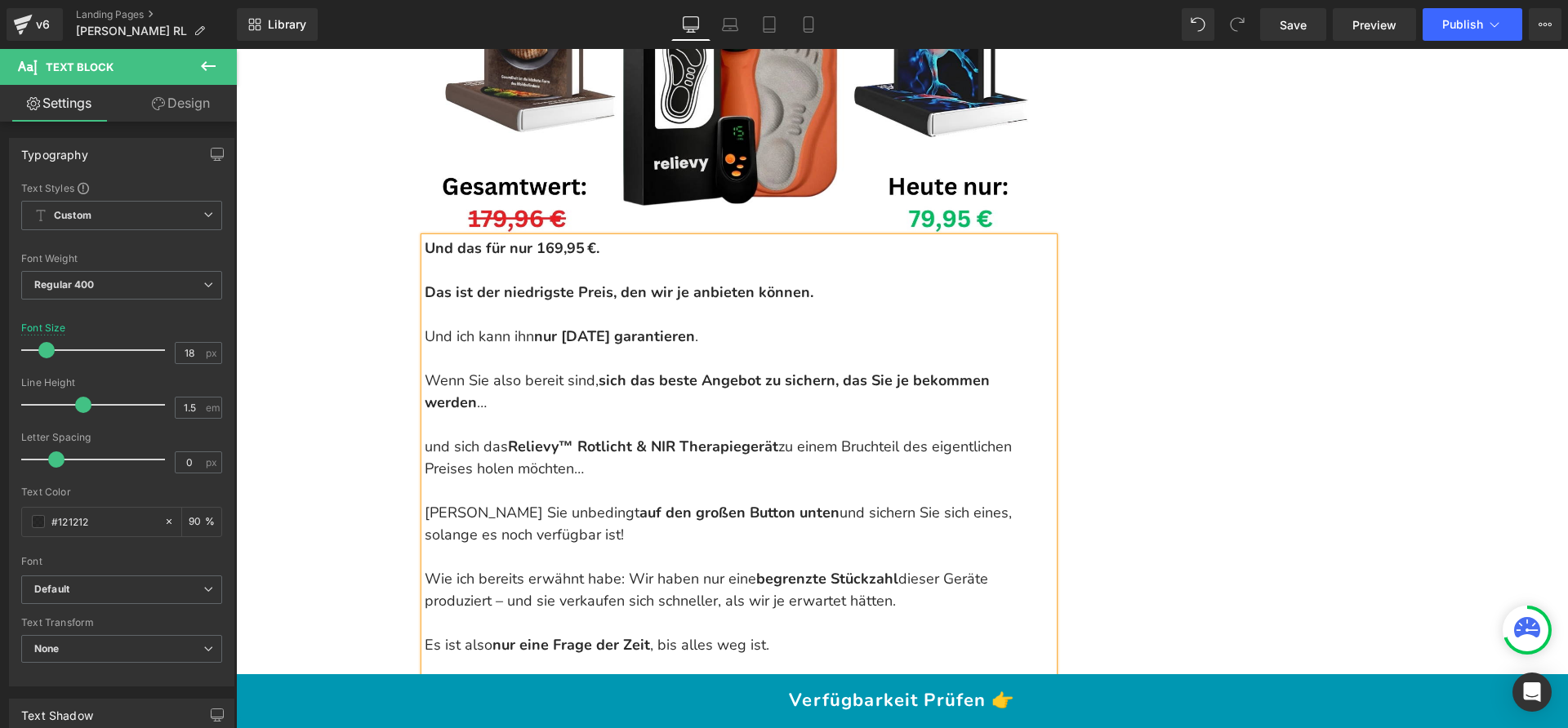
click at [611, 414] on p at bounding box center [738, 425] width 629 height 22
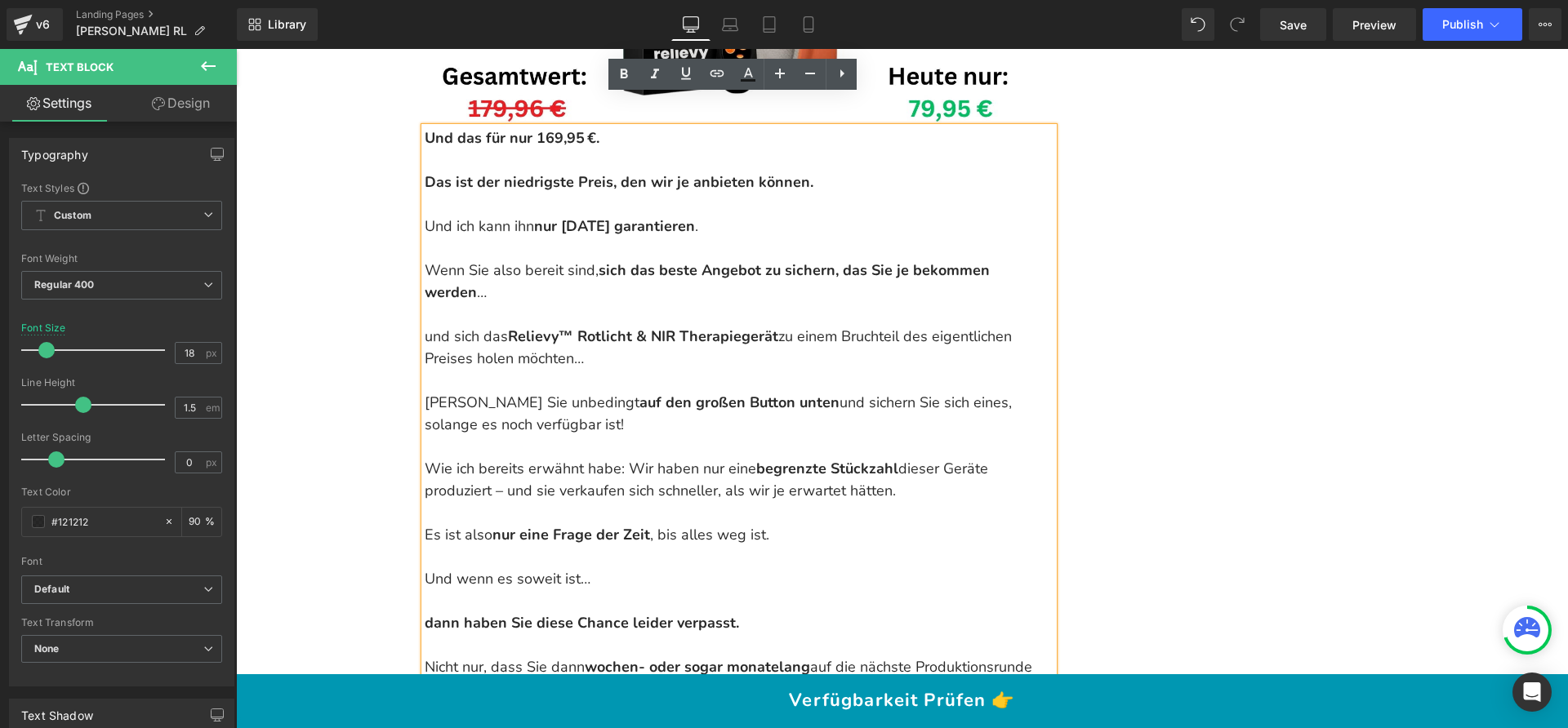
scroll to position [19508, 0]
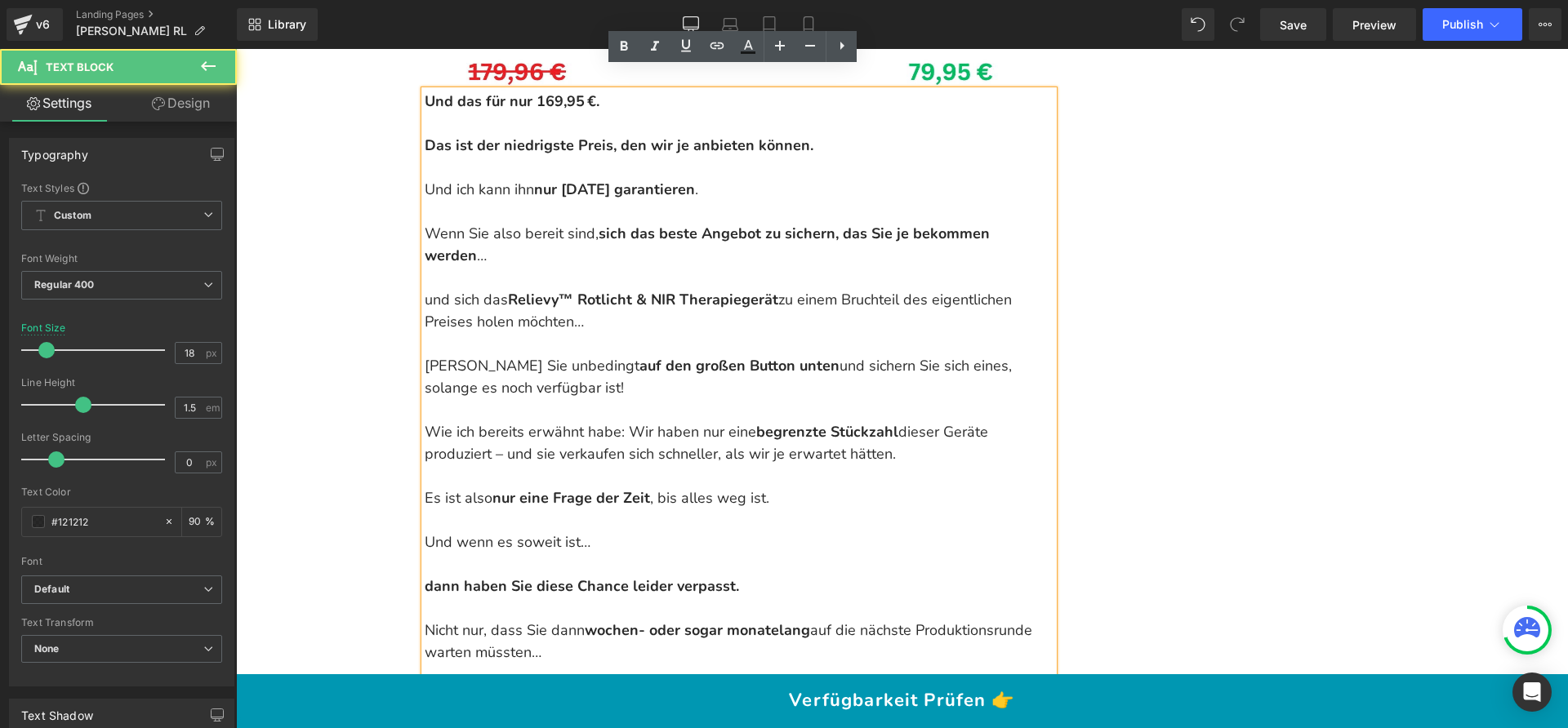
click at [621, 422] on p "Wie ich bereits erwähnt habe: Wir haben nur eine begrenzte Stückzahl dieser Ger…" at bounding box center [738, 444] width 629 height 44
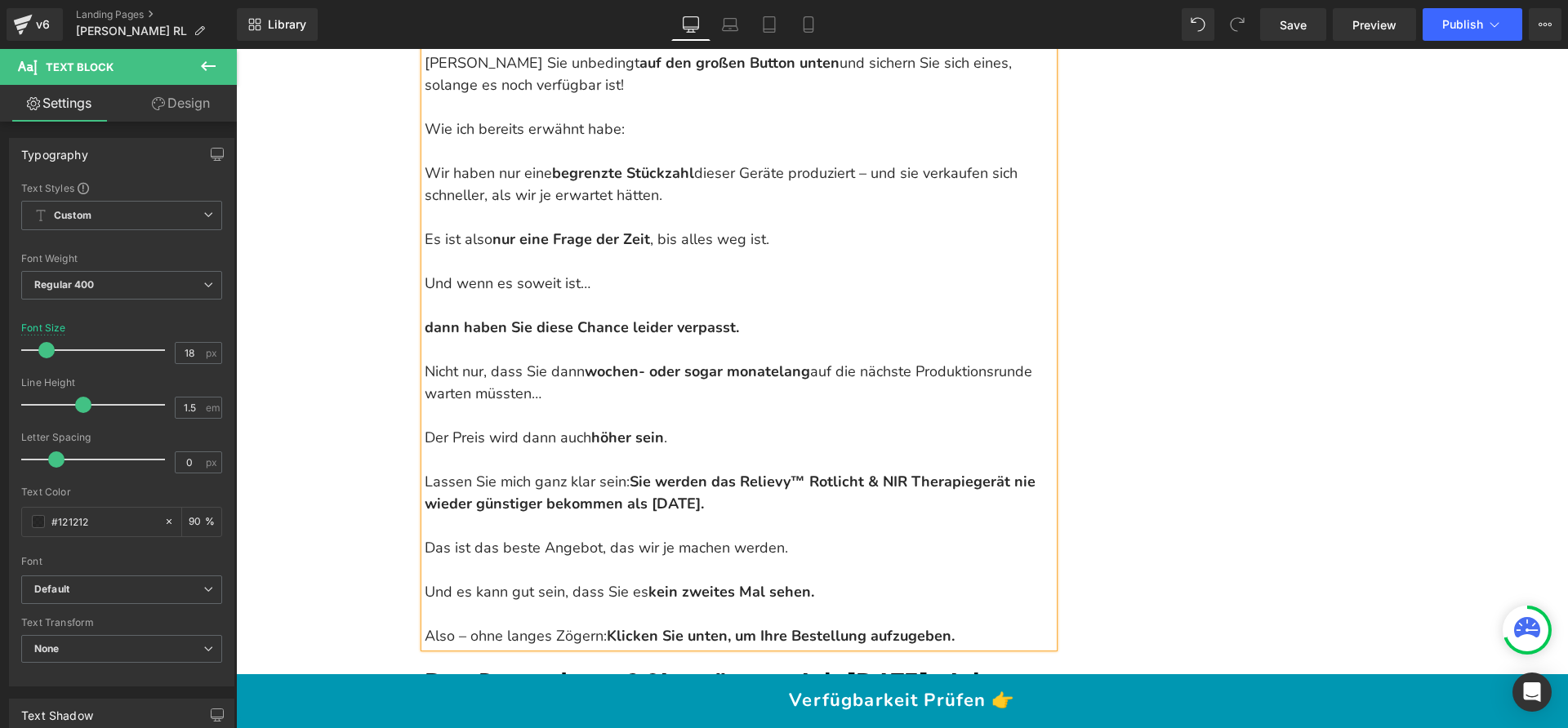
scroll to position [19896, 0]
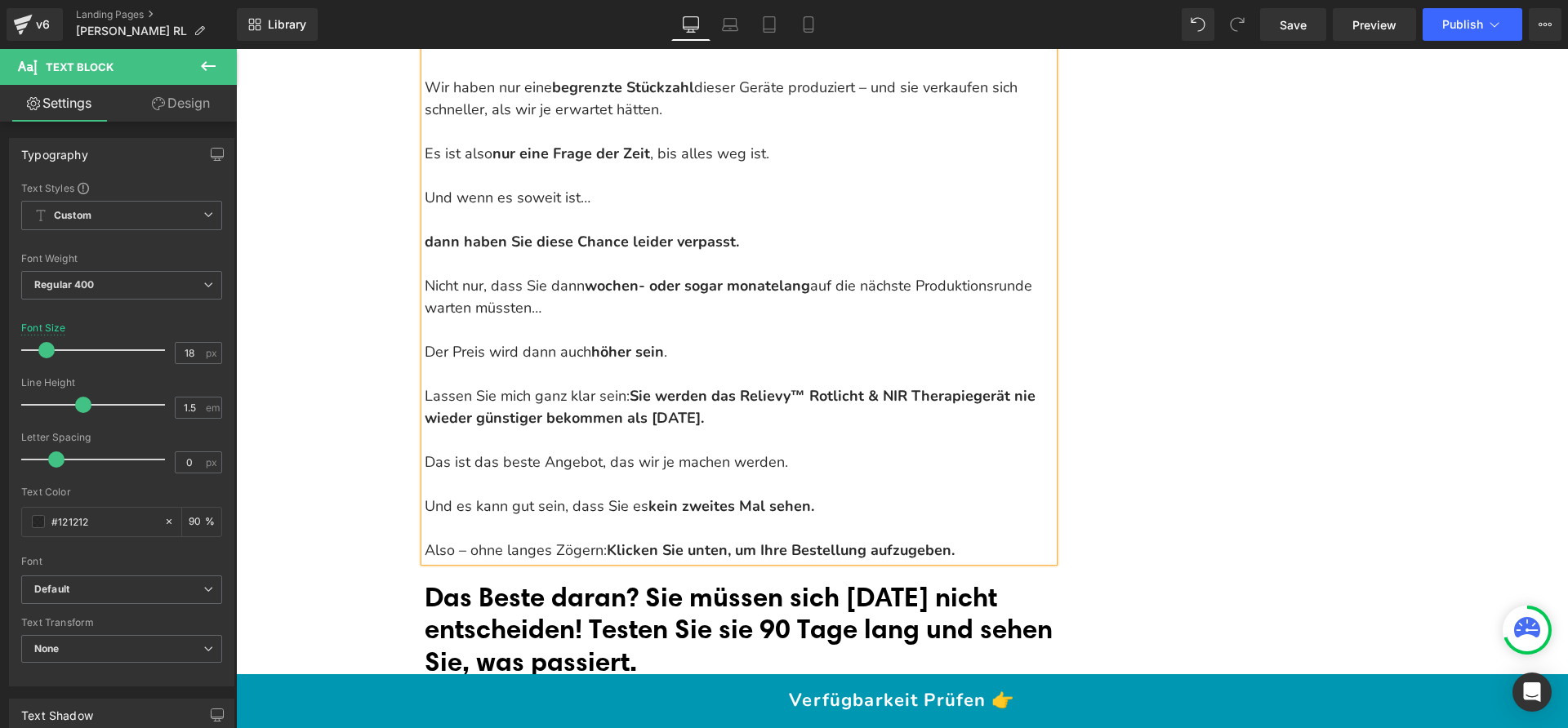
click at [722, 451] on p "Das ist das beste Angebot, das wir je machen werden." at bounding box center [738, 462] width 629 height 22
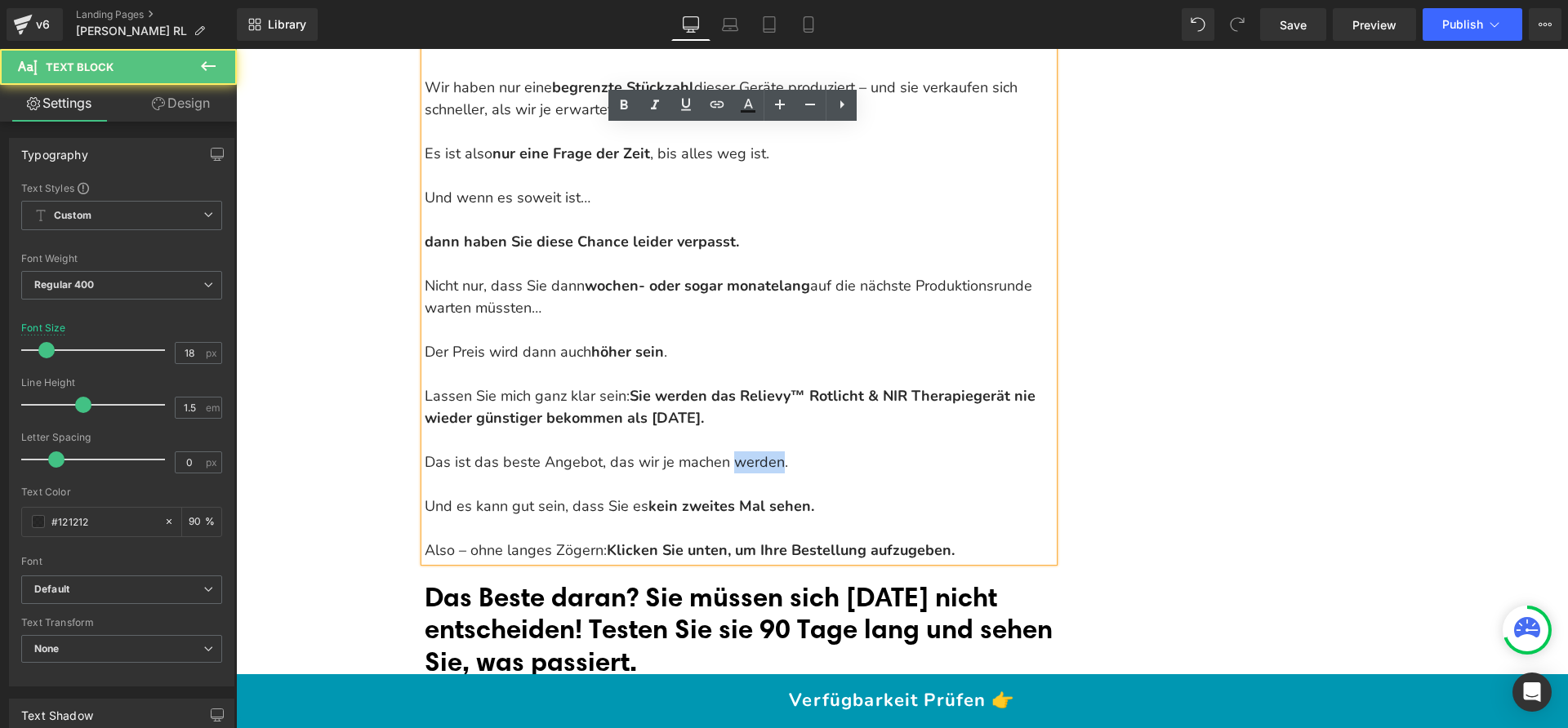
click at [722, 451] on p "Das ist das beste Angebot, das wir je machen werden." at bounding box center [738, 462] width 629 height 22
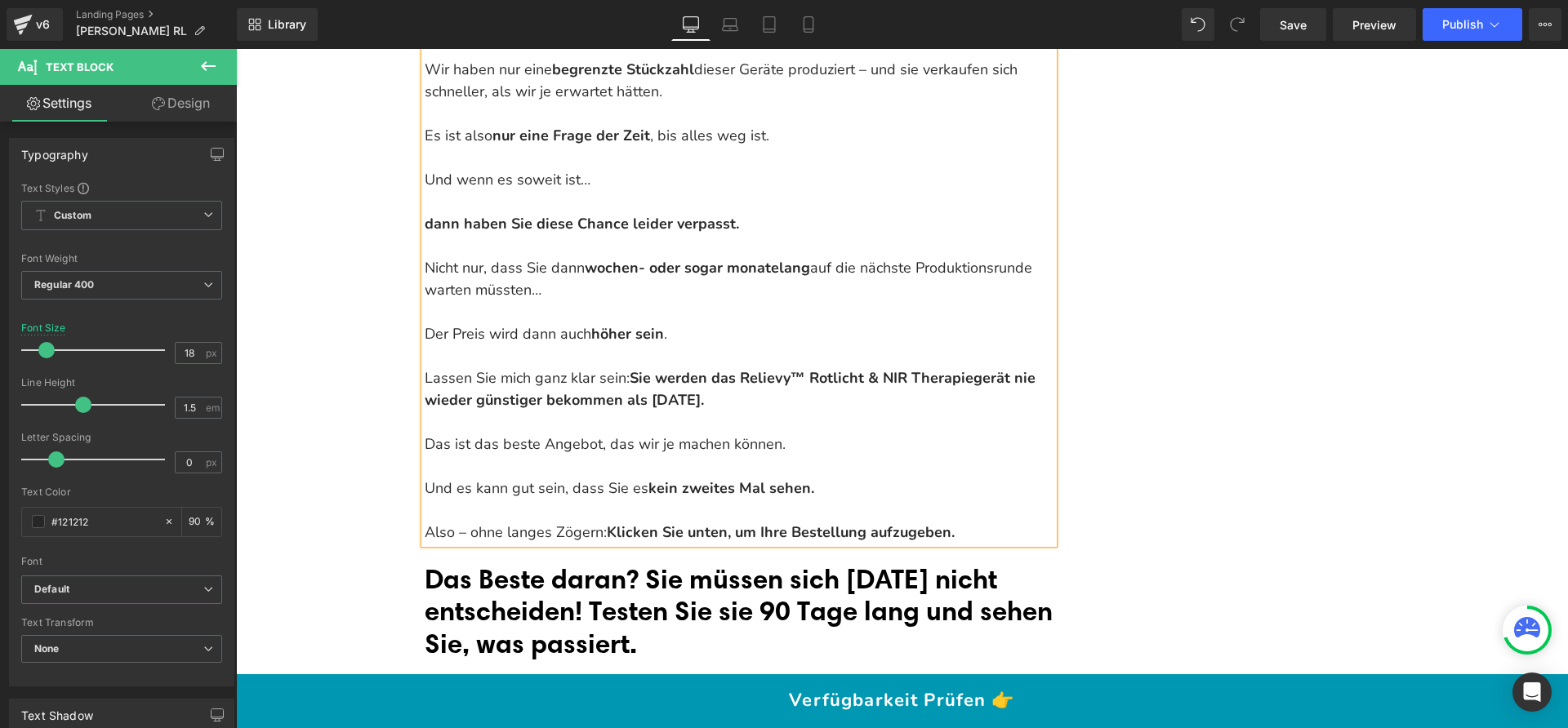
scroll to position [19990, 0]
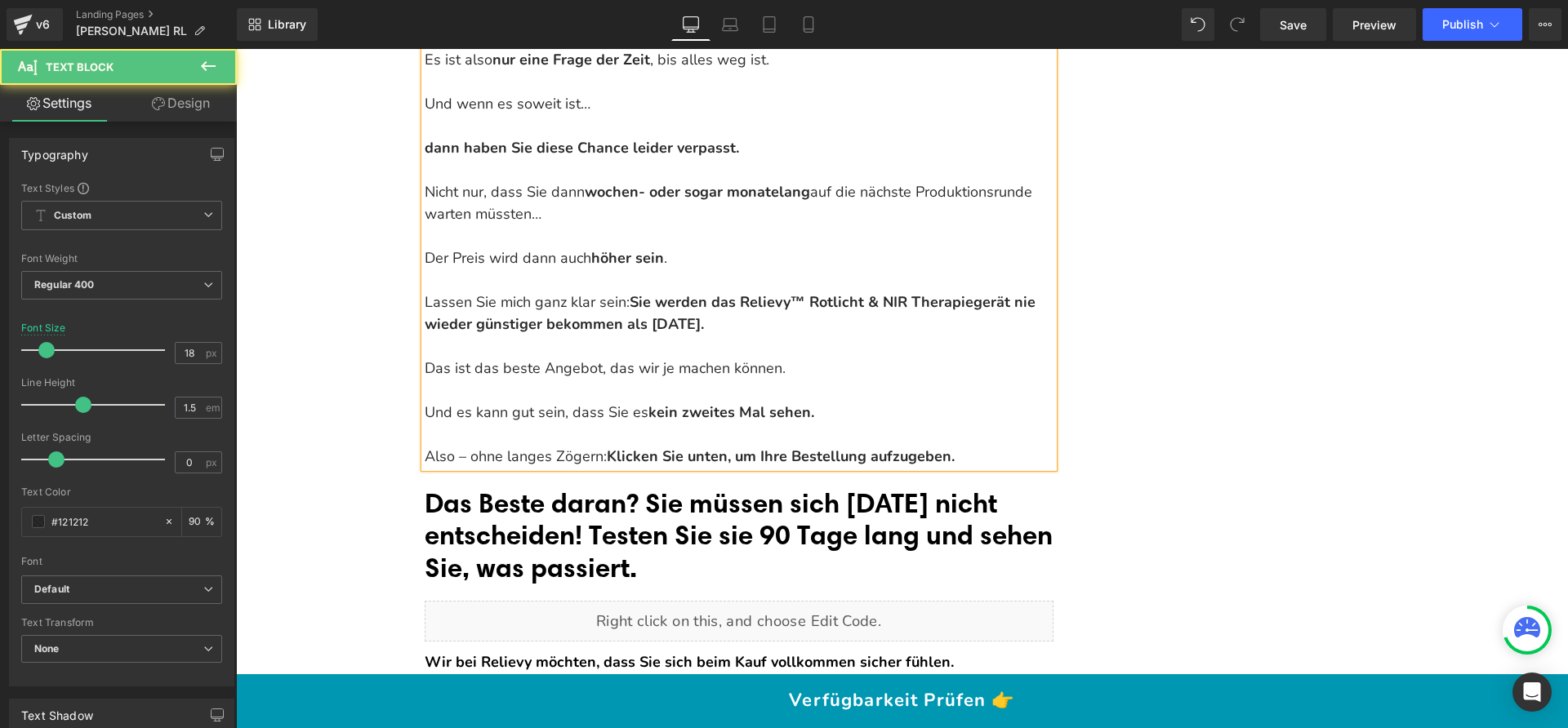
click at [587, 423] on p at bounding box center [738, 434] width 629 height 22
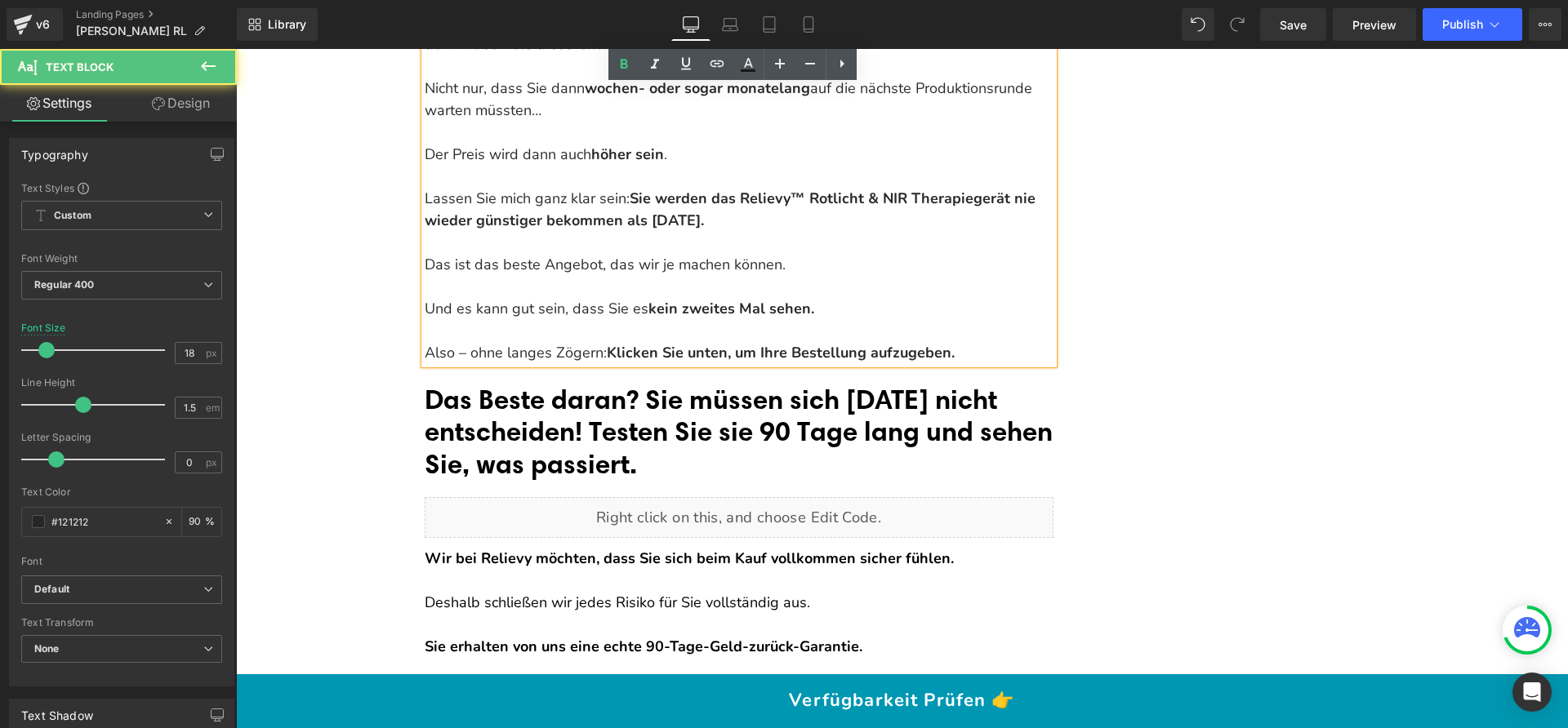
scroll to position [20095, 0]
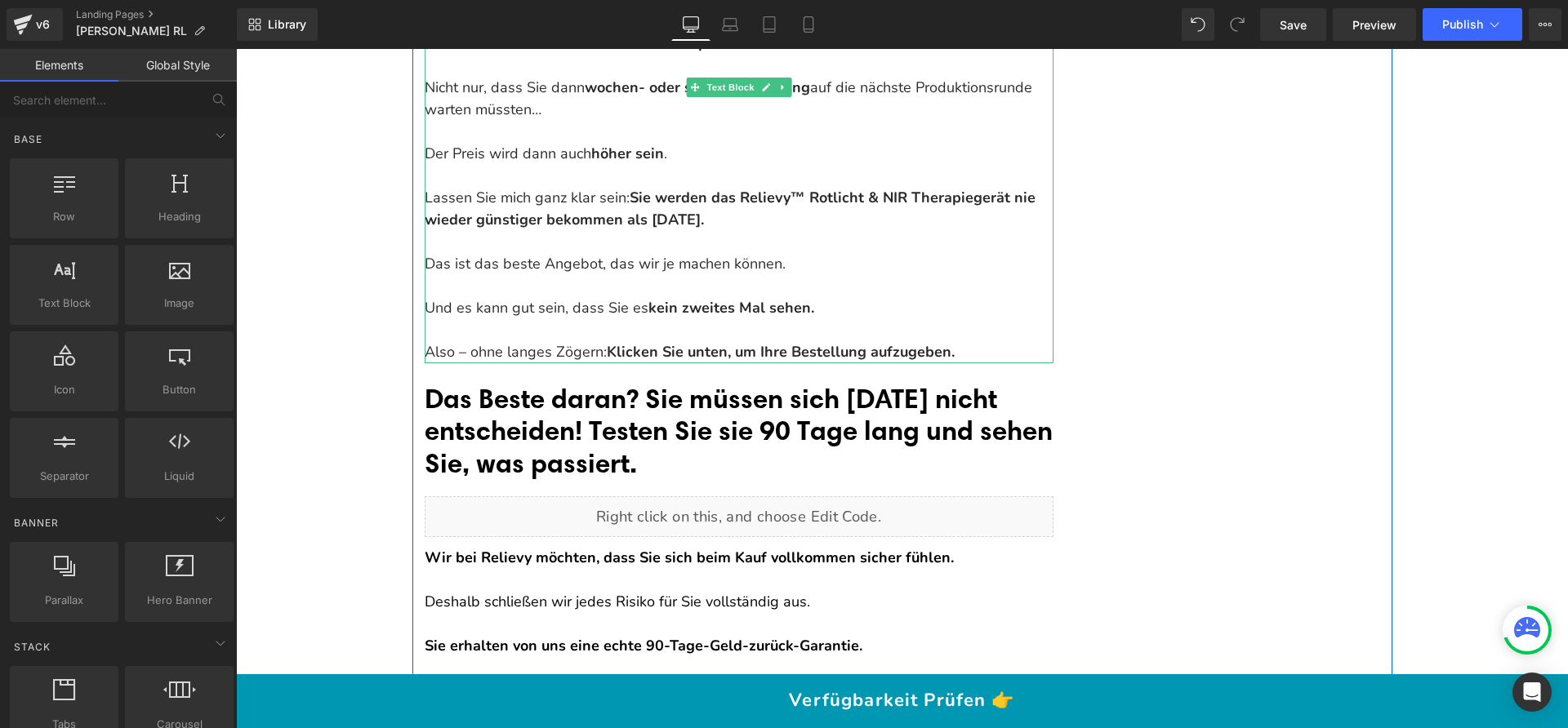
click at [505, 341] on p "Also – ohne langes Zögern: Klicken Sie unten, um Ihre Bestellung aufzugeben." at bounding box center [738, 352] width 629 height 22
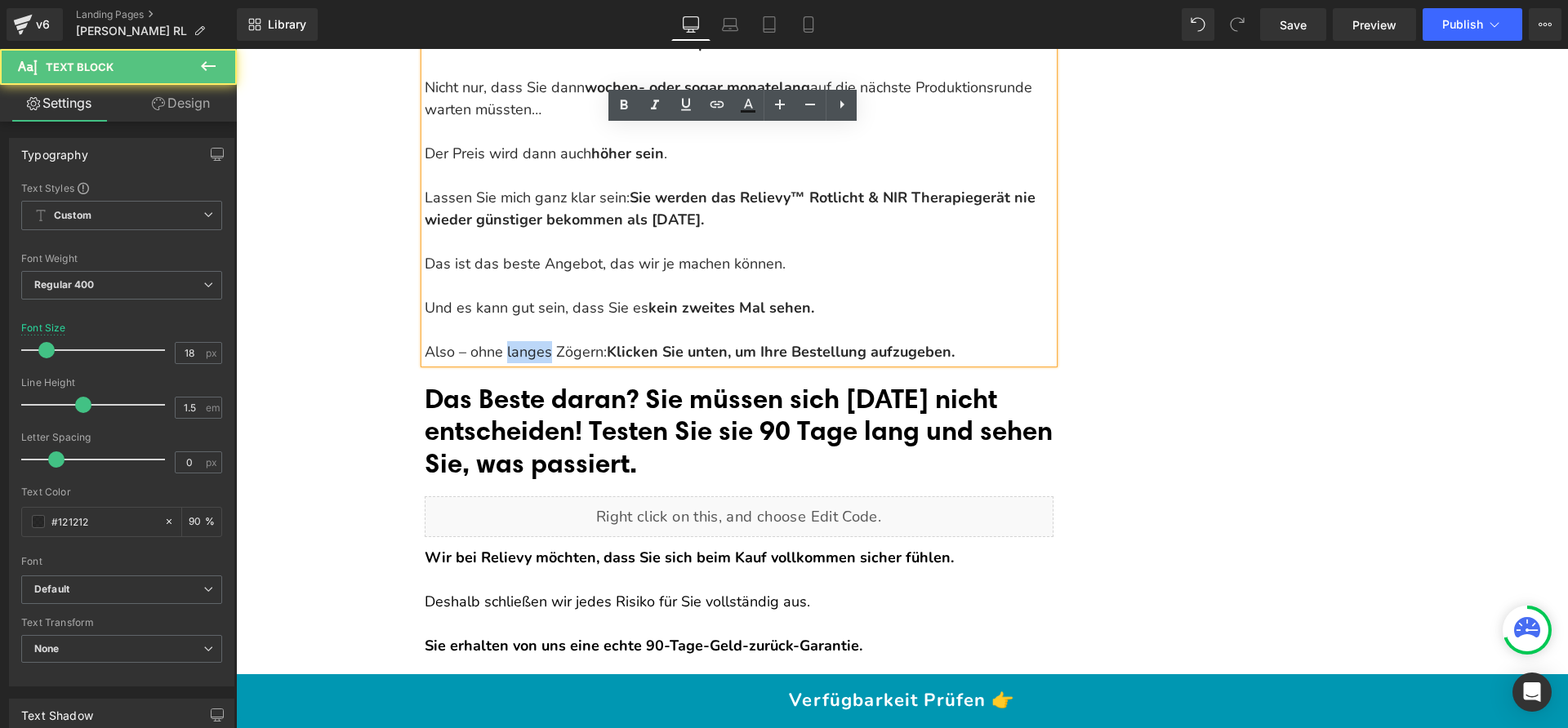
click at [505, 341] on p "Also – ohne langes Zögern: Klicken Sie unten, um Ihre Bestellung aufzugeben." at bounding box center [738, 352] width 629 height 22
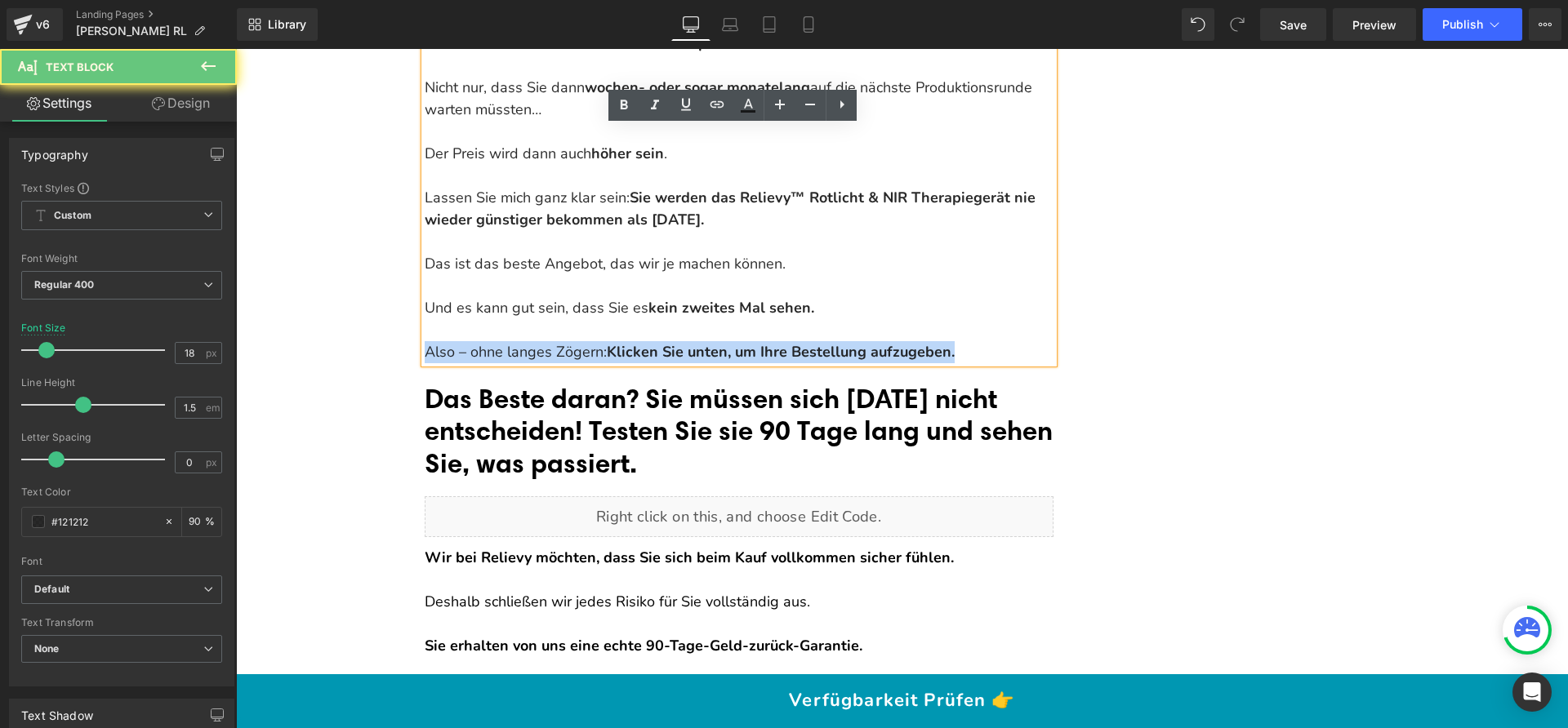
click at [505, 341] on p "Also – ohne langes Zögern: Klicken Sie unten, um Ihre Bestellung aufzugeben." at bounding box center [738, 352] width 629 height 22
click at [480, 387] on span "Das Beste daran? Sie müssen sich [DATE] nicht entscheiden! Testen Sie sie 90 Ta…" at bounding box center [738, 431] width 628 height 98
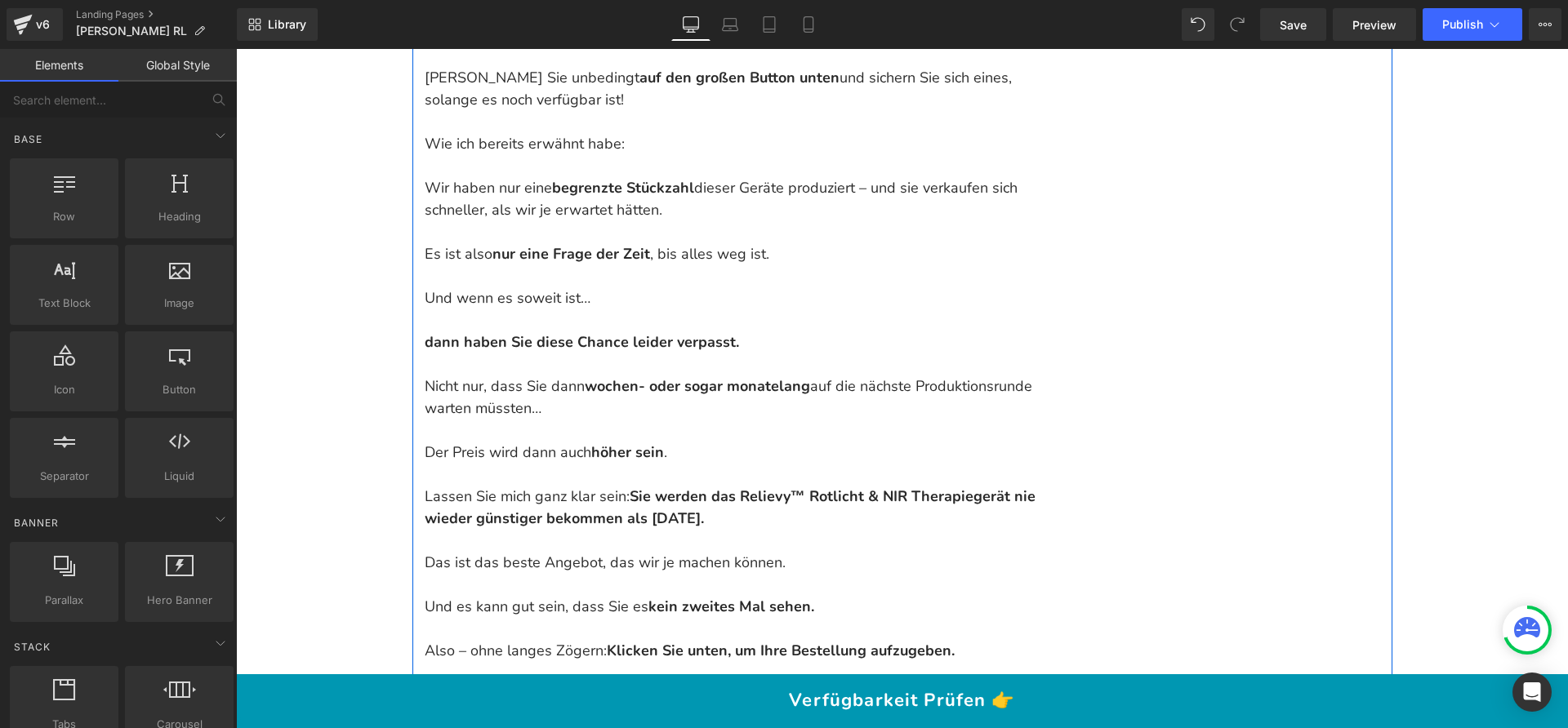
scroll to position [19791, 0]
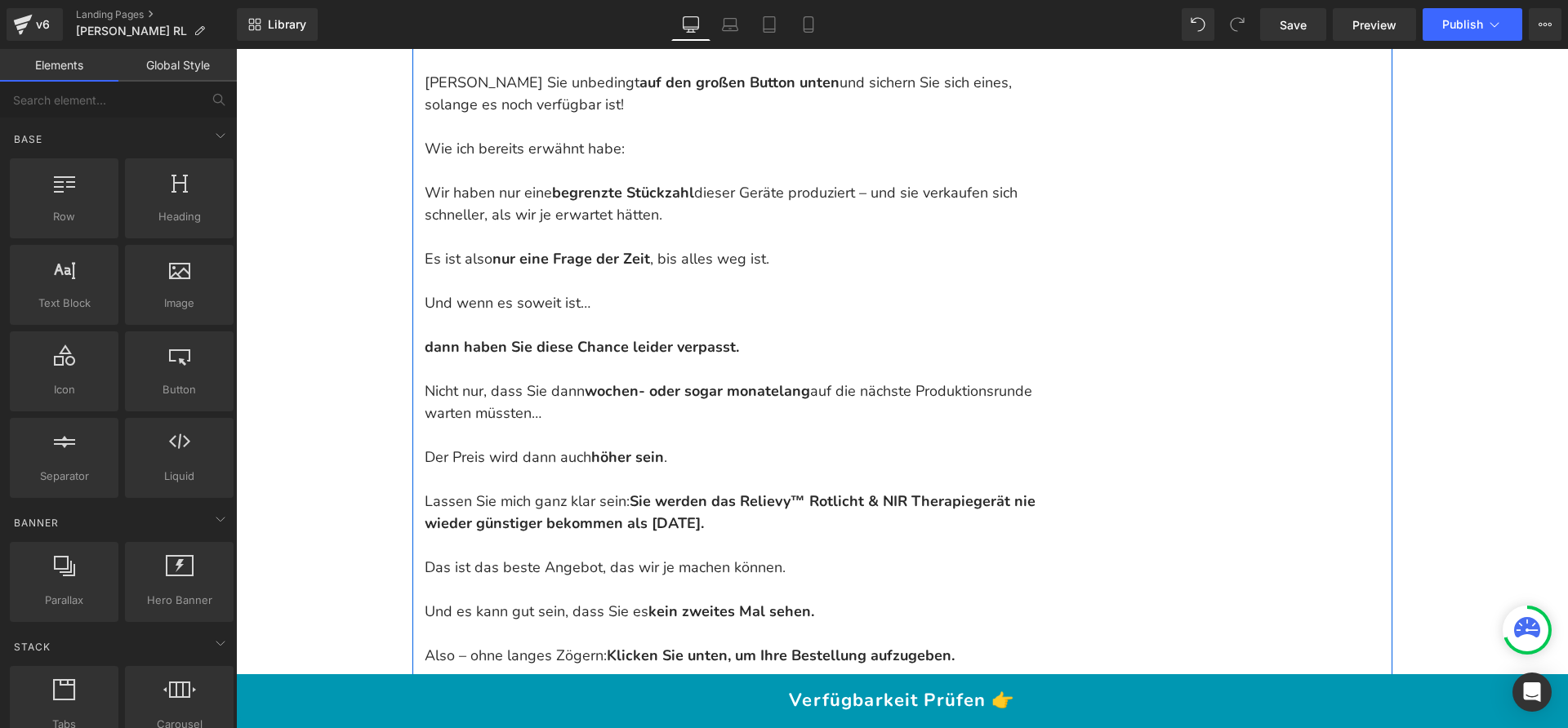
click at [776, 446] on p "Der Preis wird dann auch höher sein ." at bounding box center [738, 457] width 629 height 22
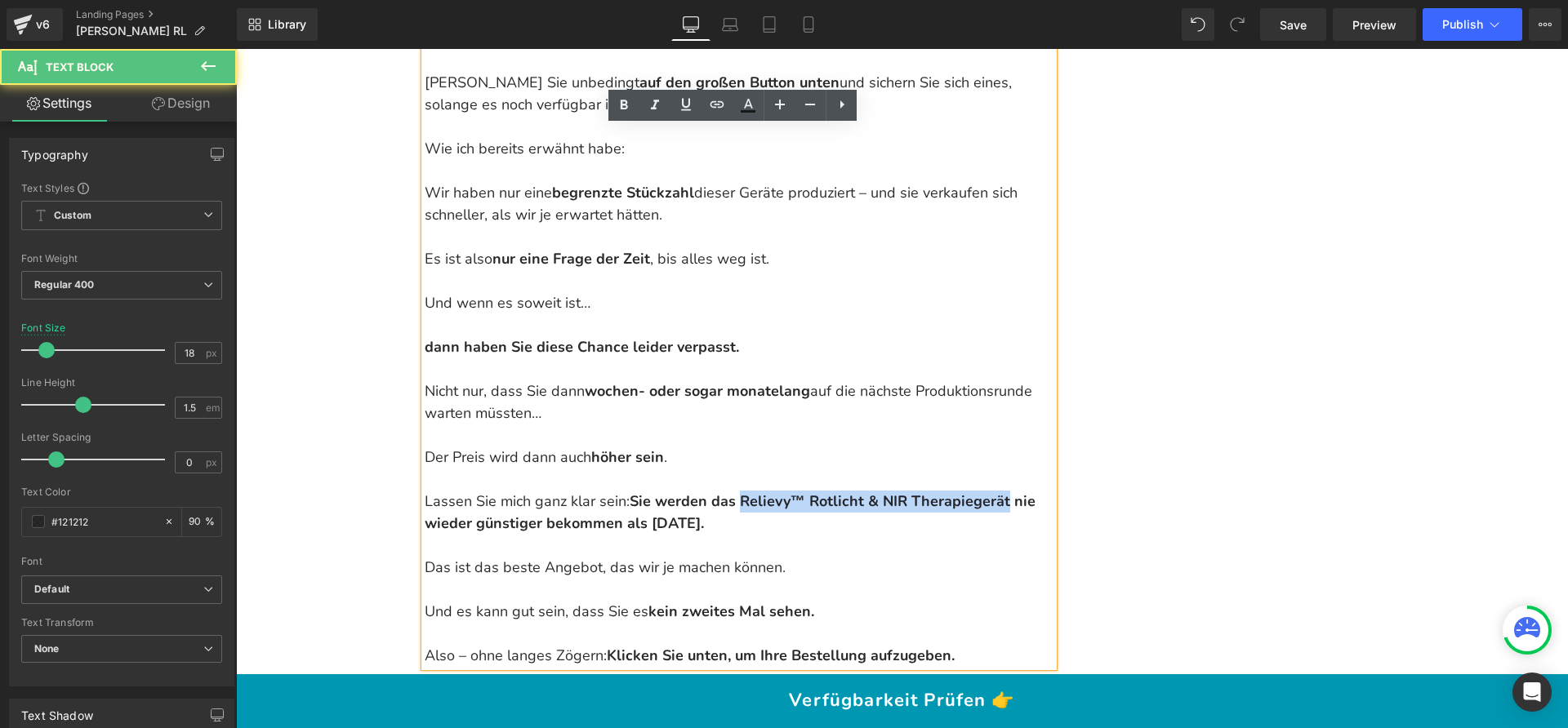
drag, startPoint x: 740, startPoint y: 477, endPoint x: 1012, endPoint y: 480, distance: 272.0
click at [1012, 491] on strong "ie werden das Relievy™ Rotlicht & NIR Therapiegerät nie wieder günstiger bekomm…" at bounding box center [729, 512] width 610 height 41
copy strong "Relievy™ Rotlicht & NIR Therapiegerät"
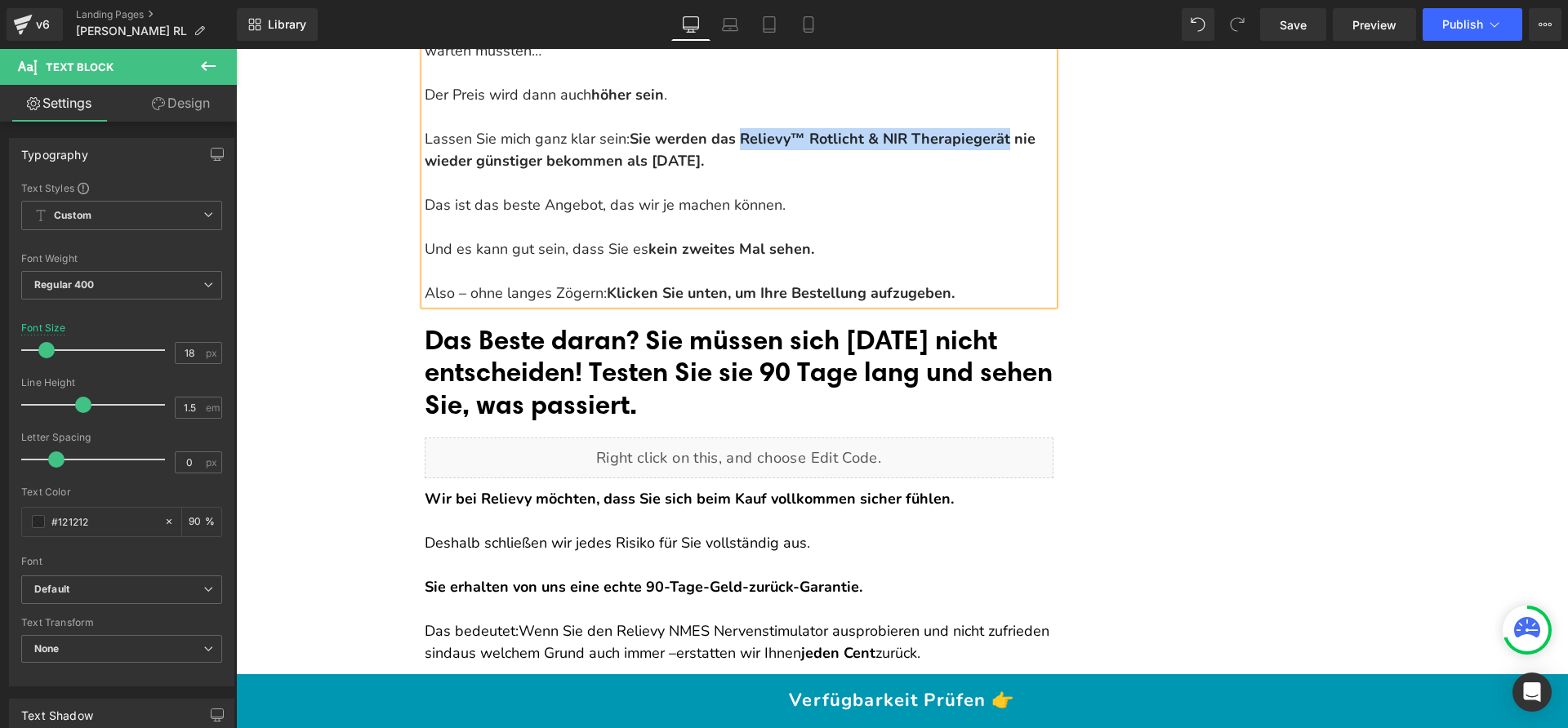
scroll to position [20236, 0]
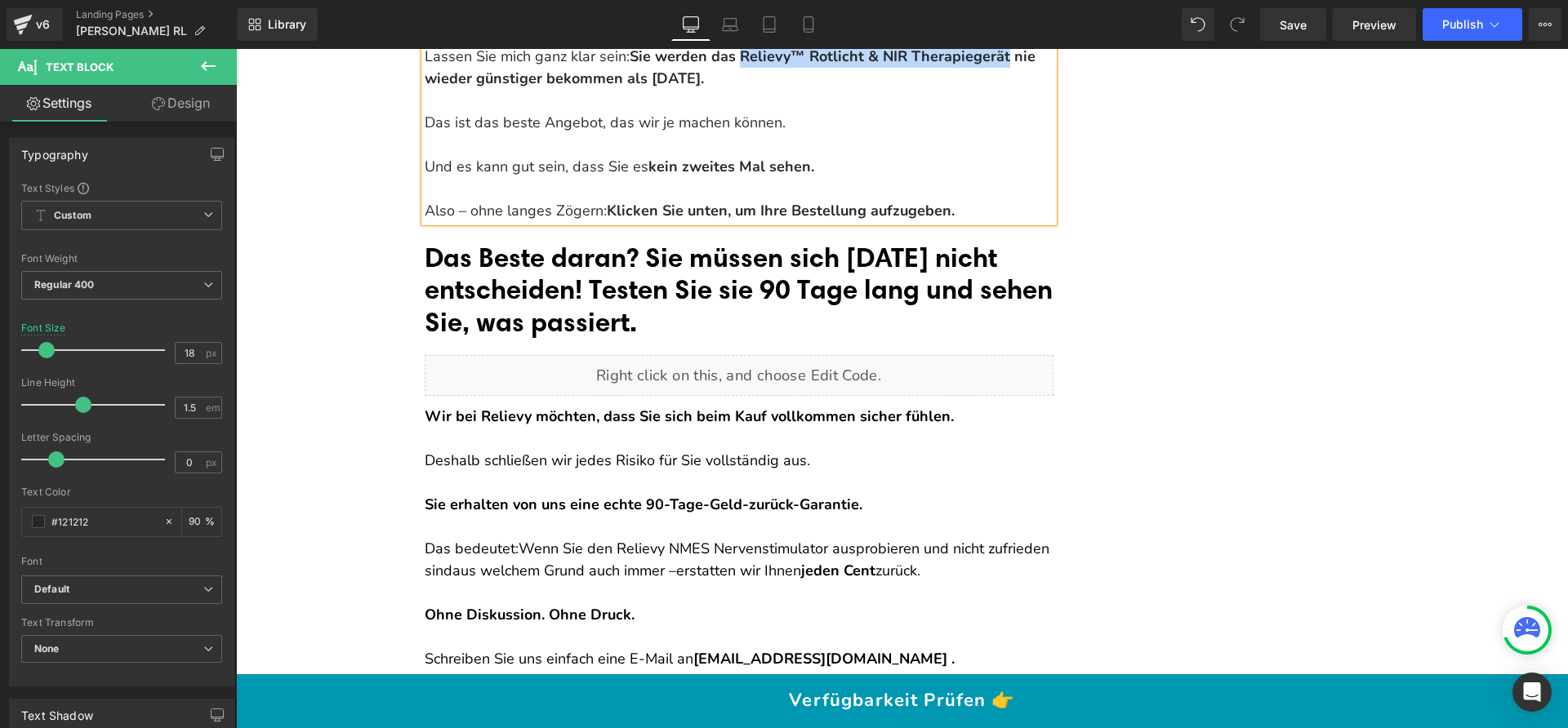
click at [690, 472] on p at bounding box center [738, 483] width 629 height 22
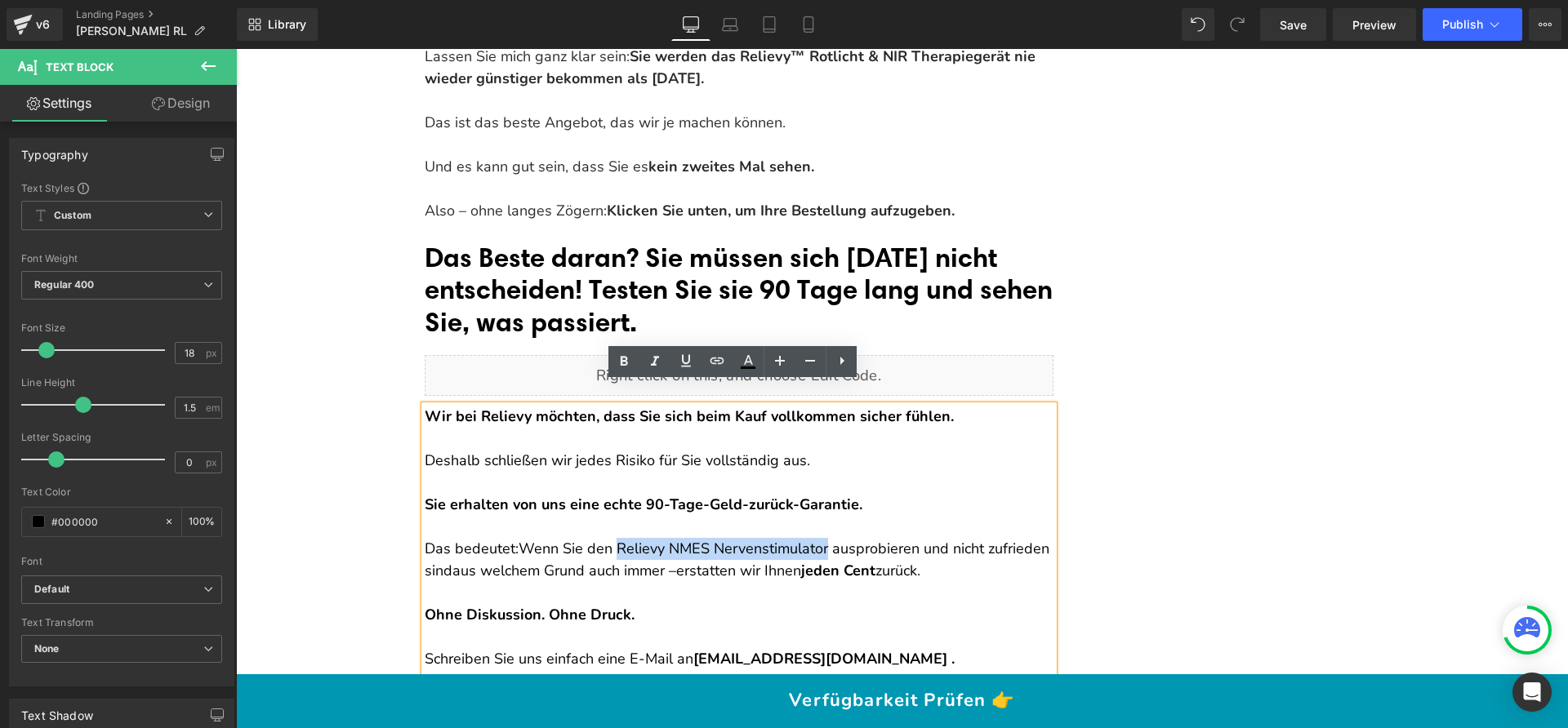
drag, startPoint x: 783, startPoint y: 524, endPoint x: 611, endPoint y: 519, distance: 172.1
click at [611, 538] on span "Wenn Sie den Relievy NMES Nervenstimulator ausprobieren und nicht zufrieden sind" at bounding box center [737, 559] width 624 height 41
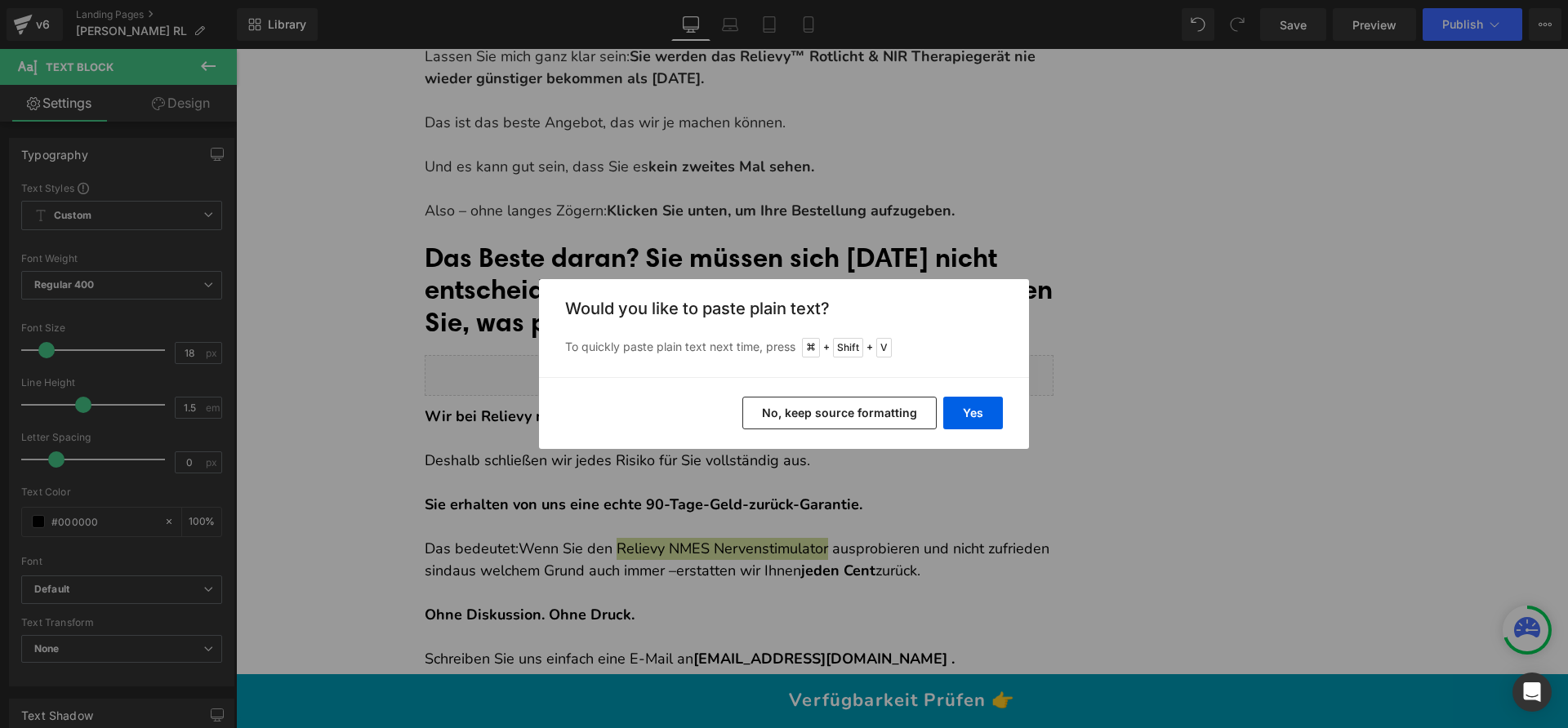
click at [863, 417] on button "No, keep source formatting" at bounding box center [839, 412] width 194 height 32
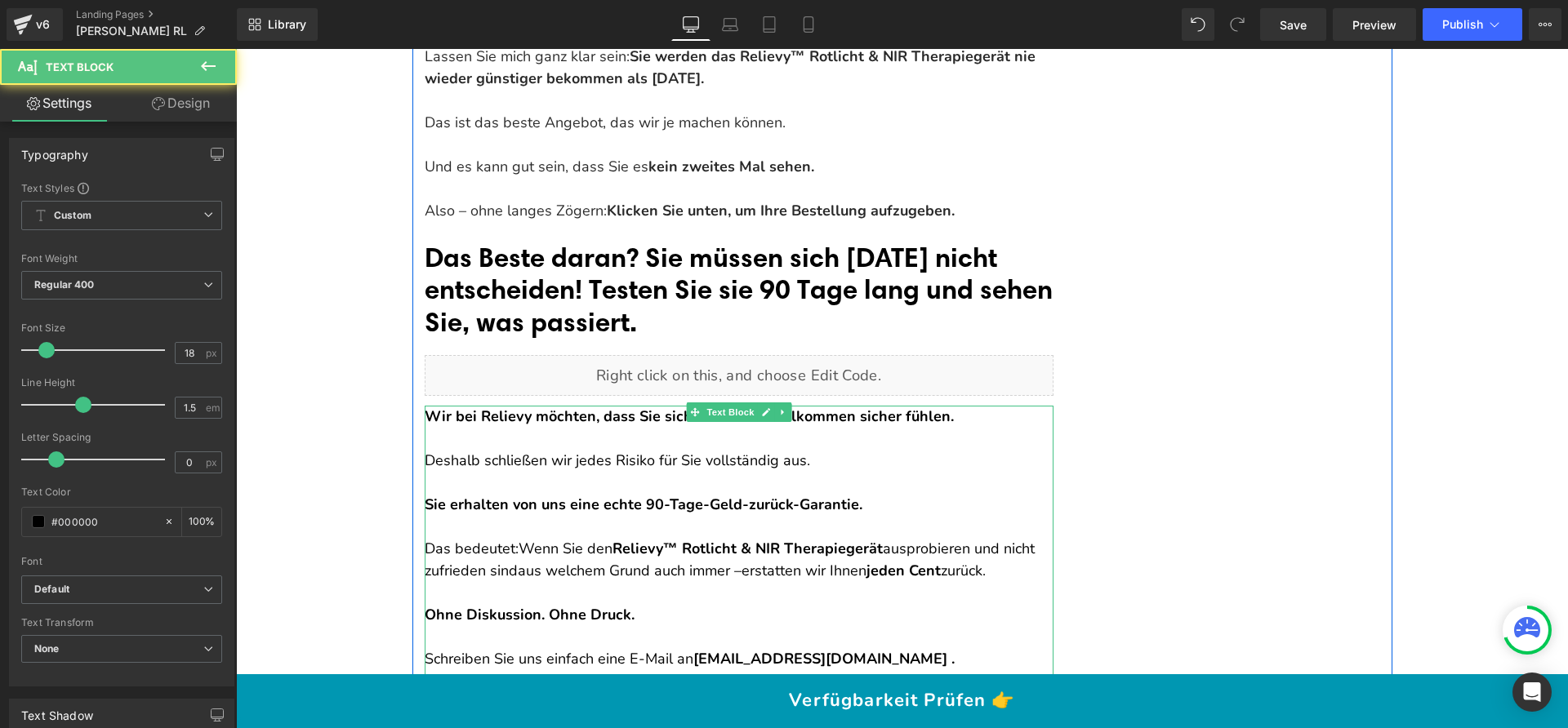
click at [591, 538] on span "Wenn Sie den" at bounding box center [565, 548] width 94 height 19
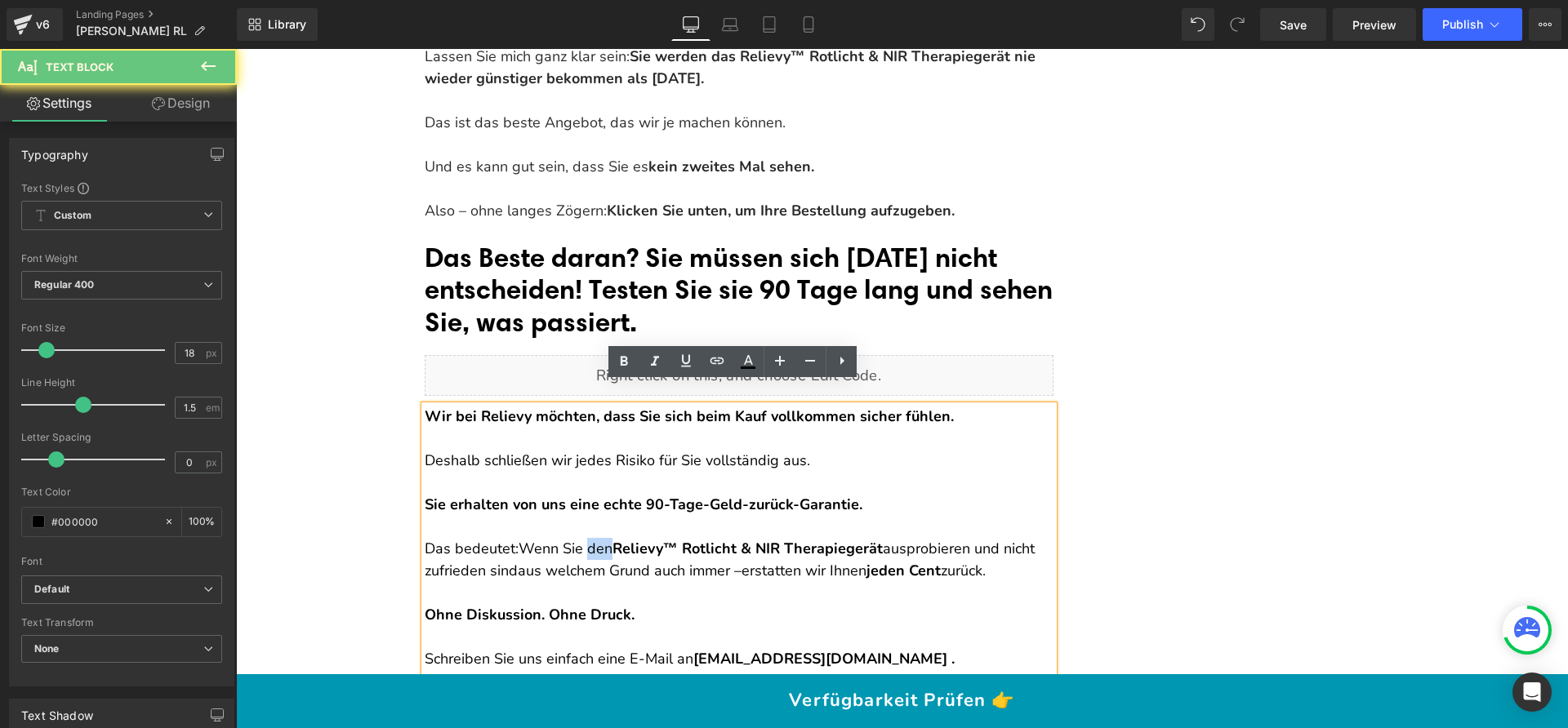
click at [591, 538] on span "Wenn Sie den" at bounding box center [565, 548] width 94 height 19
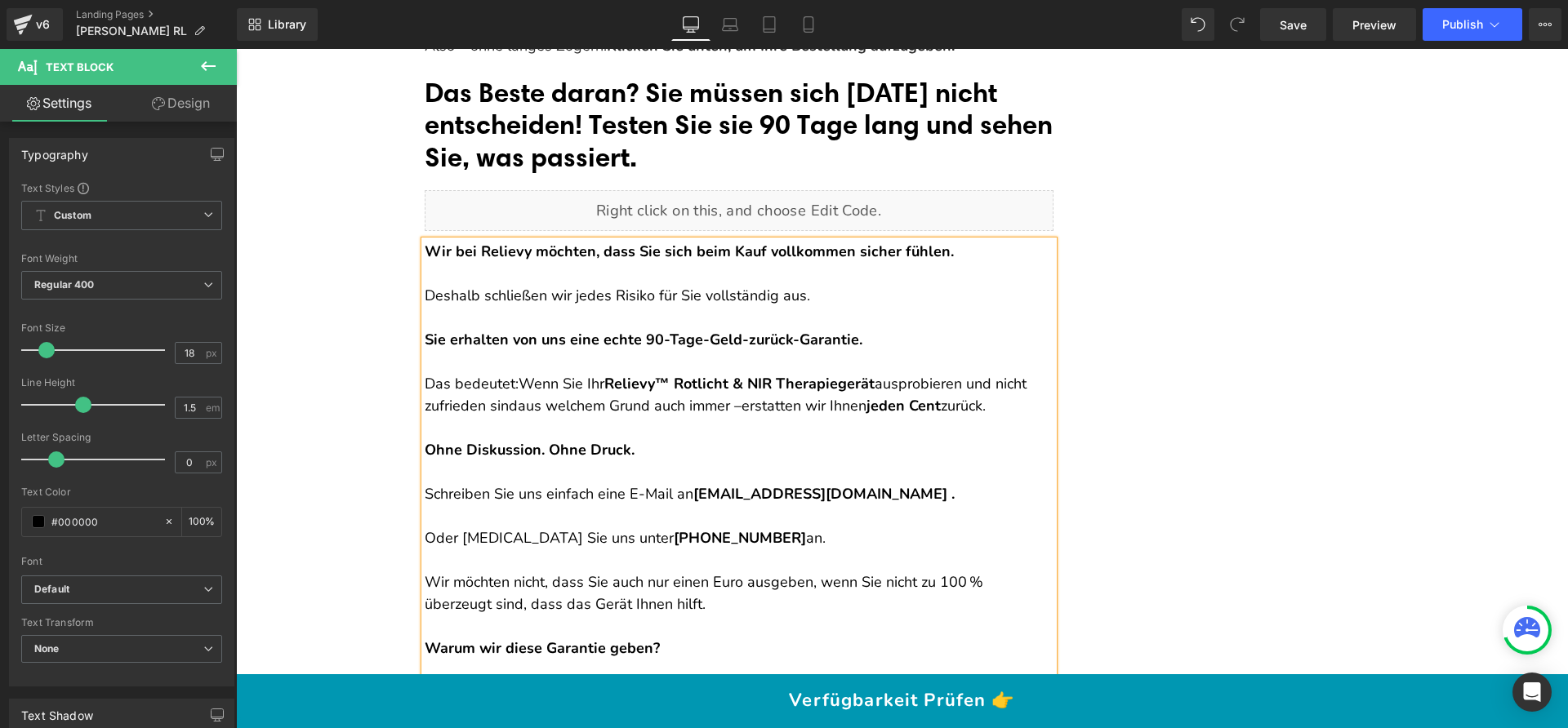
scroll to position [20479, 0]
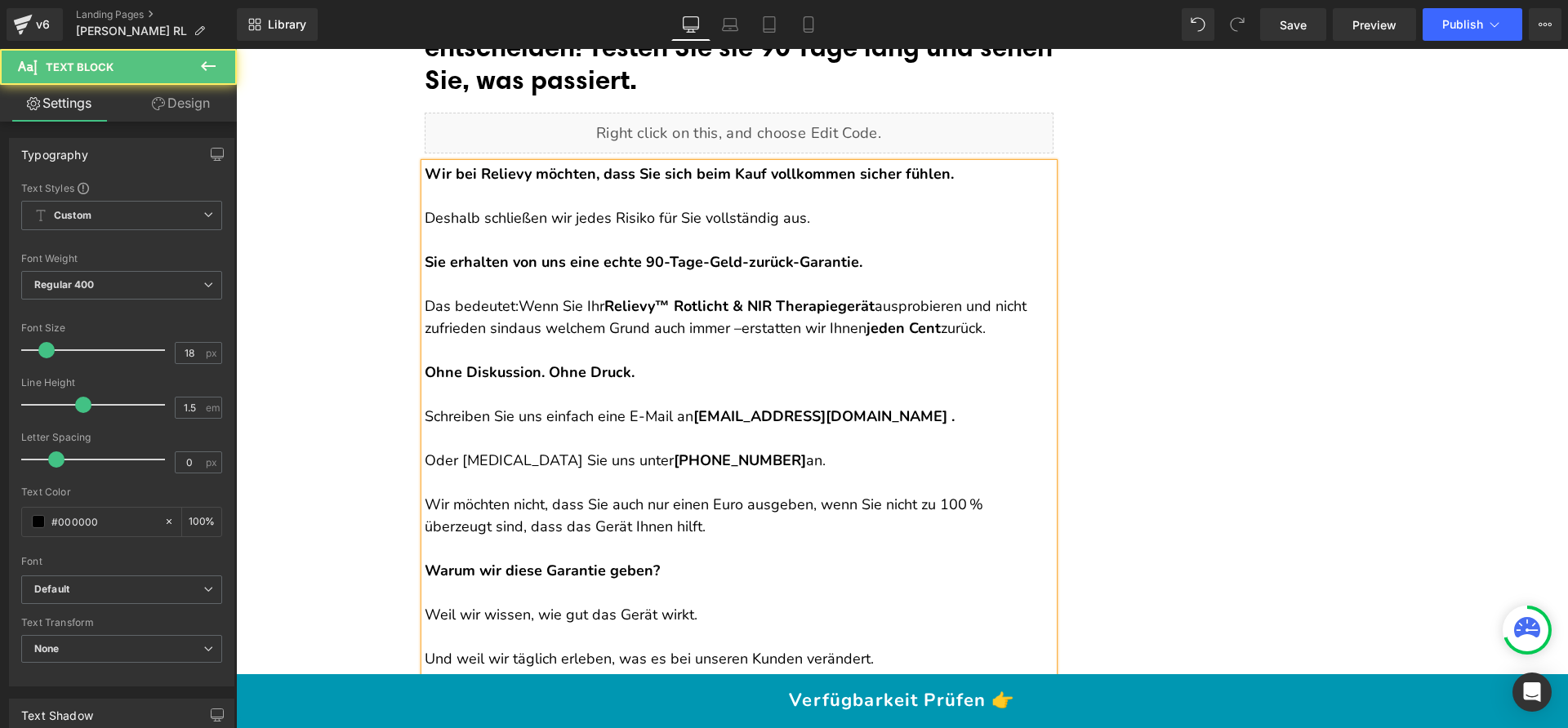
click at [575, 428] on p at bounding box center [738, 439] width 629 height 22
click at [645, 499] on p "Wir möchten nicht, dass Sie auch nur einen Euro ausgeben, wenn Sie nicht zu 100…" at bounding box center [738, 516] width 629 height 44
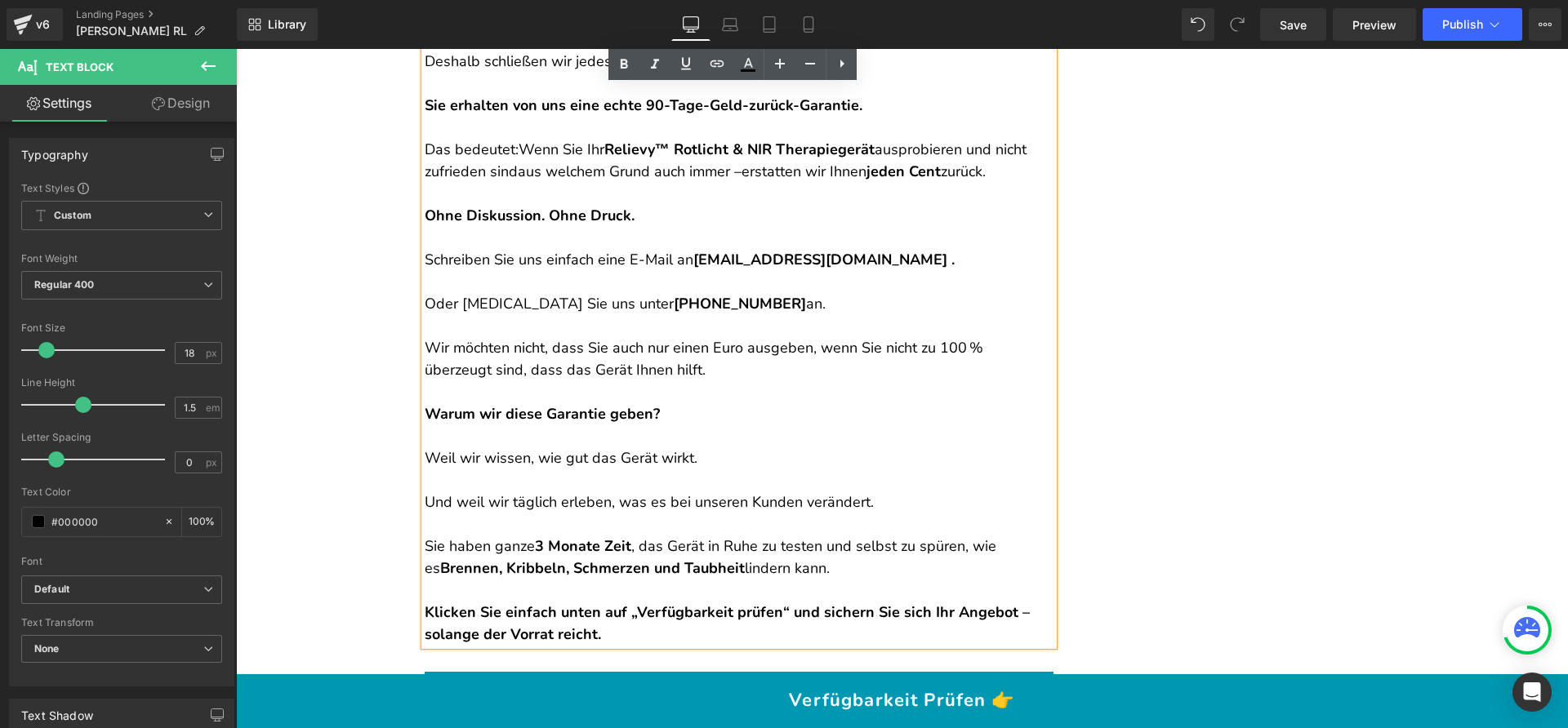
scroll to position [20641, 0]
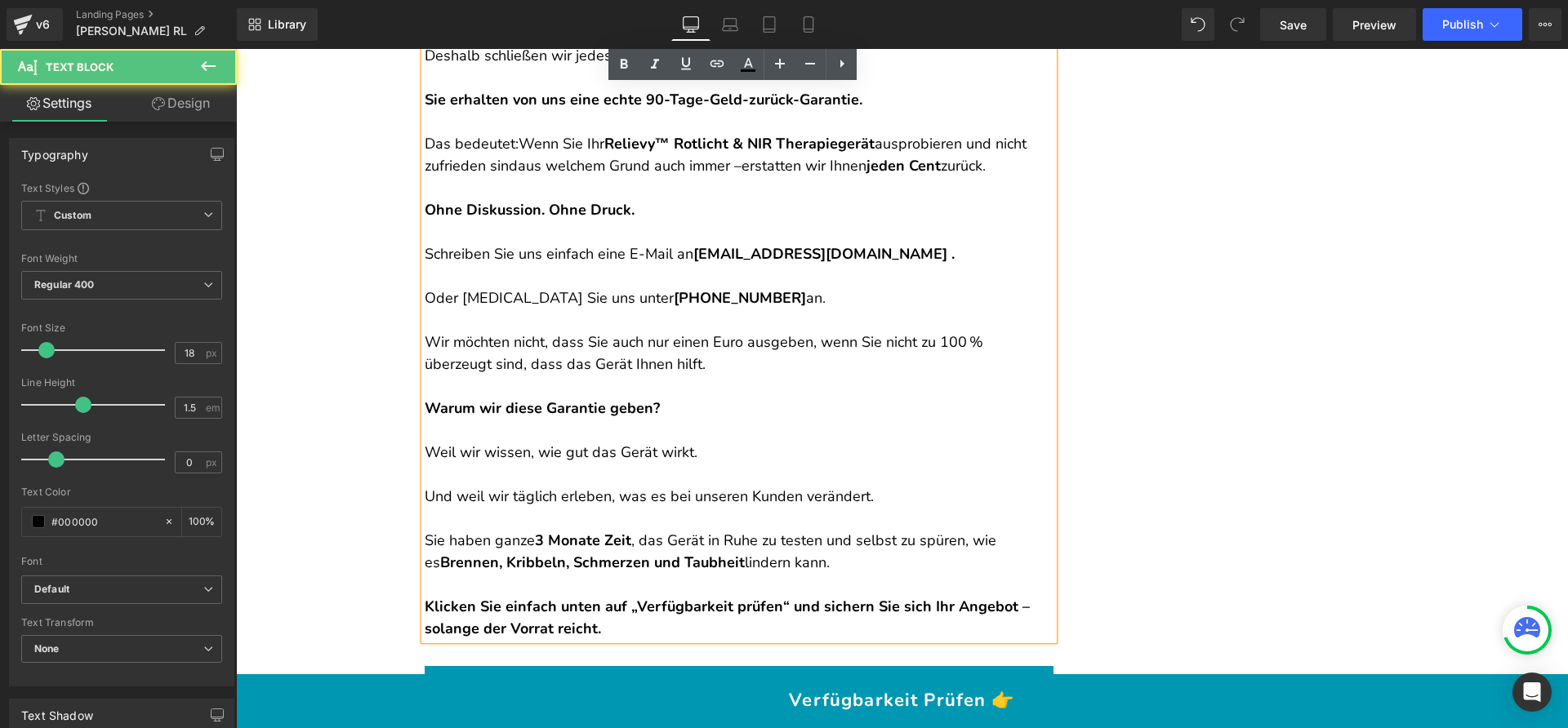
click at [668, 398] on p "Warum wir diese Garantie geben?" at bounding box center [738, 409] width 629 height 22
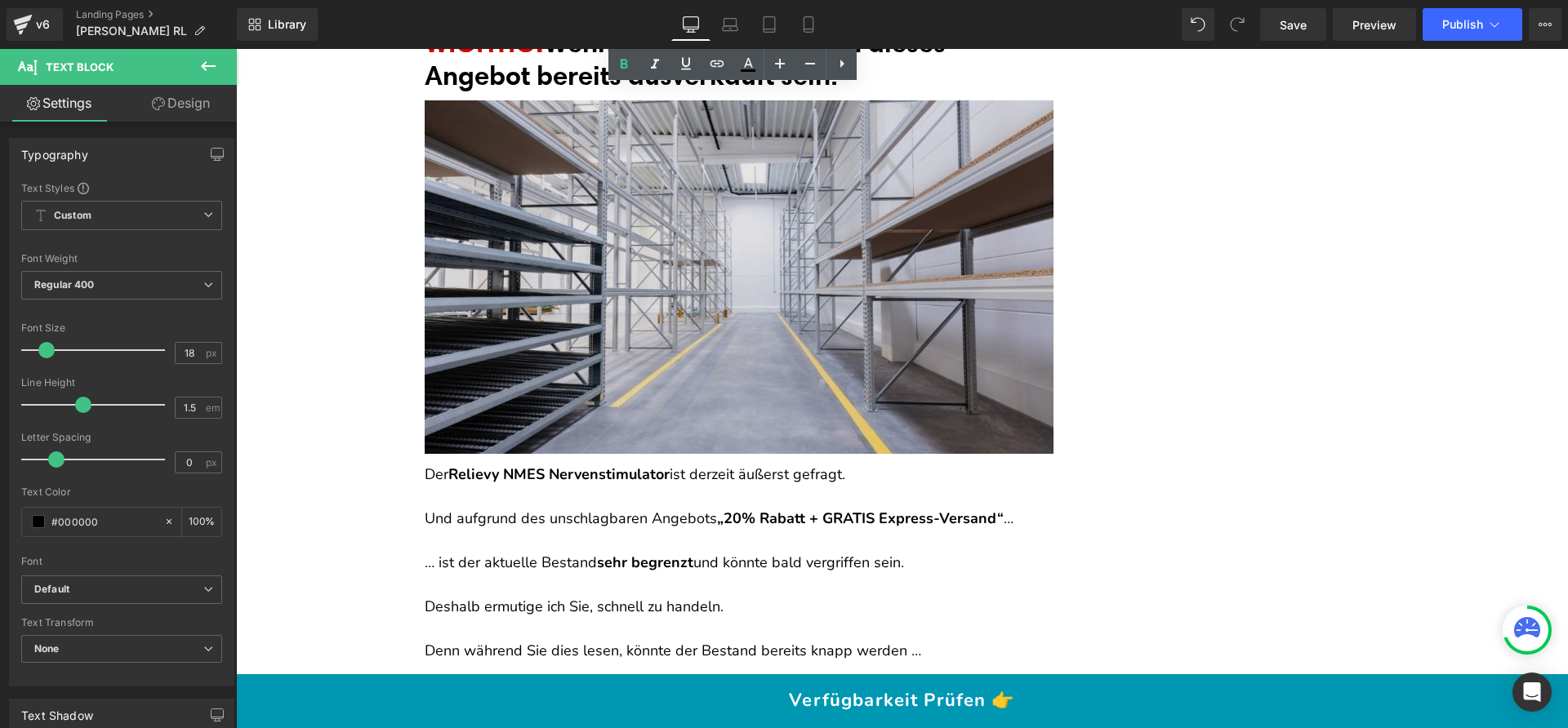
scroll to position [21370, 0]
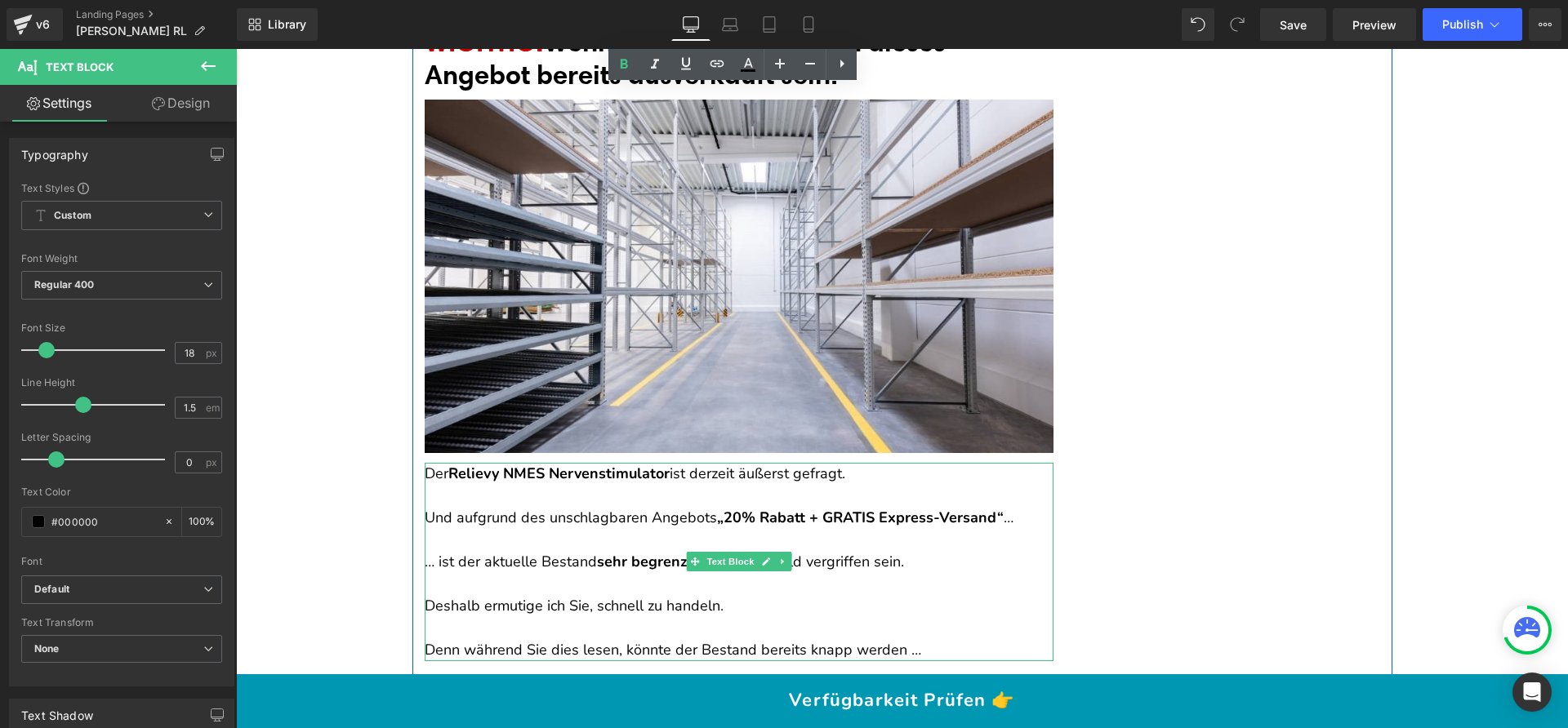
click at [452, 464] on b "Relievy NMES Nervenstimulator" at bounding box center [559, 473] width 221 height 19
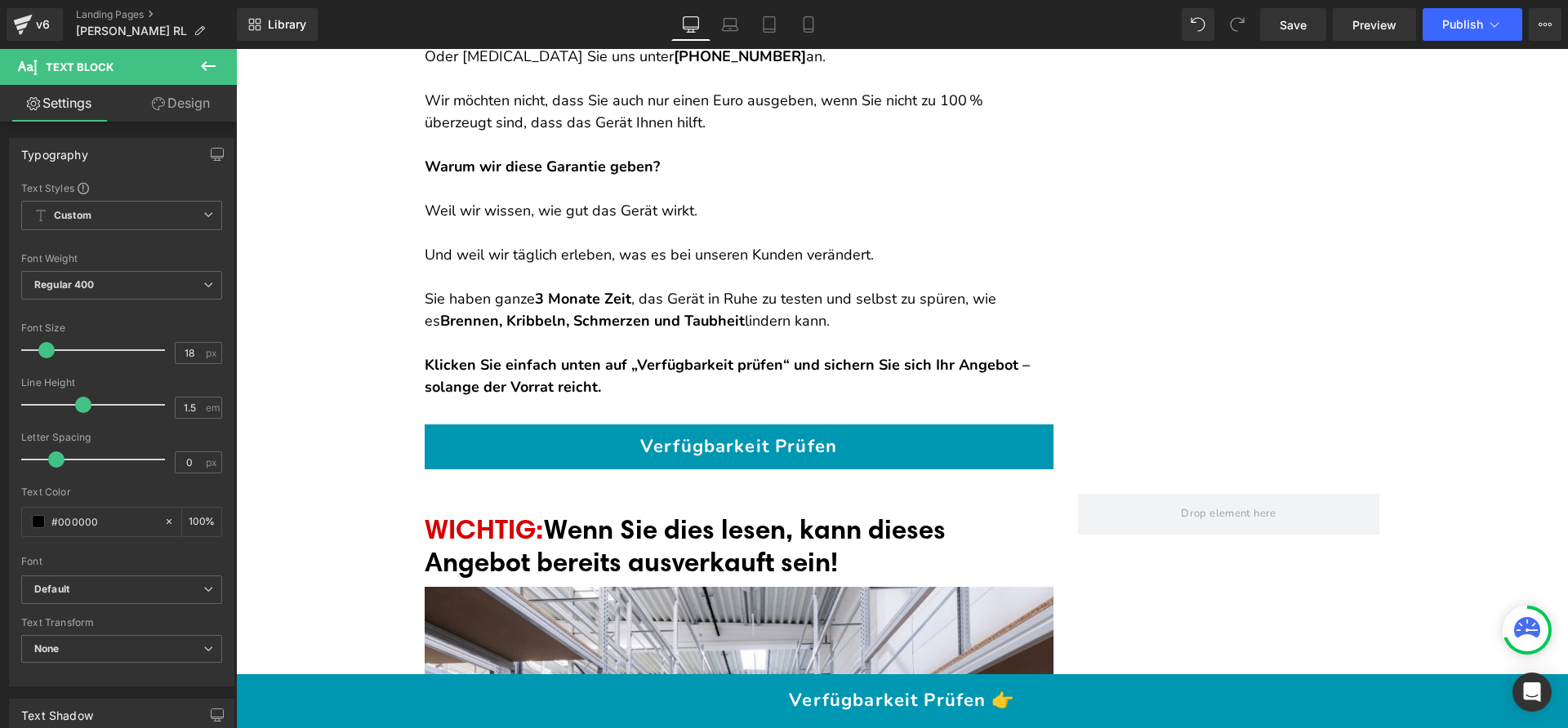
scroll to position [20966, 0]
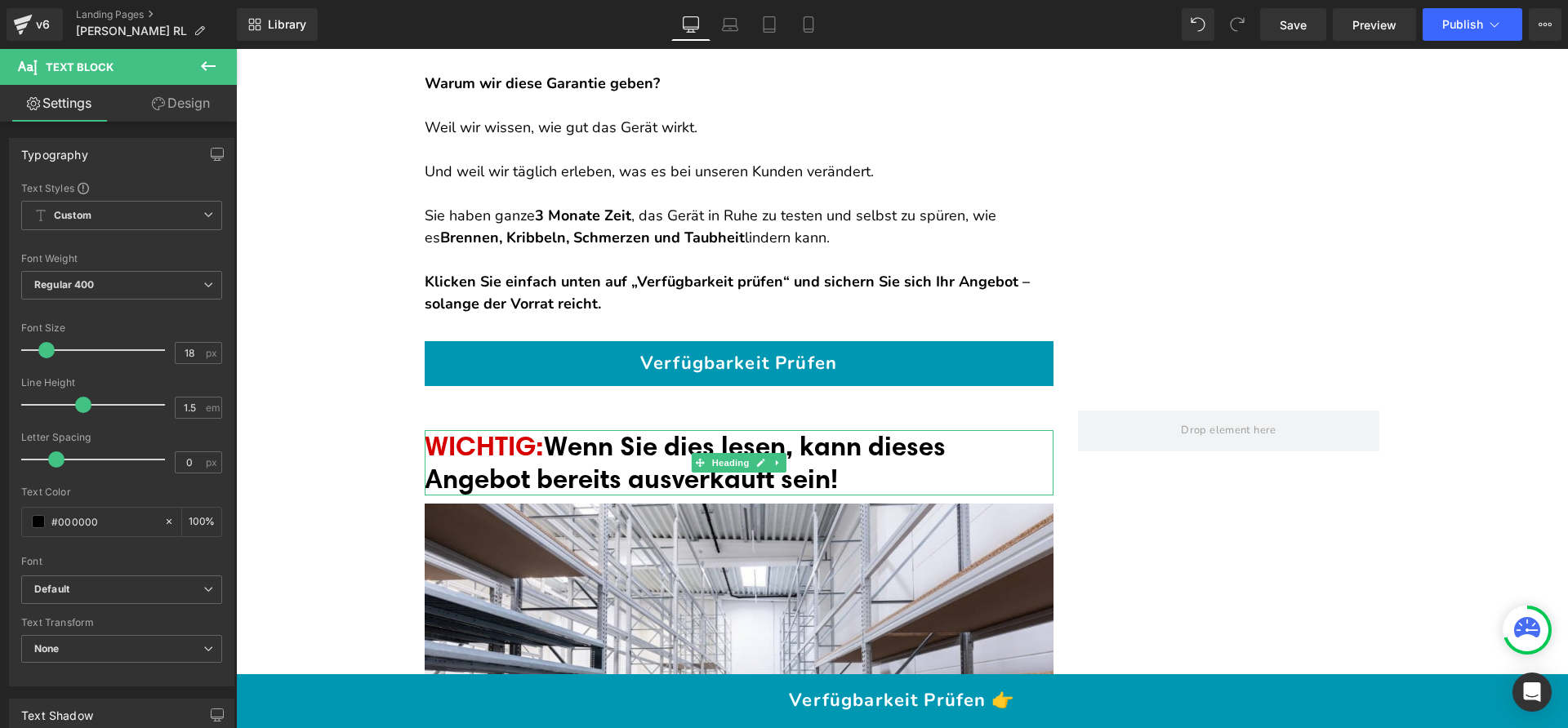
click at [738, 430] on span "Wenn Sie dies lesen, kann dieses Angebot bereits ausverkauft sein!" at bounding box center [685, 462] width 521 height 65
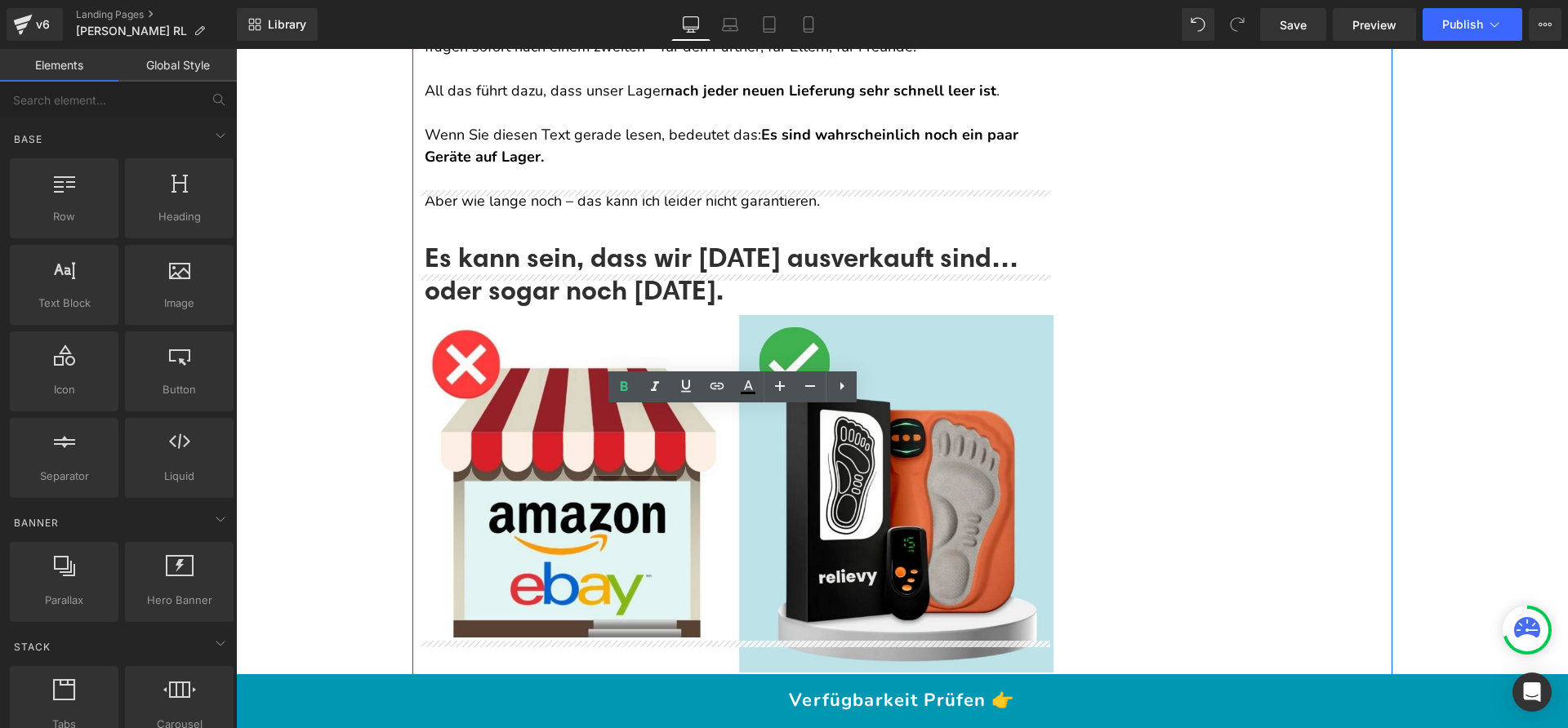
scroll to position [15981, 0]
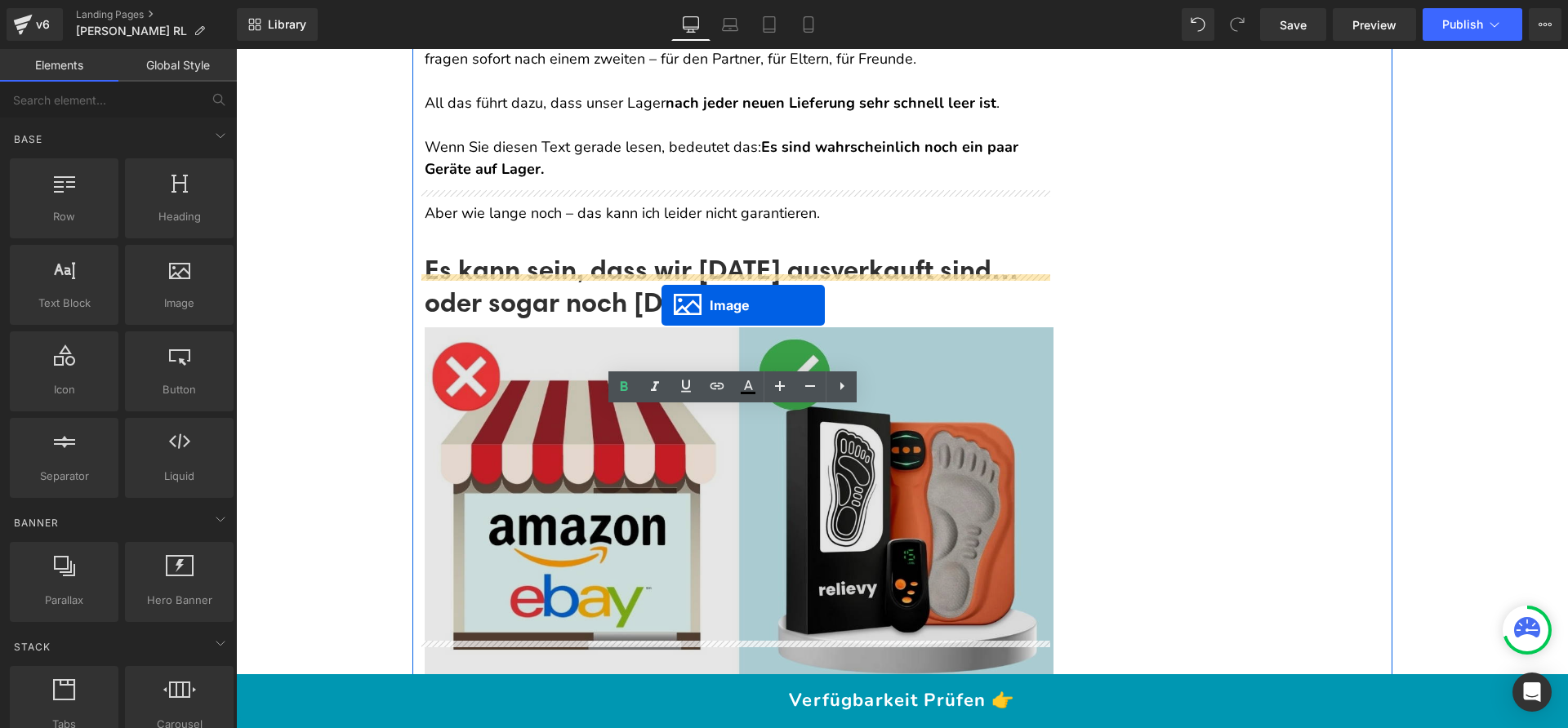
drag, startPoint x: 726, startPoint y: 438, endPoint x: 661, endPoint y: 306, distance: 147.1
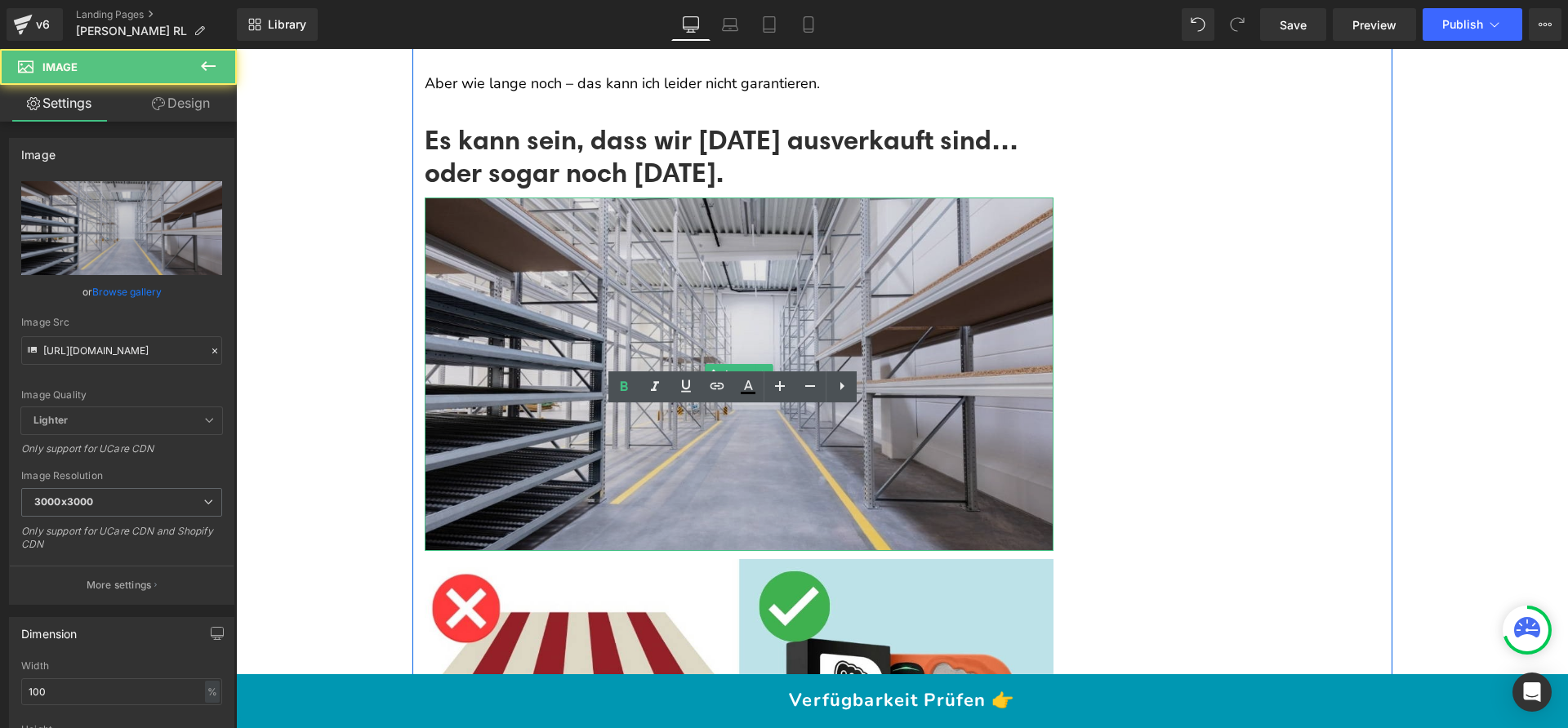
scroll to position [16134, 0]
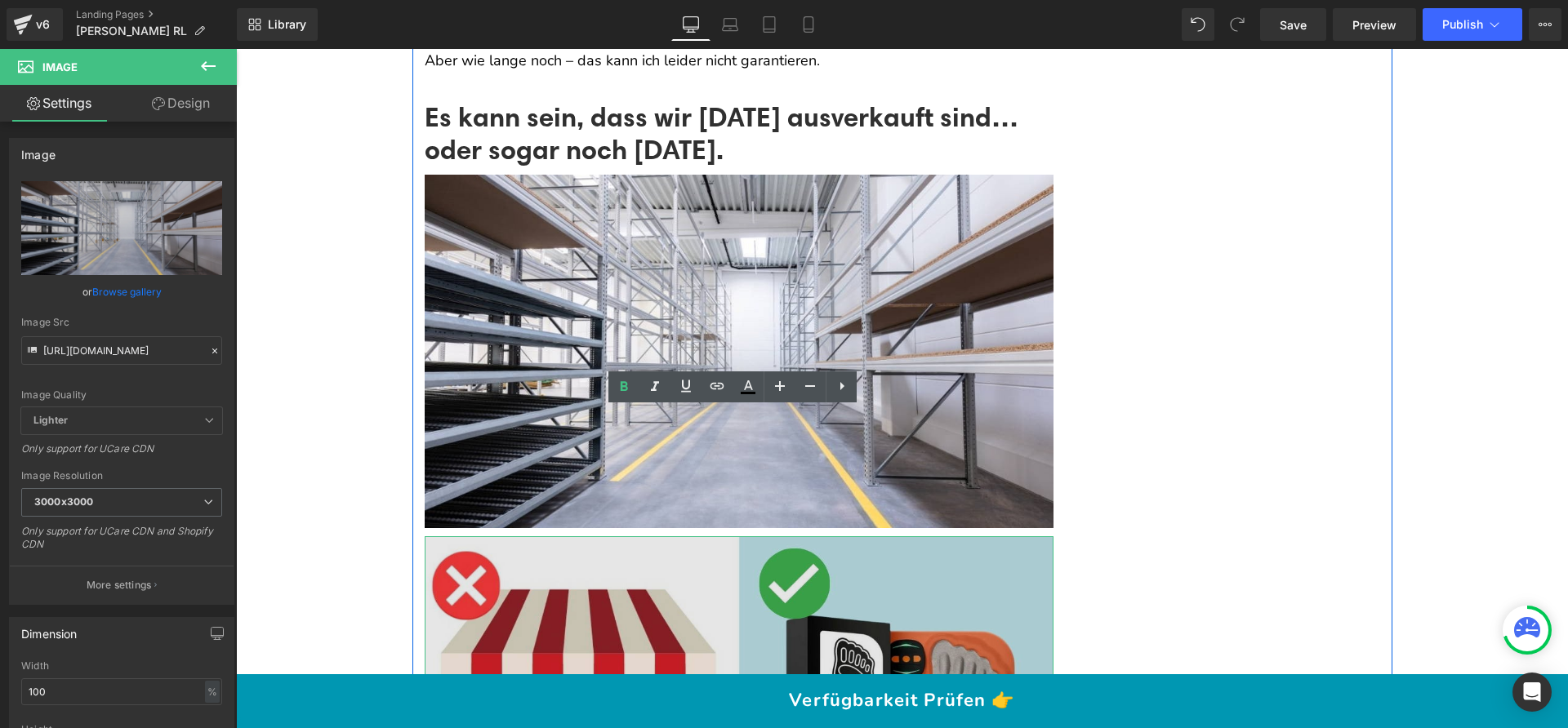
click at [867, 548] on img at bounding box center [738, 715] width 629 height 358
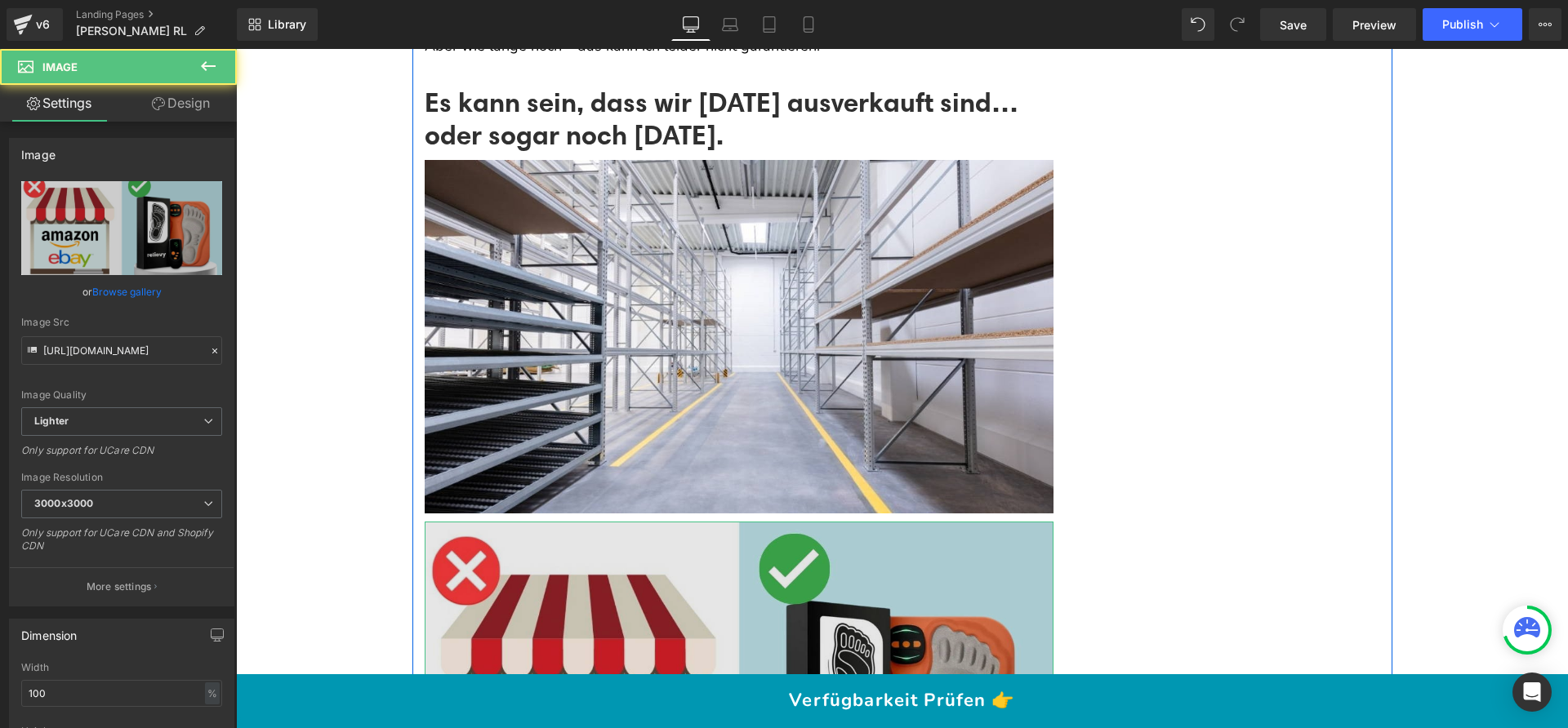
scroll to position [16168, 0]
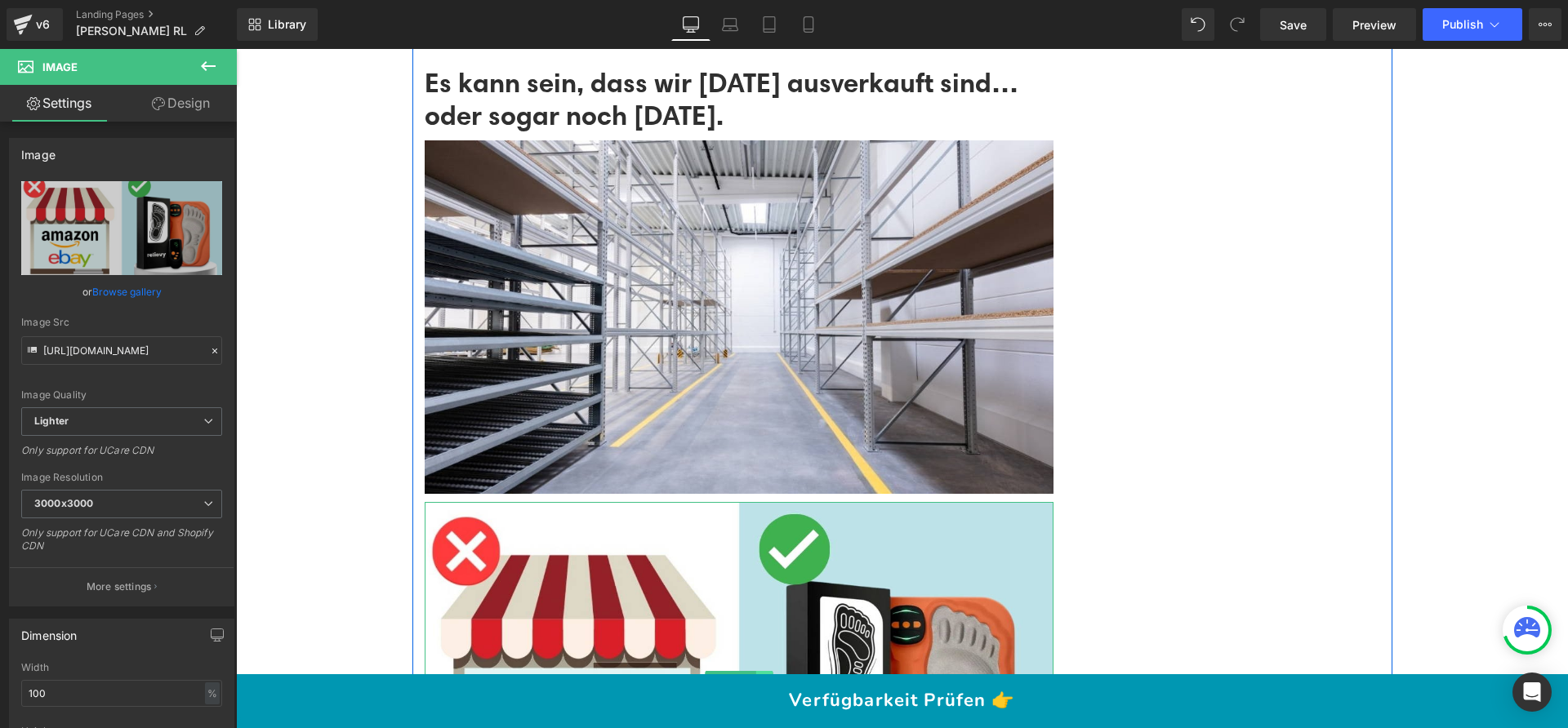
click at [761, 676] on icon at bounding box center [764, 680] width 9 height 10
click at [768, 676] on icon at bounding box center [772, 680] width 9 height 9
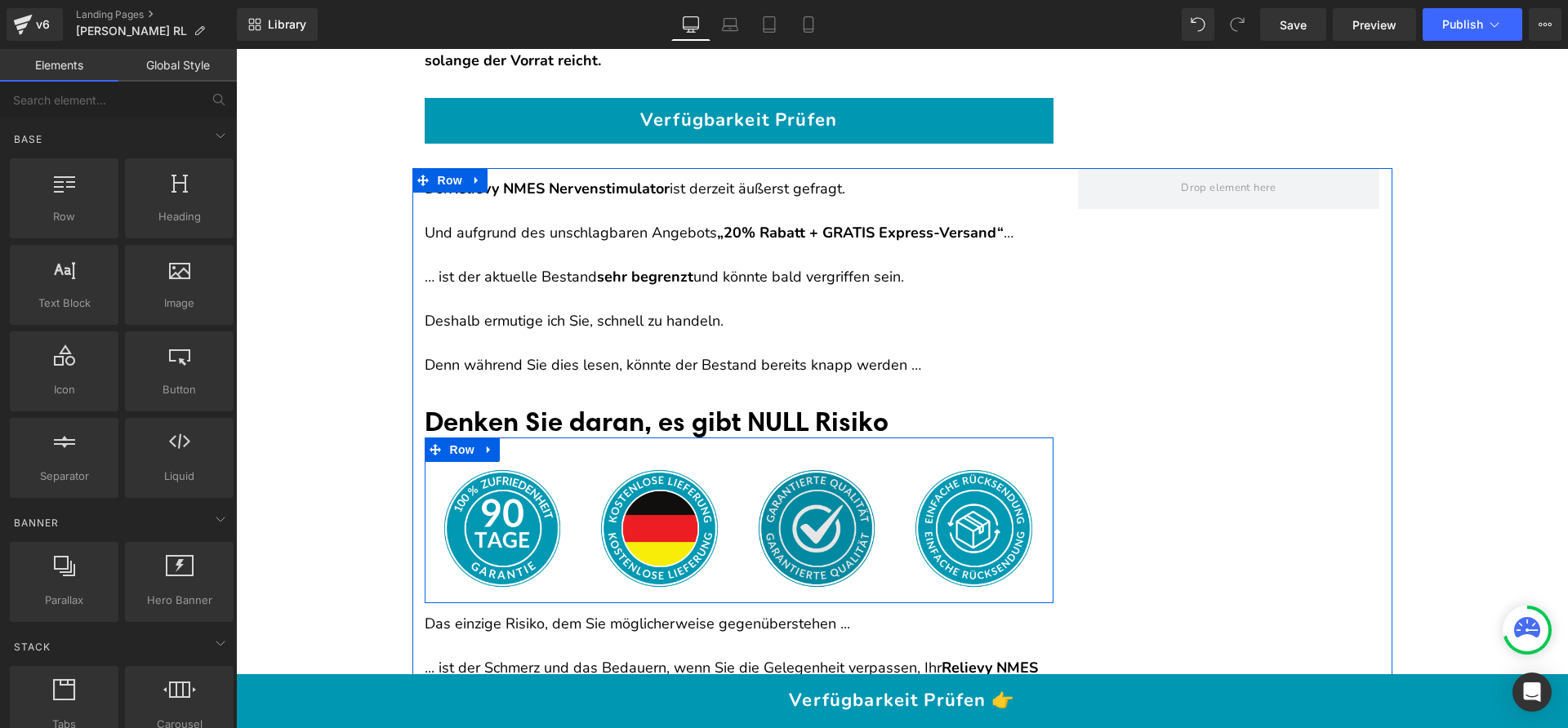
scroll to position [21217, 0]
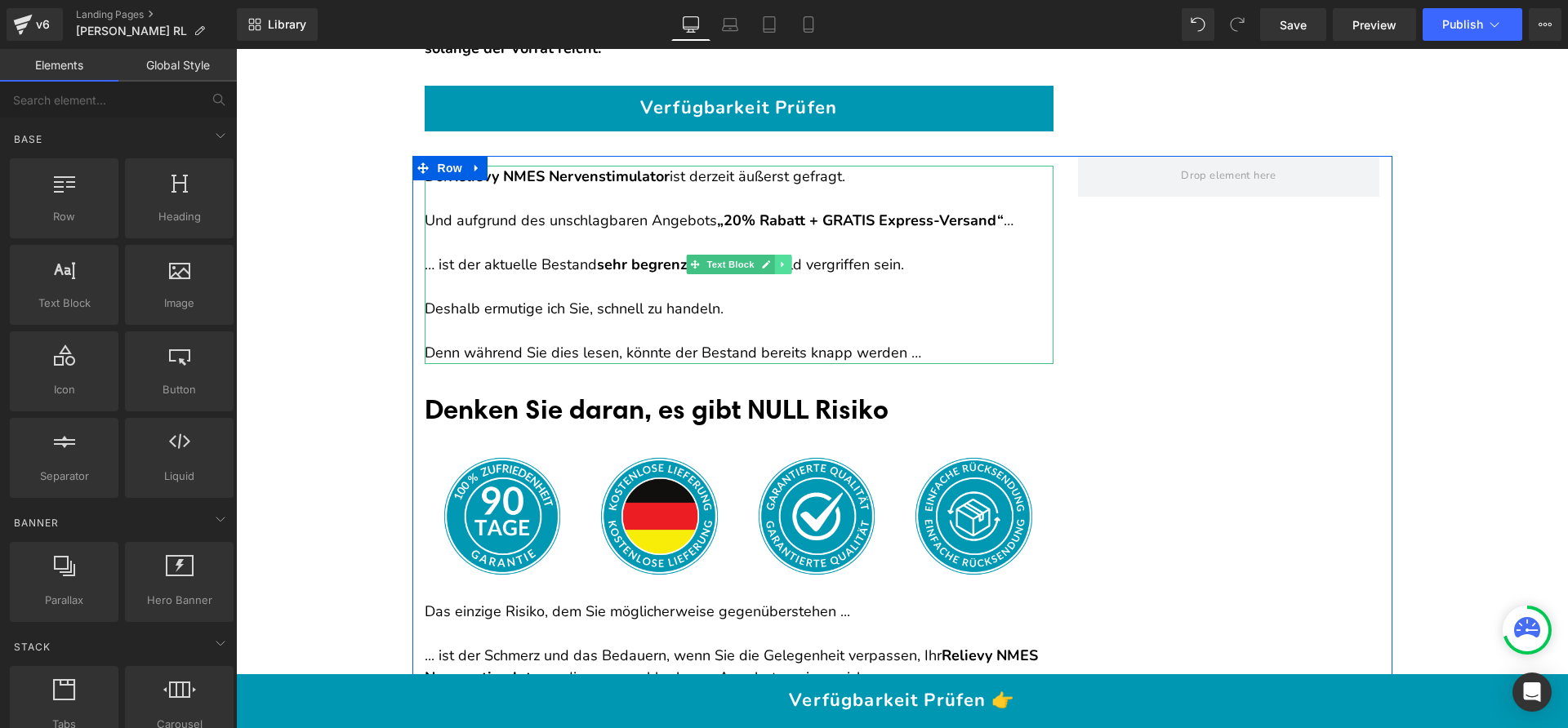
click at [778, 260] on icon at bounding box center [783, 264] width 9 height 10
click at [786, 260] on icon at bounding box center [791, 265] width 9 height 9
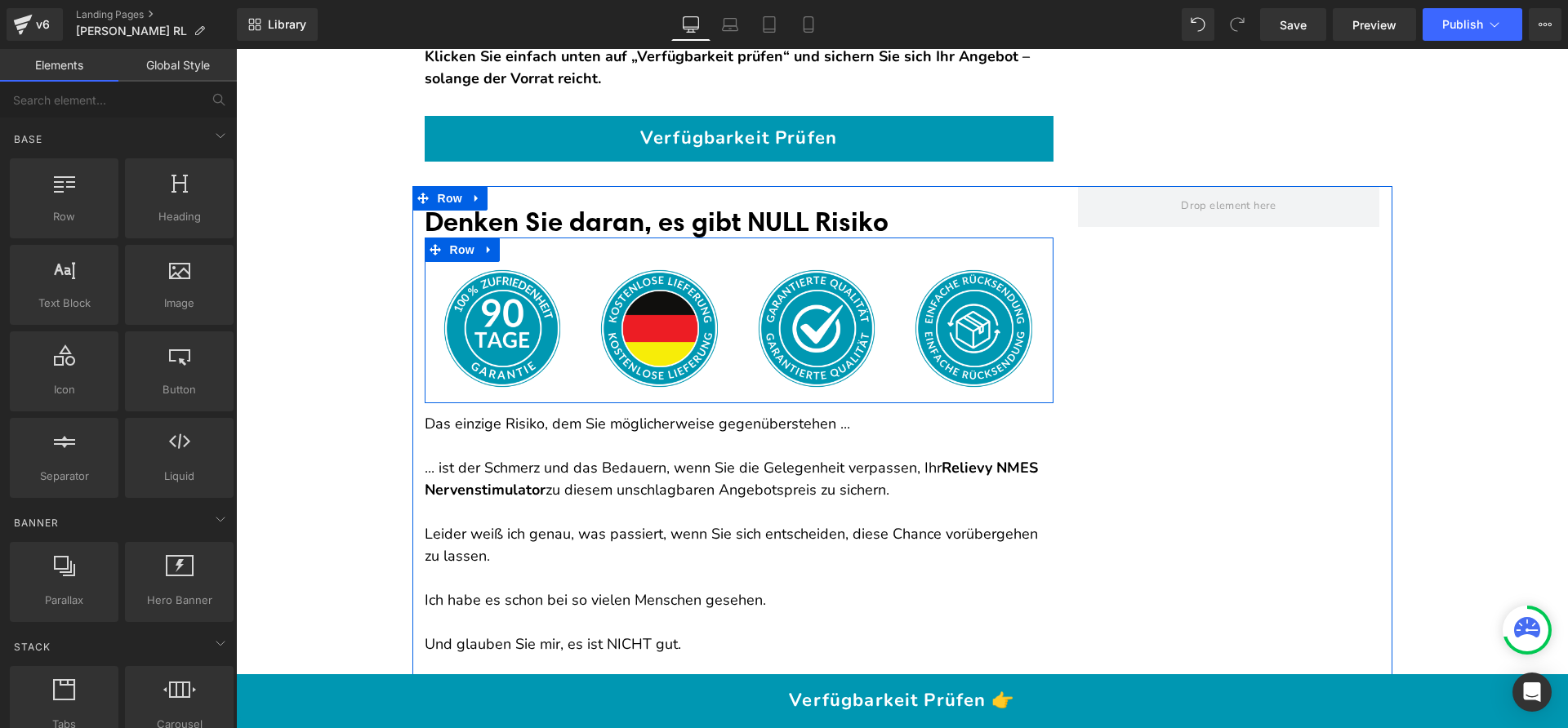
scroll to position [21303, 0]
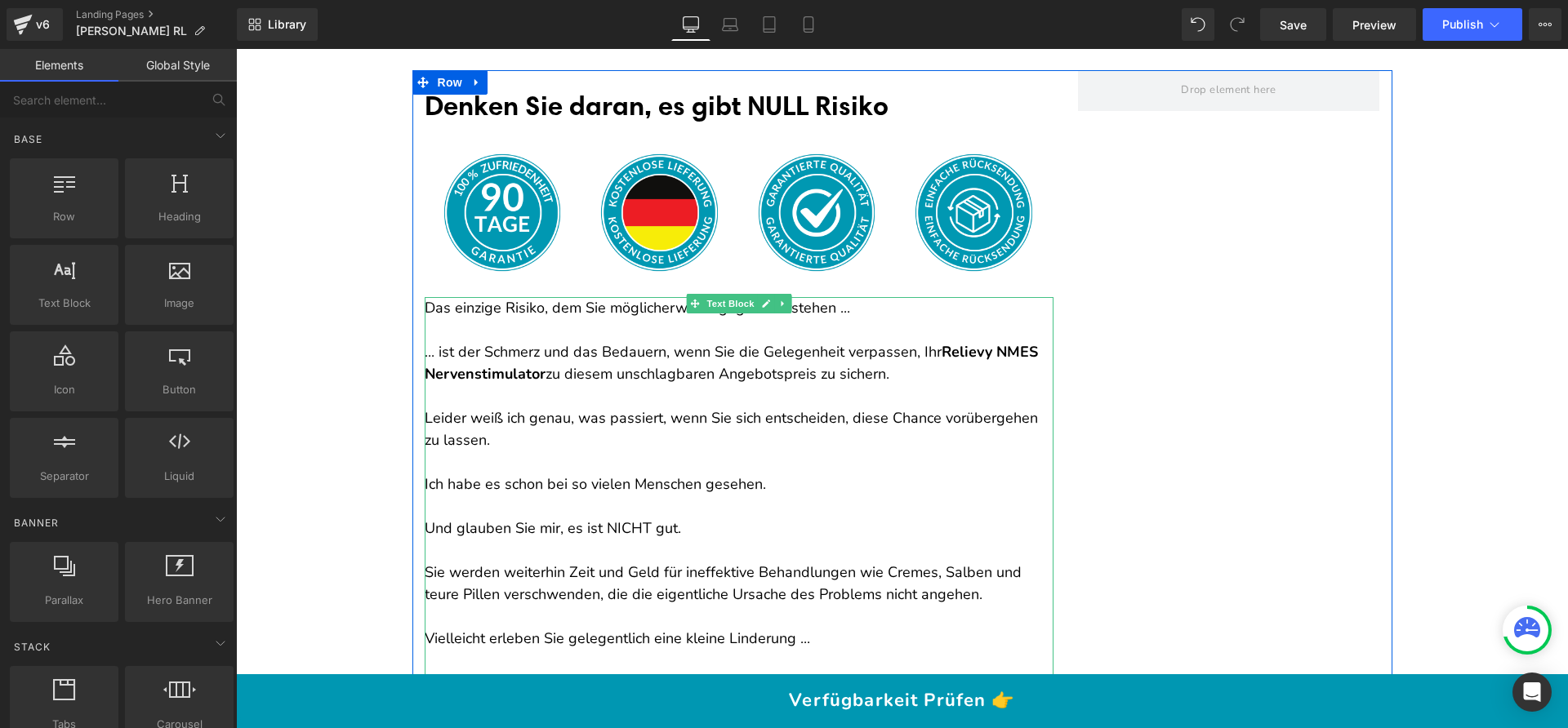
click at [612, 348] on p "... ist der Schmerz und das Bedauern, wenn Sie die Gelegenheit verpassen, Ihr R…" at bounding box center [738, 364] width 629 height 44
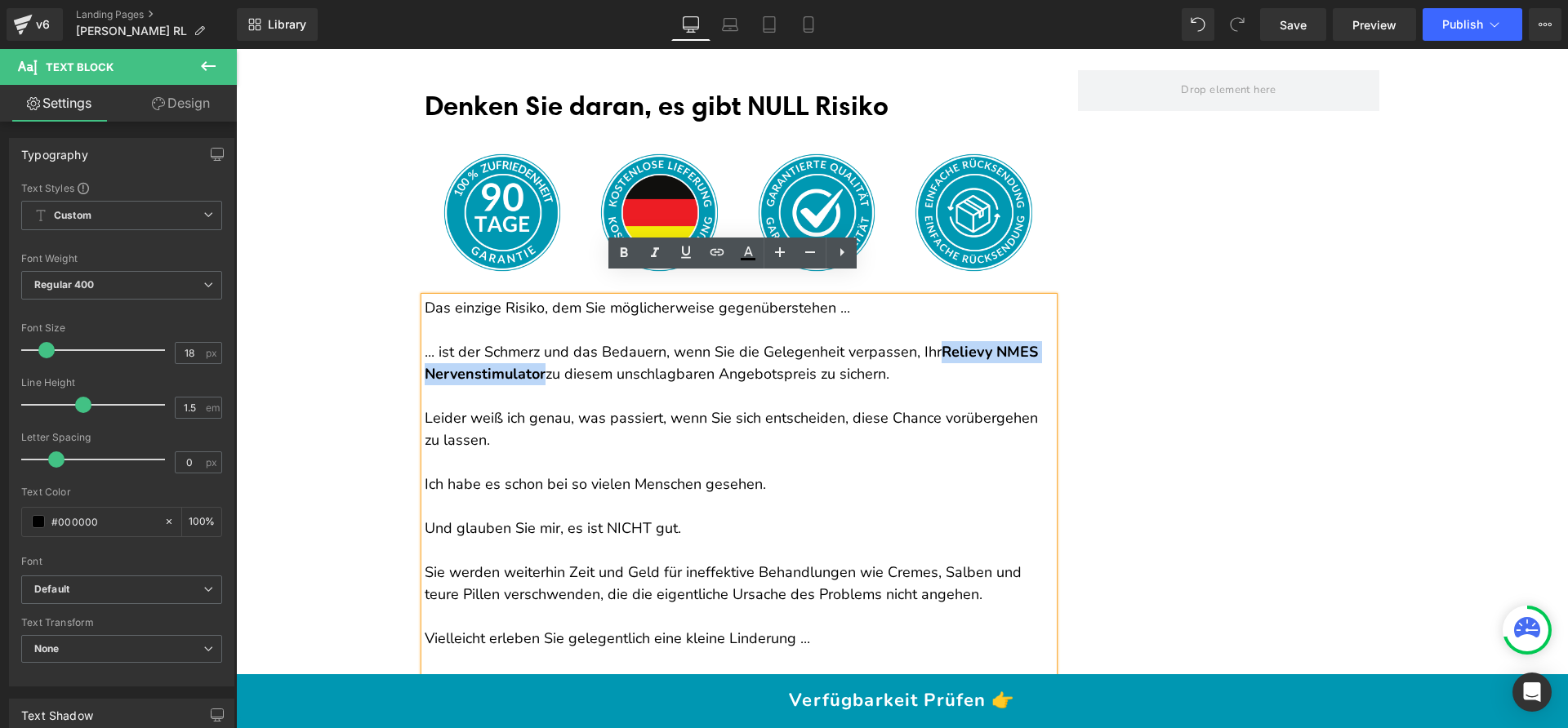
drag, startPoint x: 938, startPoint y: 326, endPoint x: 537, endPoint y: 344, distance: 401.4
click at [537, 344] on b "Relievy NMES Nervenstimulator" at bounding box center [731, 363] width 613 height 41
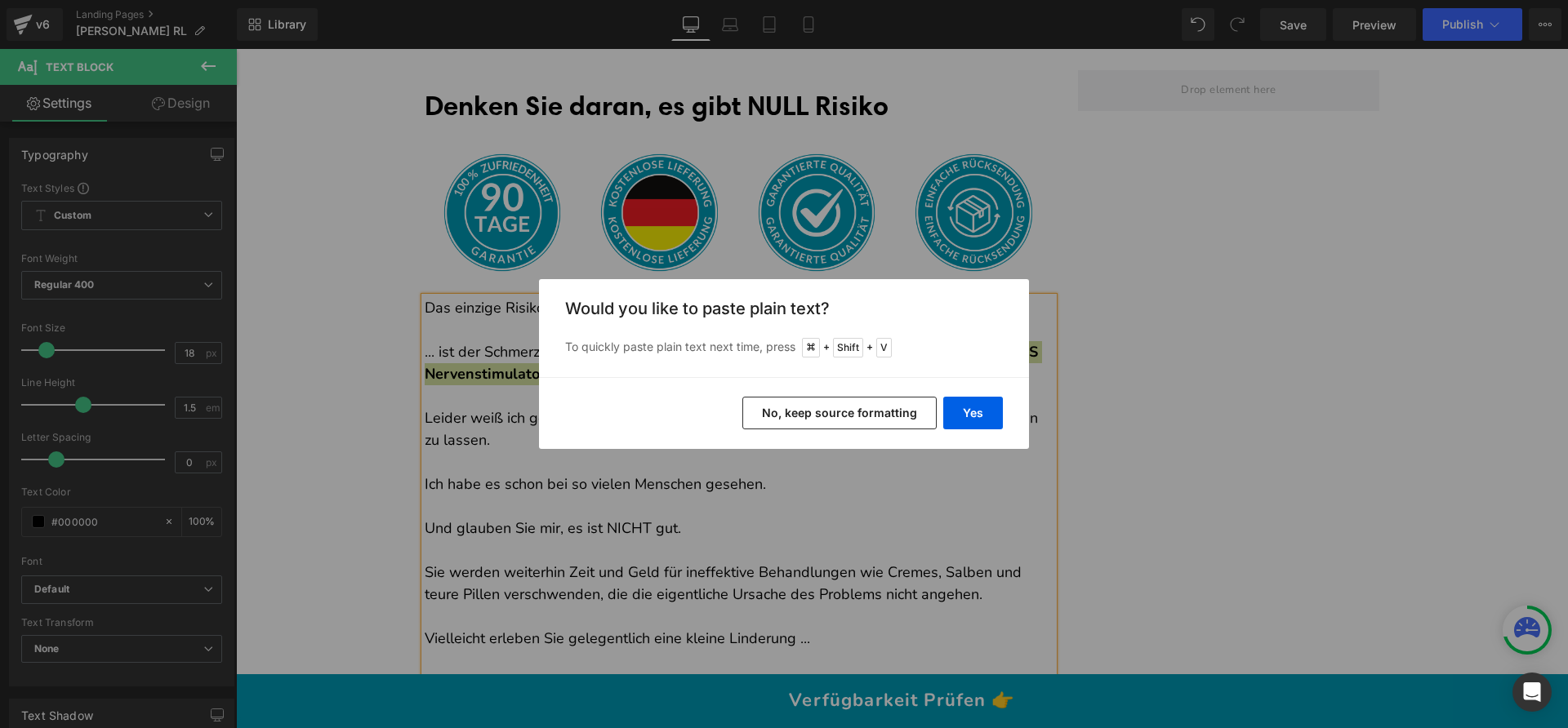
click at [850, 411] on button "No, keep source formatting" at bounding box center [839, 412] width 194 height 32
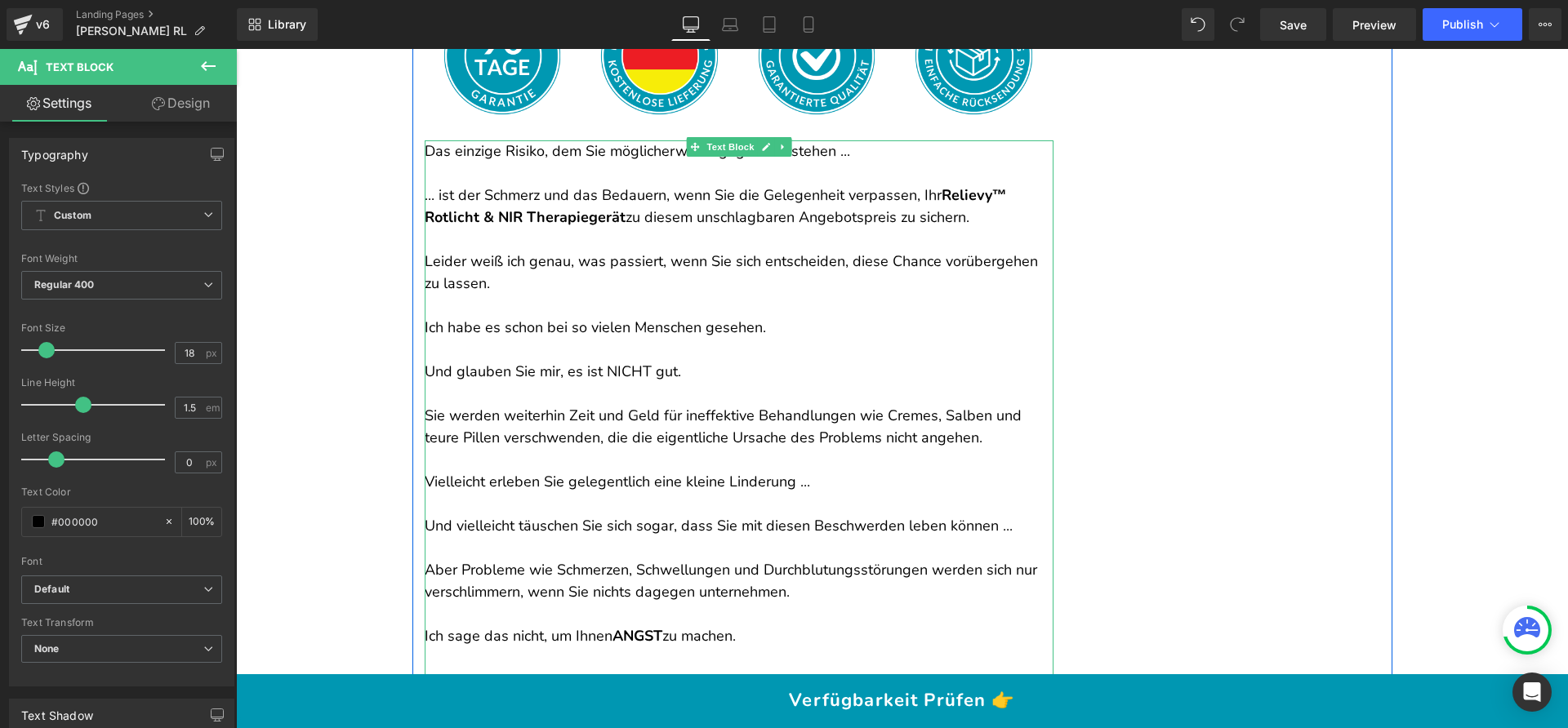
scroll to position [21465, 0]
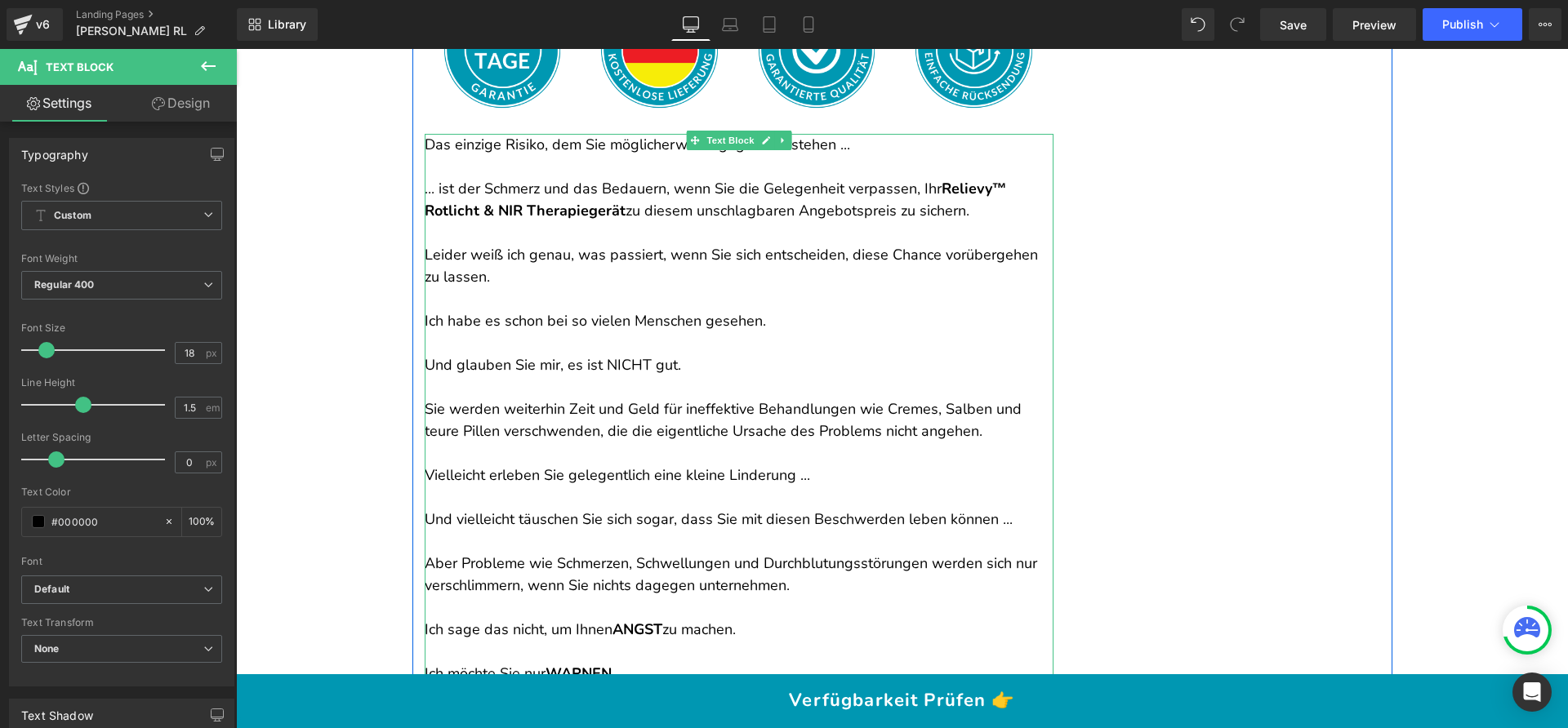
click at [720, 465] on p "Vielleicht erleben Sie gelegentlich eine kleine Linderung ..." at bounding box center [738, 476] width 629 height 22
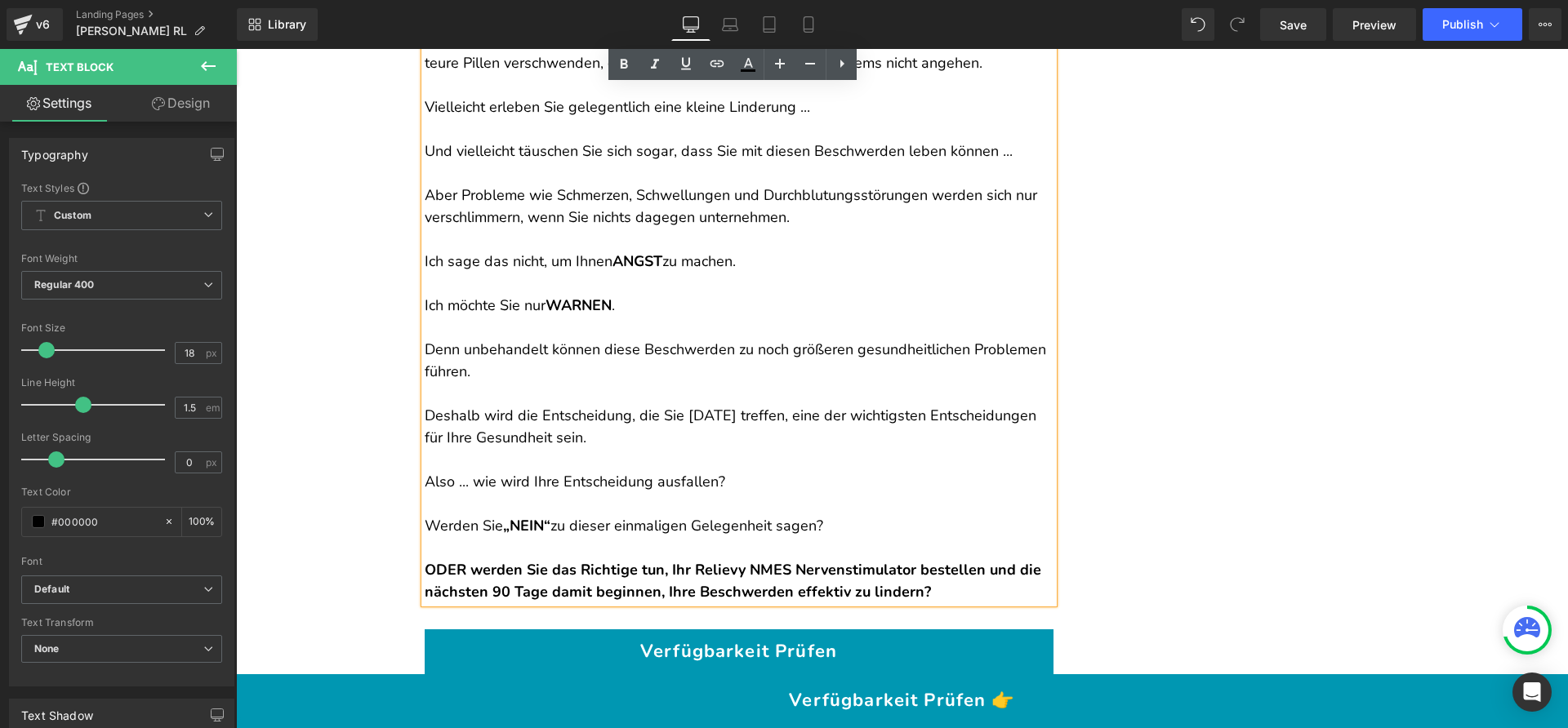
scroll to position [21919, 0]
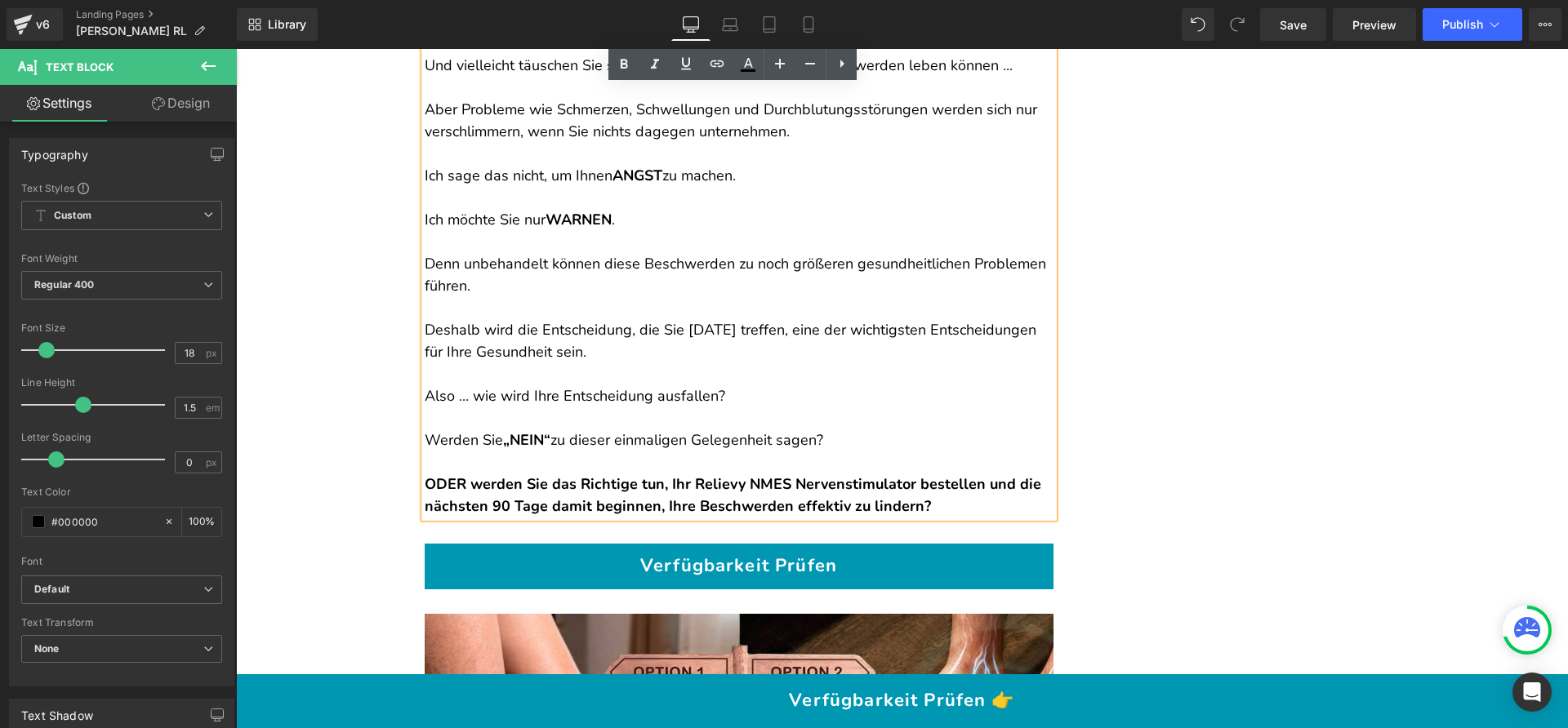
click at [718, 473] on p "ODER werden Sie das Richtige tun, Ihr Relievy NMES Nervenstimulator bestellen u…" at bounding box center [738, 495] width 629 height 44
click at [748, 474] on strong "ODER werden Sie das Richtige tun, Ihr Relievy NMES Nervenstimulator bestellen u…" at bounding box center [733, 494] width 617 height 41
drag, startPoint x: 704, startPoint y: 456, endPoint x: 913, endPoint y: 458, distance: 209.0
click at [913, 474] on strong "ODER werden Sie das Richtige tun, Ihr Relievy NMES Nervenstimulator bestellen u…" at bounding box center [733, 494] width 617 height 41
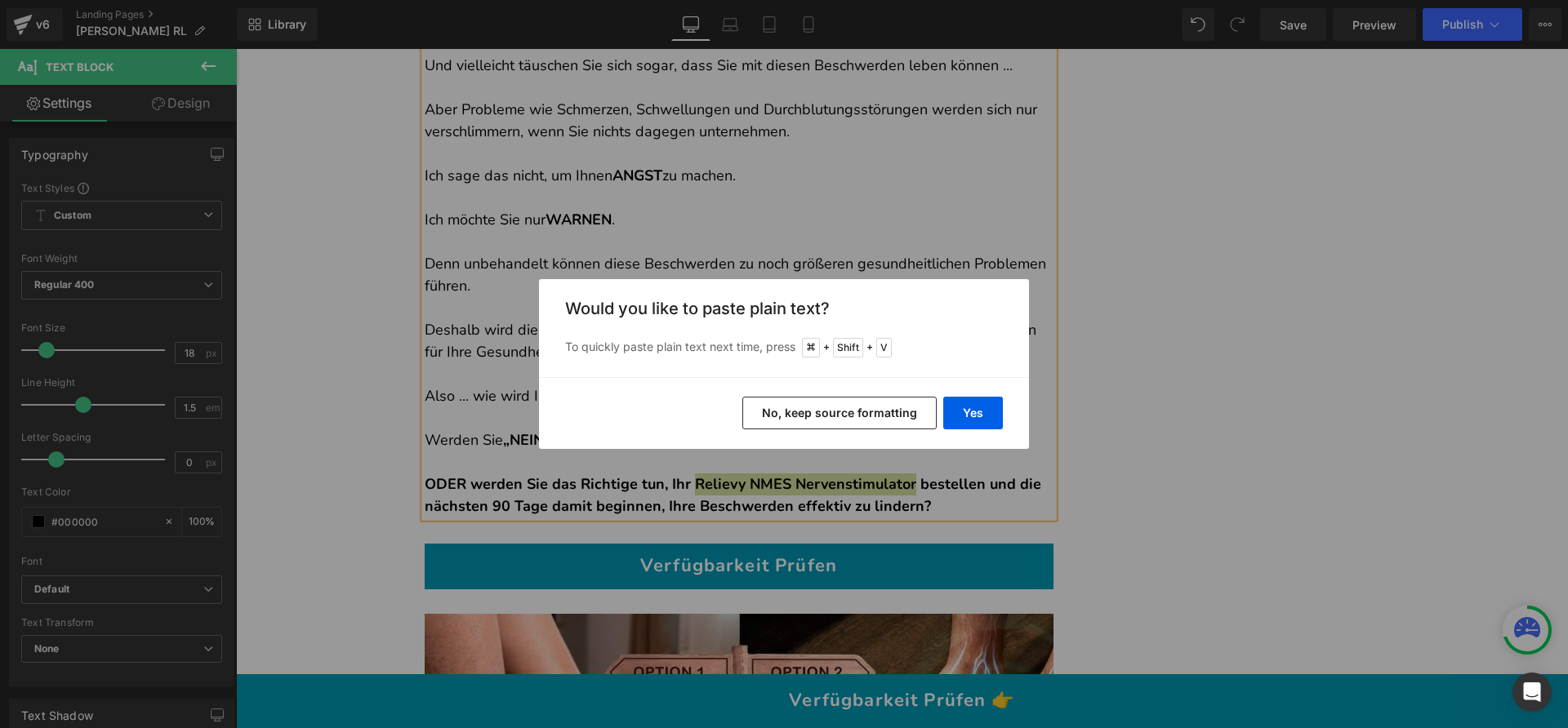
click at [872, 428] on button "No, keep source formatting" at bounding box center [839, 412] width 194 height 32
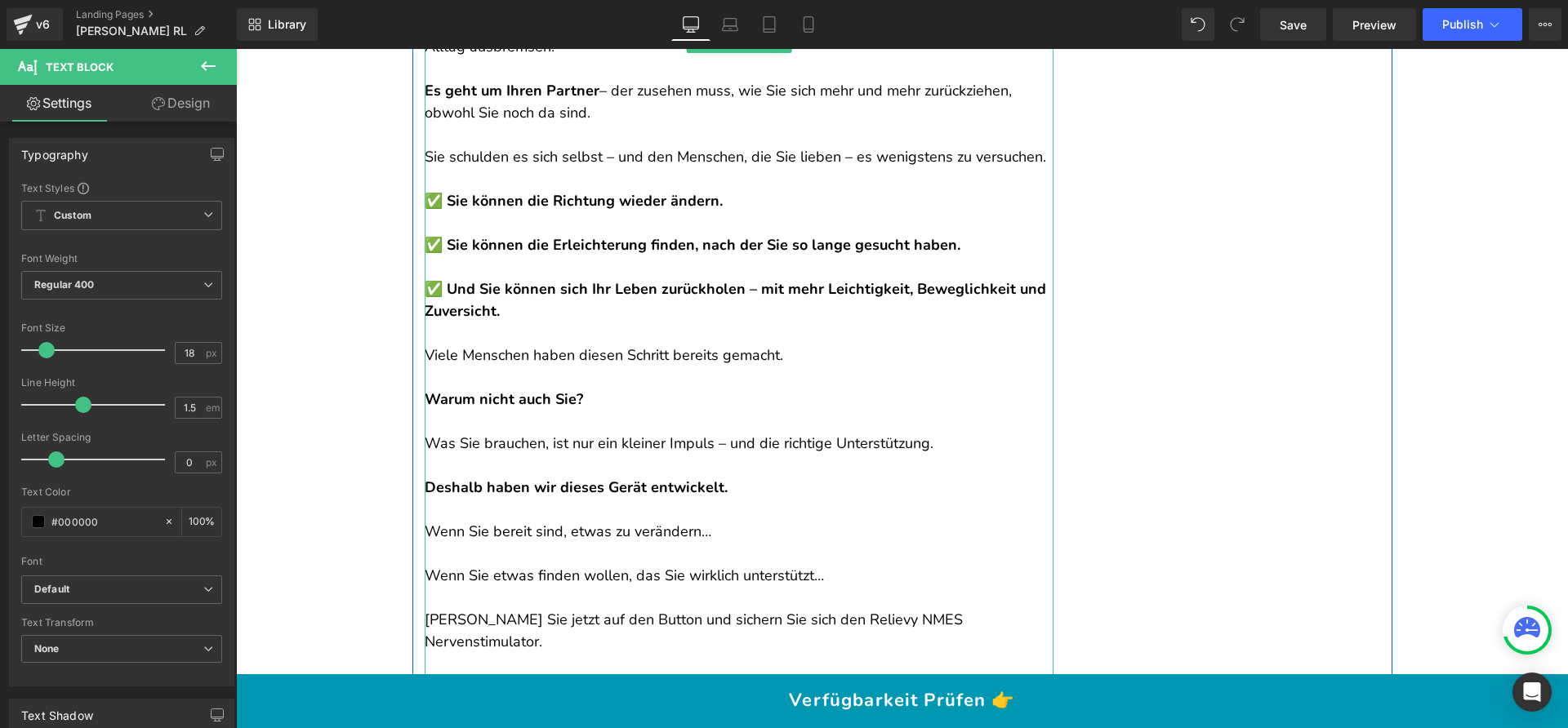
scroll to position [23092, 0]
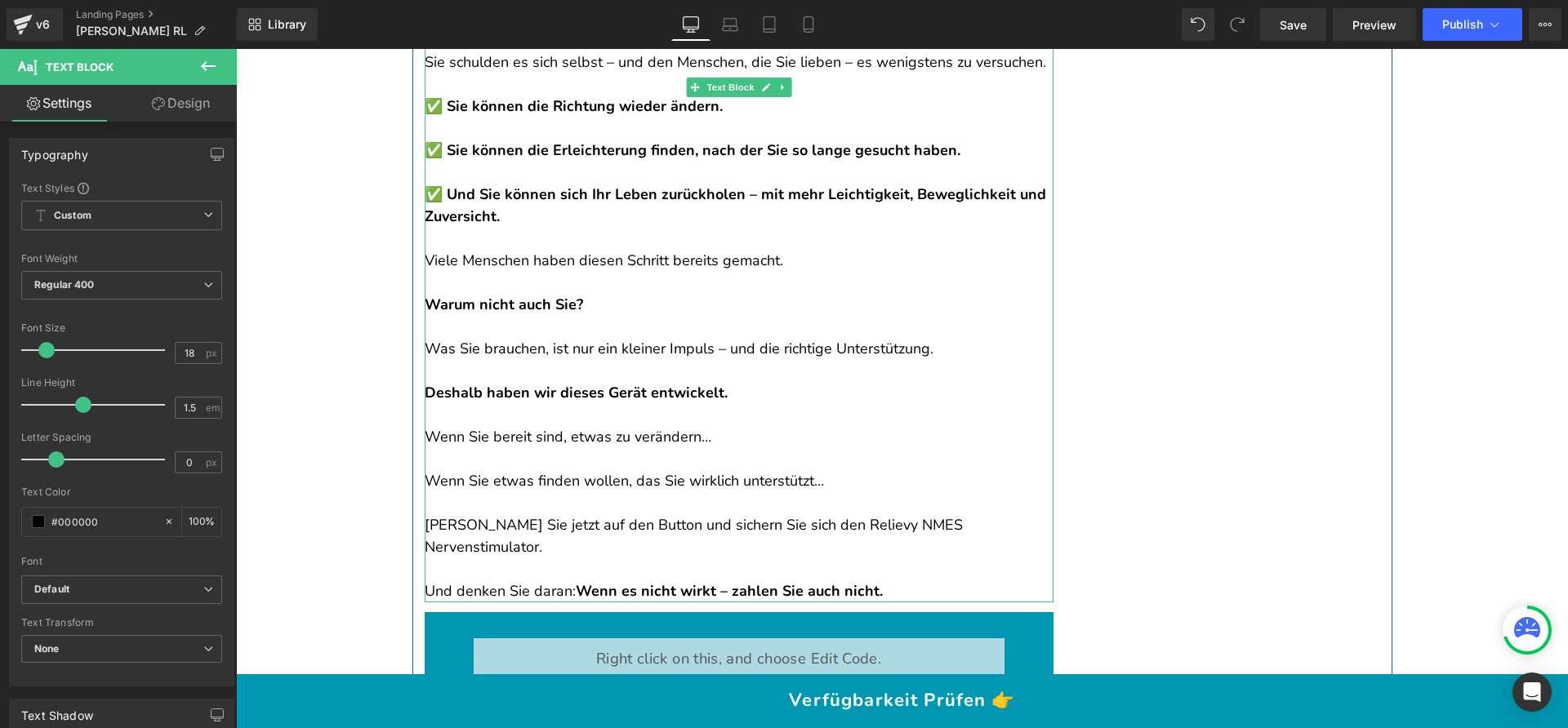
click at [782, 514] on p "[PERSON_NAME] Sie jetzt auf den Button und sichern Sie sich den Relievy NMES Ne…" at bounding box center [738, 537] width 629 height 44
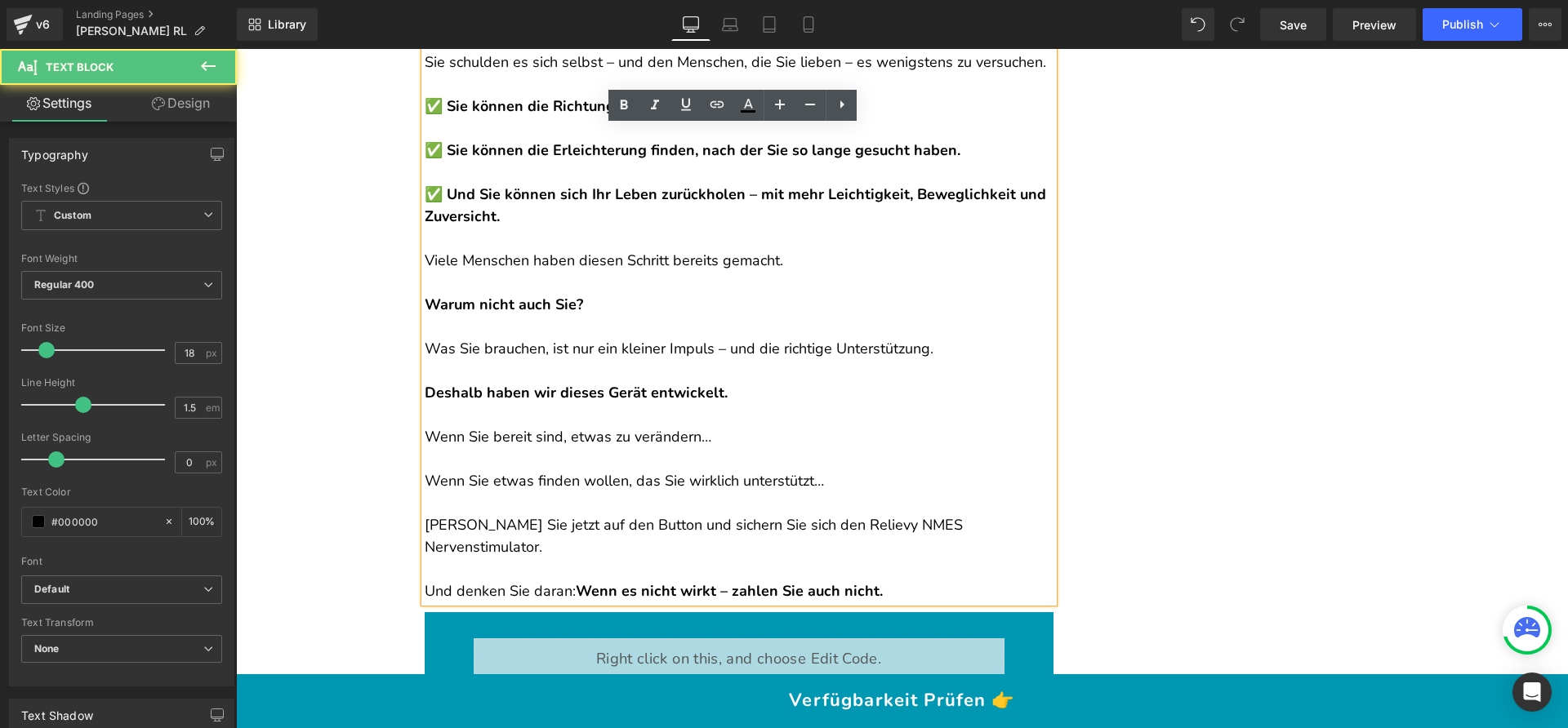
click at [805, 514] on p "[PERSON_NAME] Sie jetzt auf den Button und sichern Sie sich den Relievy NMES Ne…" at bounding box center [738, 537] width 629 height 44
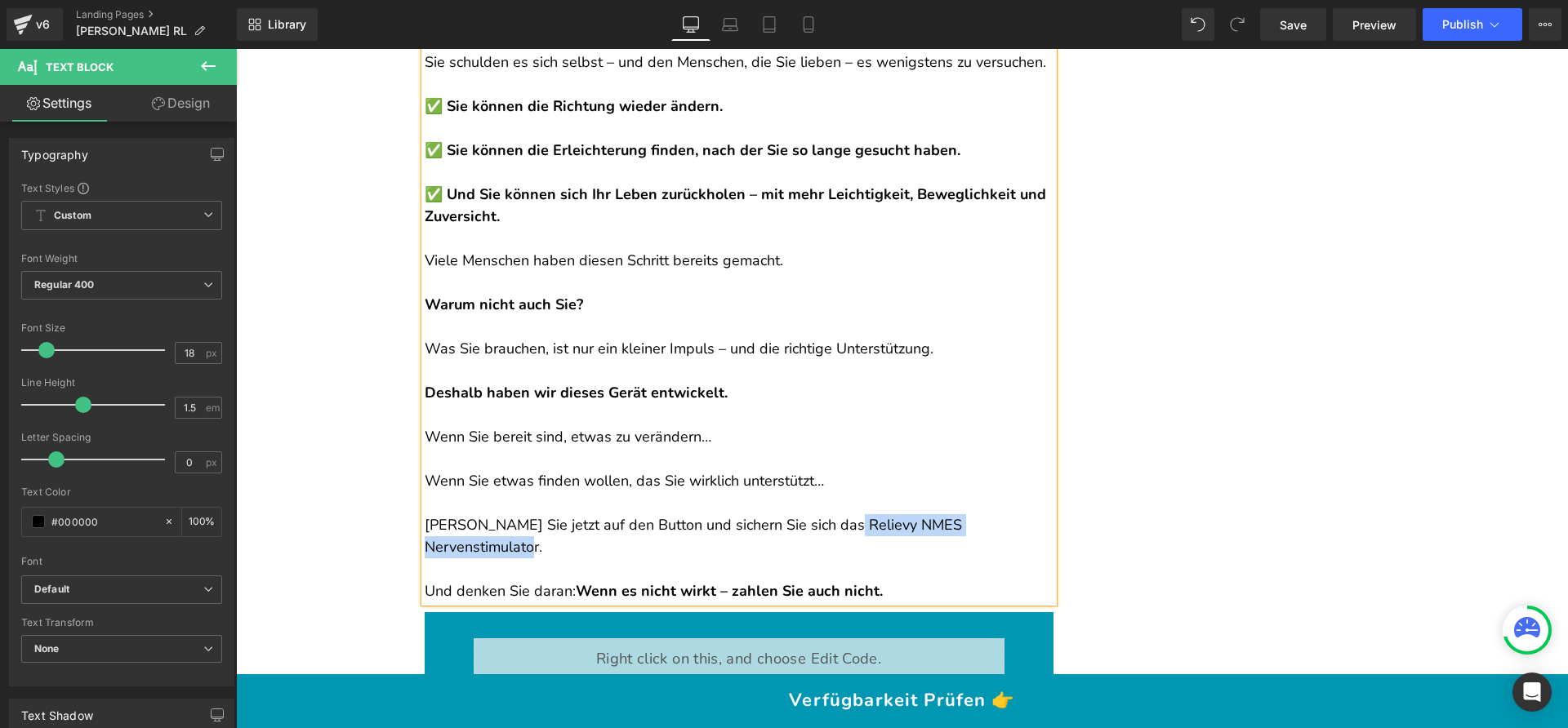
drag, startPoint x: 830, startPoint y: 501, endPoint x: 1034, endPoint y: 502, distance: 204.0
click at [1034, 514] on p "[PERSON_NAME] Sie jetzt auf den Button und sichern Sie sich das Relievy NMES Ne…" at bounding box center [738, 537] width 629 height 44
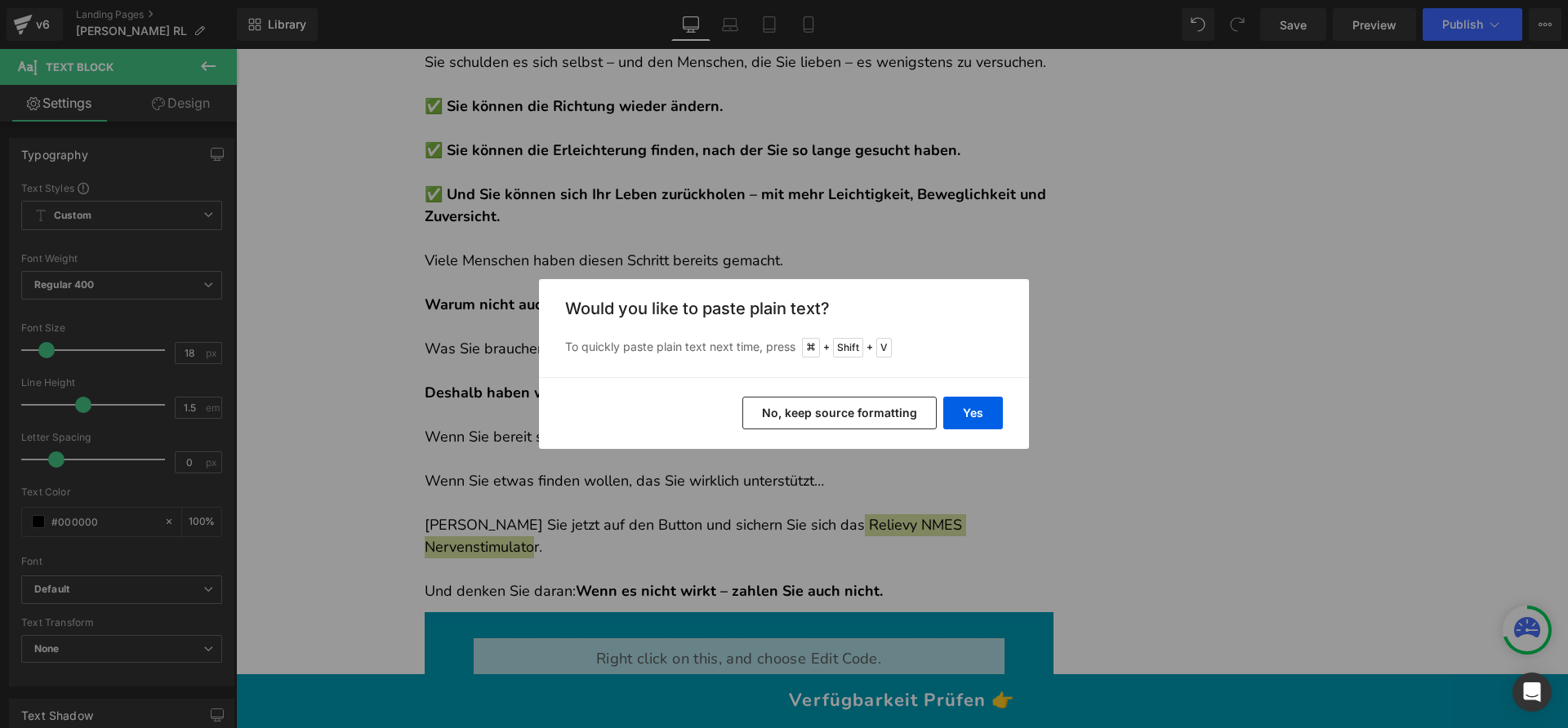
click at [875, 415] on button "No, keep source formatting" at bounding box center [839, 412] width 194 height 32
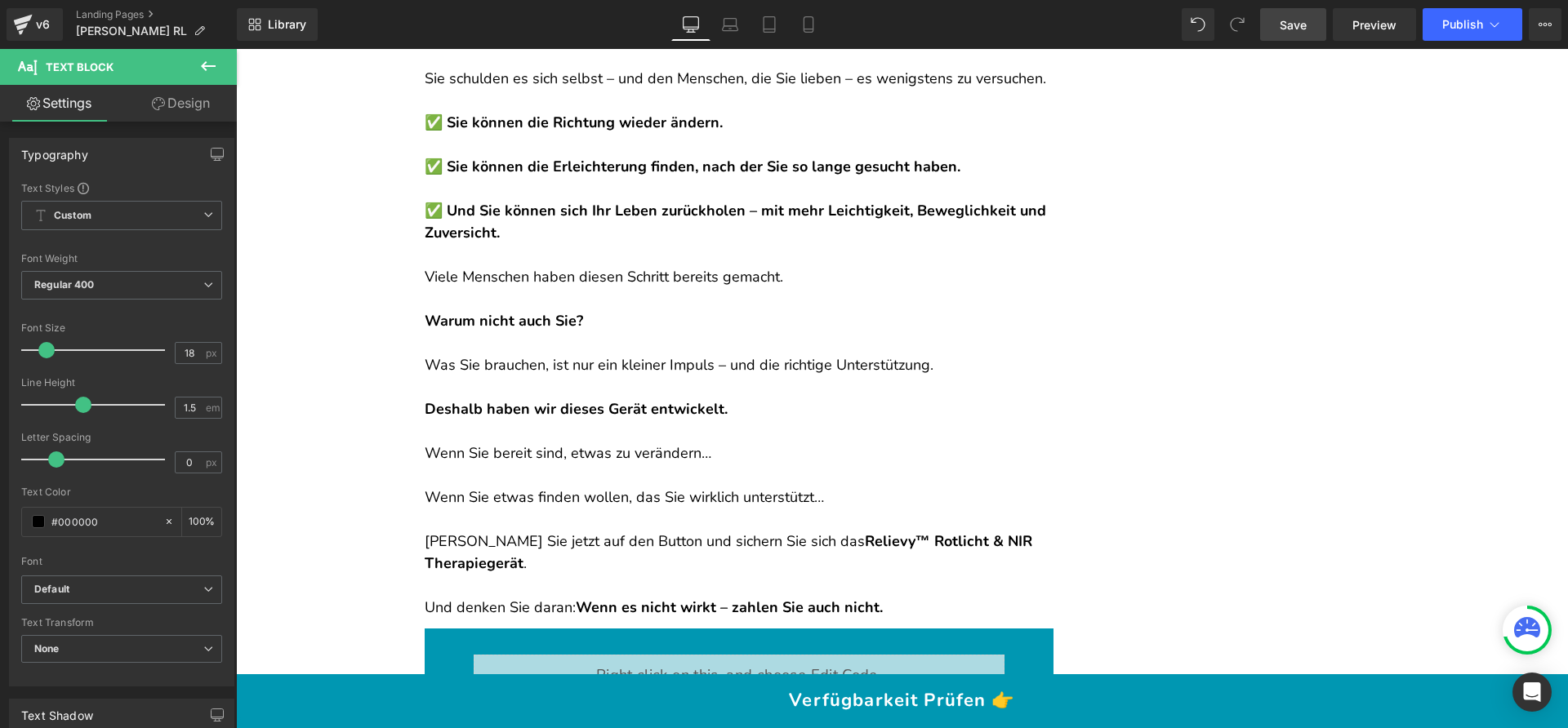
click at [1297, 32] on span "Save" at bounding box center [1293, 25] width 27 height 17
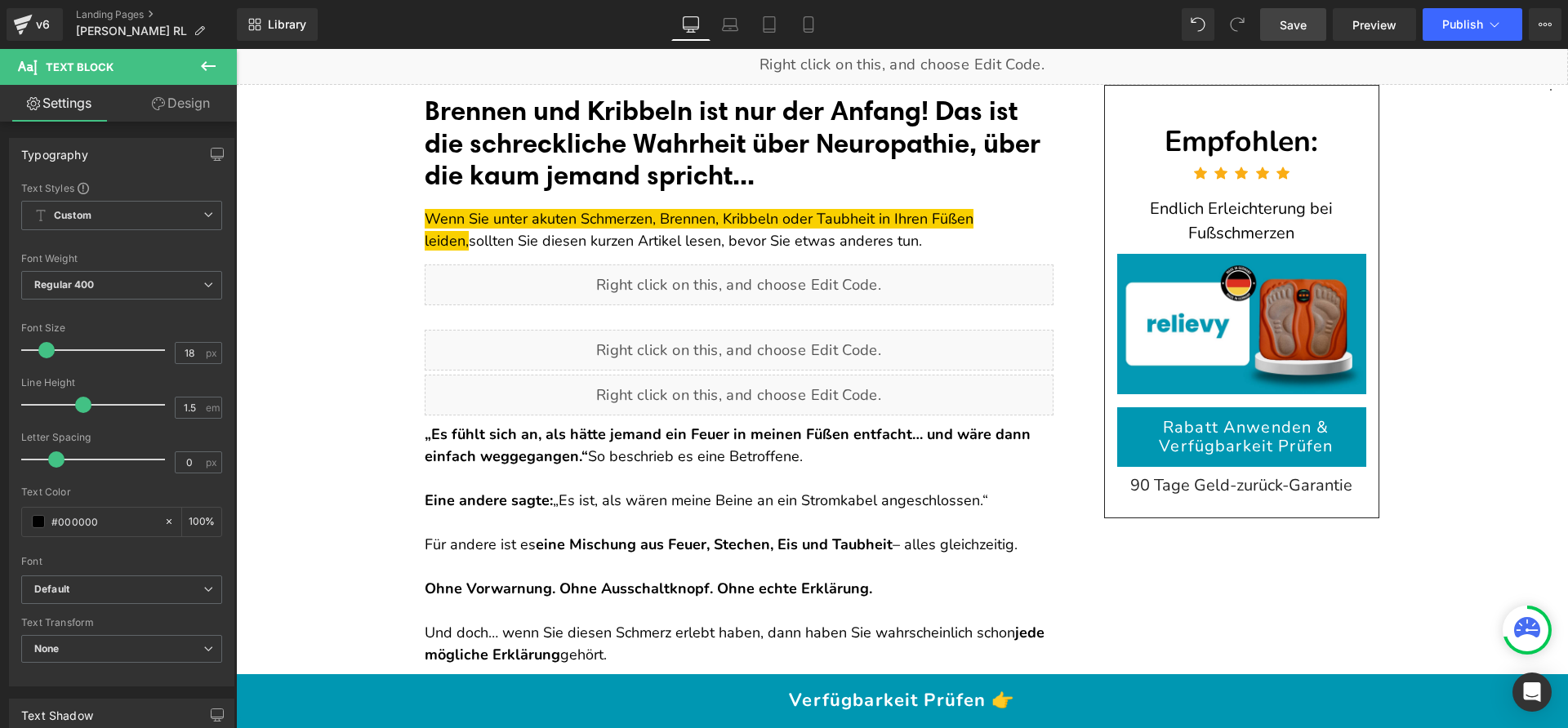
scroll to position [0, 0]
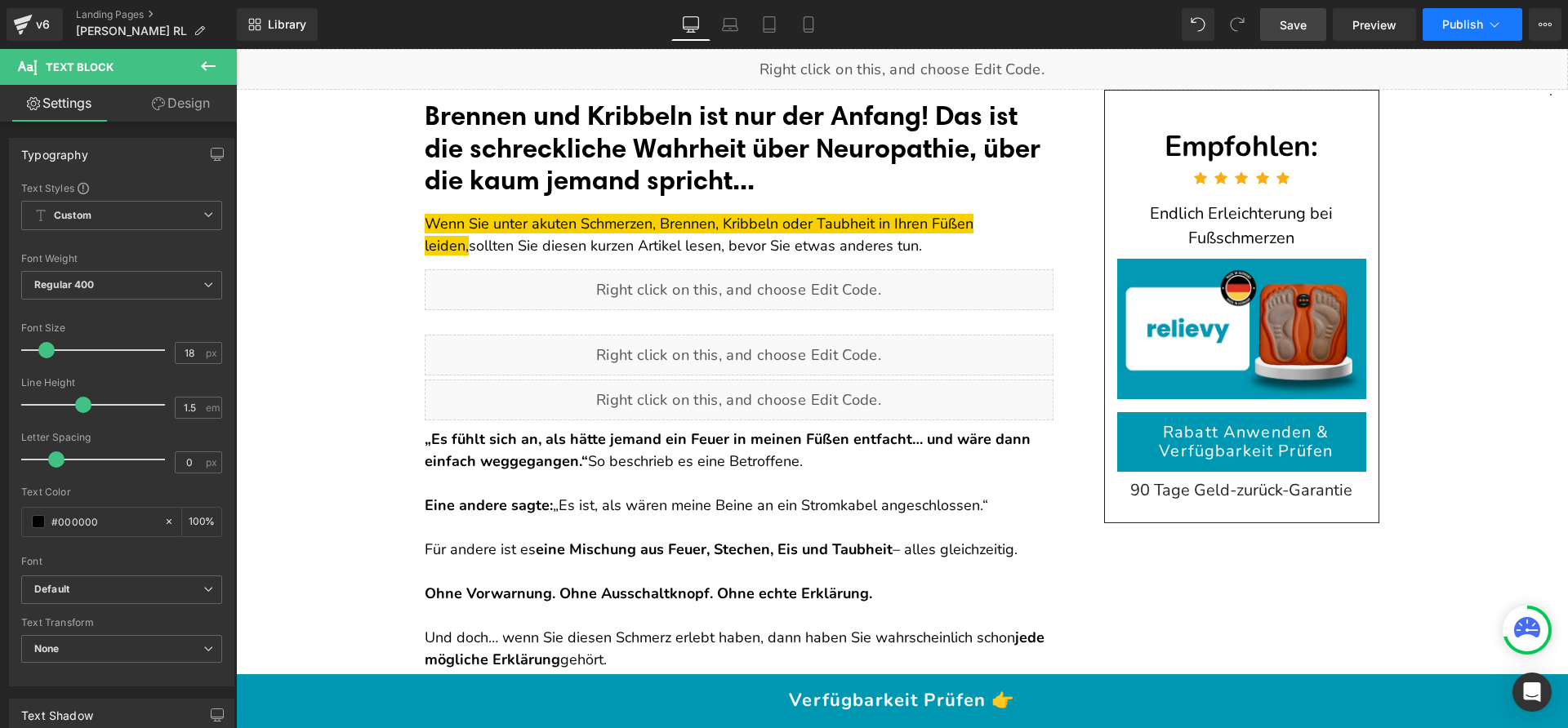
click at [1470, 16] on button "Publish" at bounding box center [1472, 24] width 99 height 32
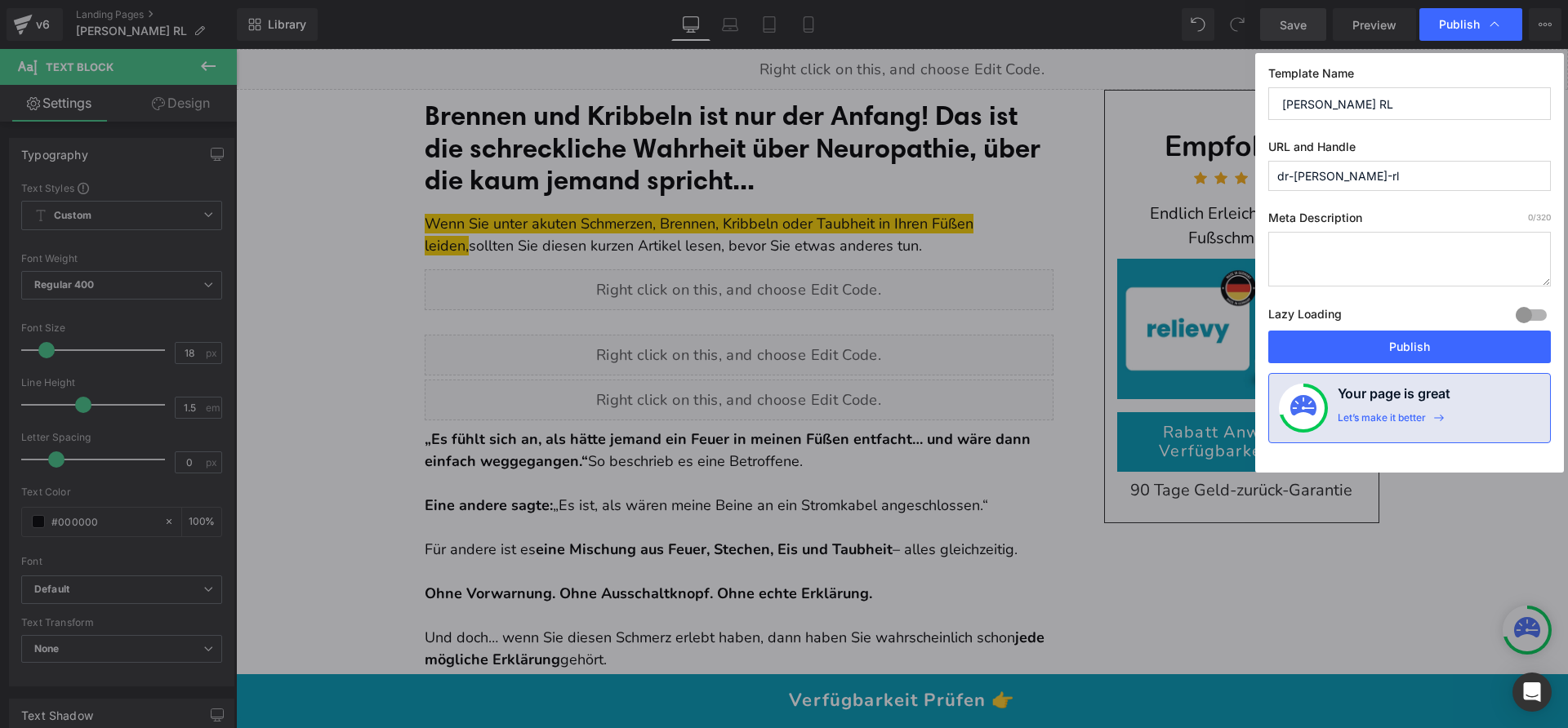
click at [1470, 16] on div "Publish" at bounding box center [1470, 24] width 103 height 32
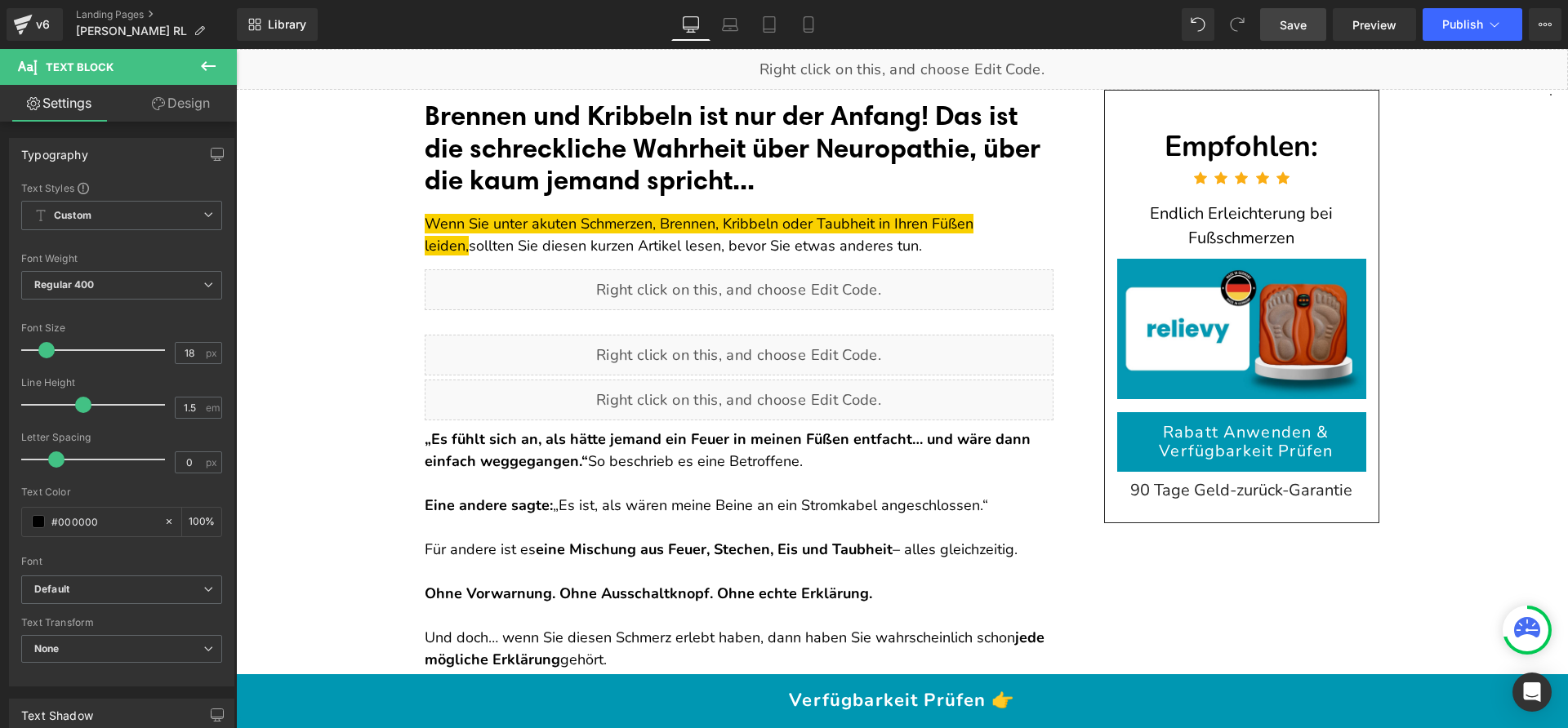
click at [1420, 35] on div "Save Preview Publish Scheduled View Live Page View with current Template Save T…" at bounding box center [1410, 24] width 314 height 32
click at [1431, 29] on button "Publish" at bounding box center [1472, 24] width 99 height 32
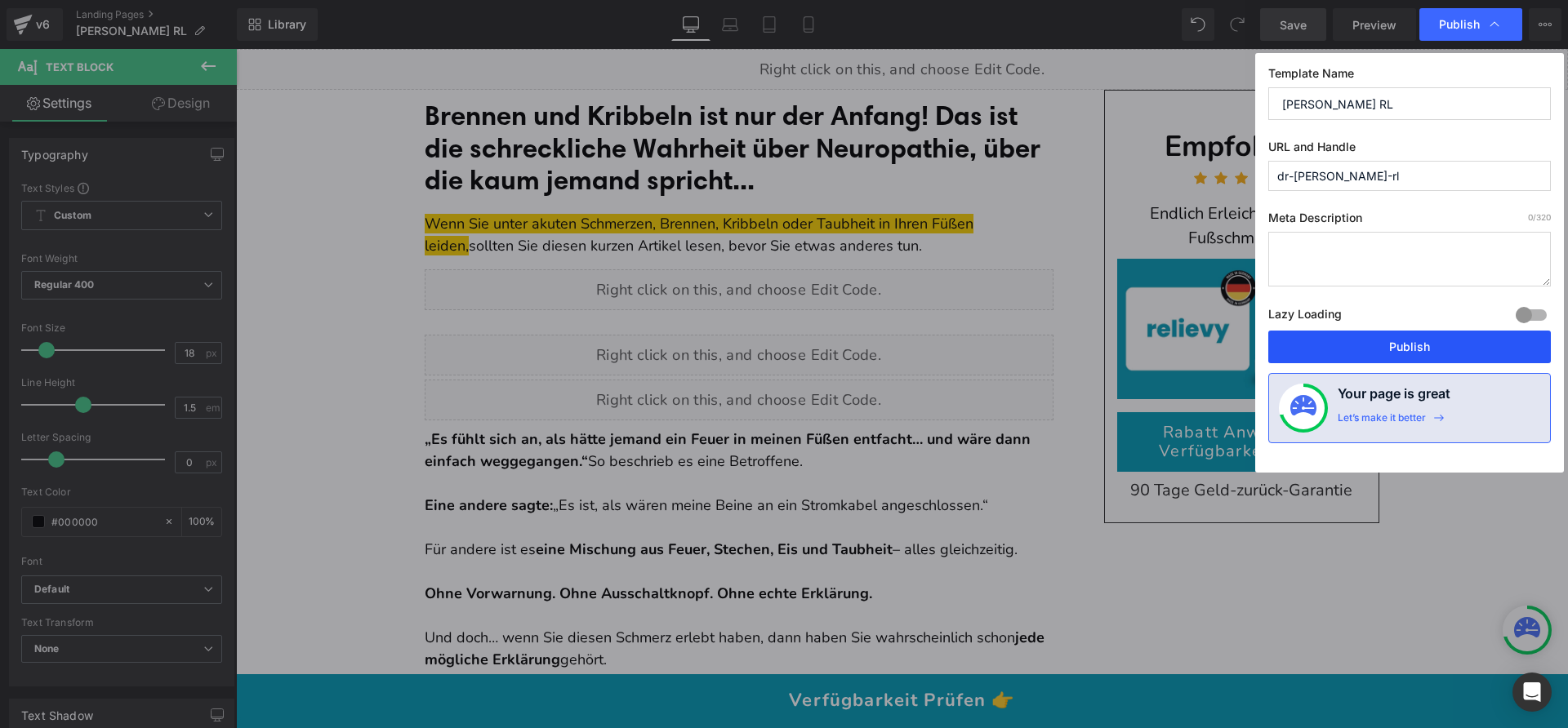
click at [1345, 337] on button "Publish" at bounding box center [1409, 346] width 283 height 32
